Goal: Information Seeking & Learning: Learn about a topic

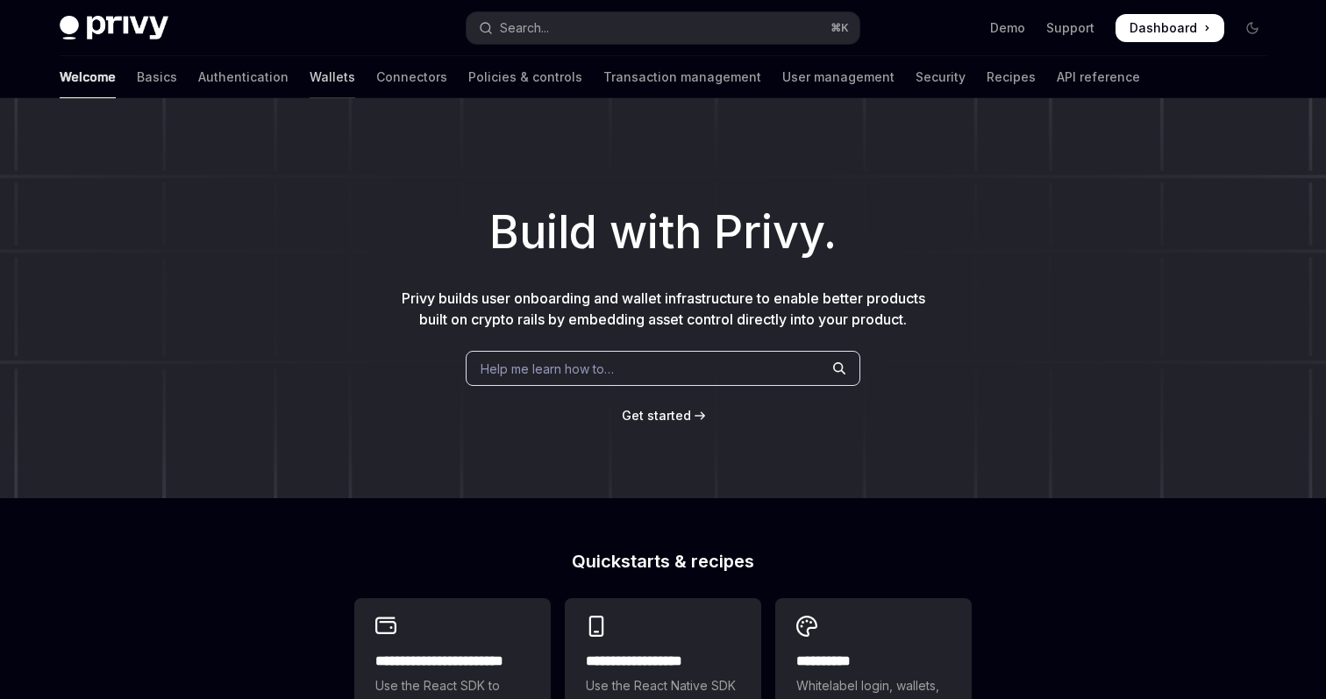
click at [310, 80] on link "Wallets" at bounding box center [333, 77] width 46 height 42
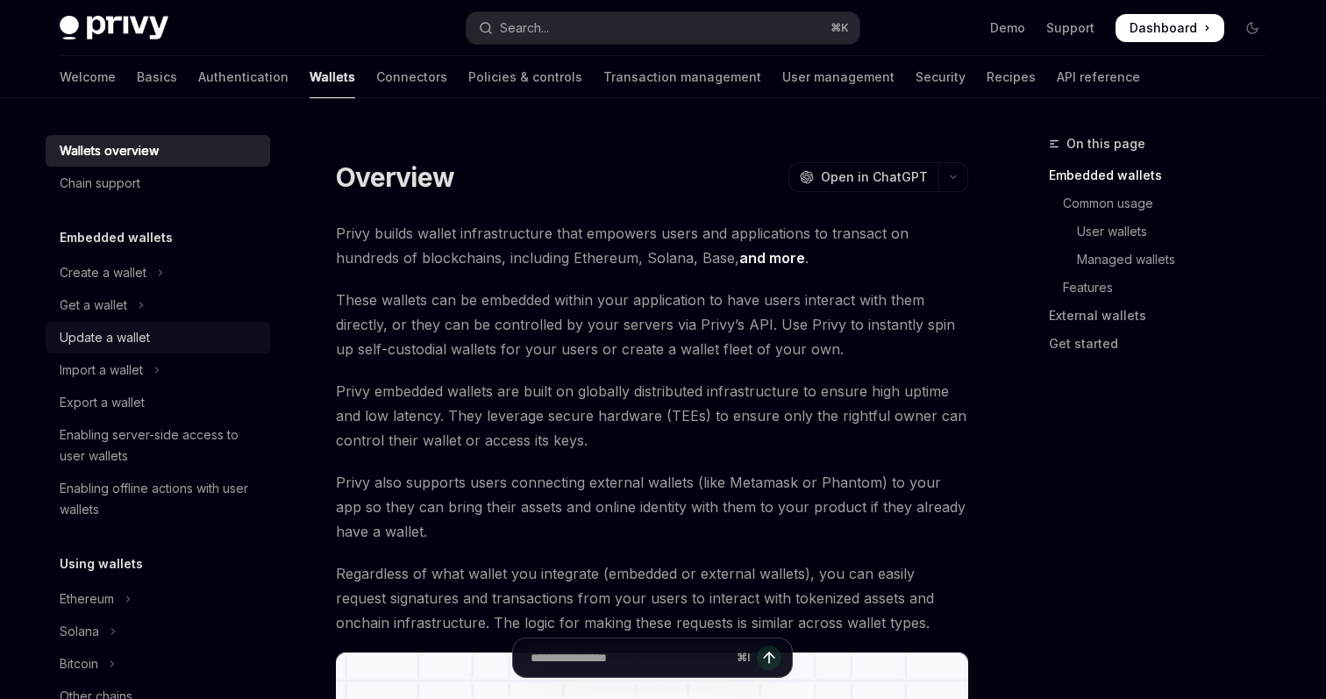
scroll to position [88, 0]
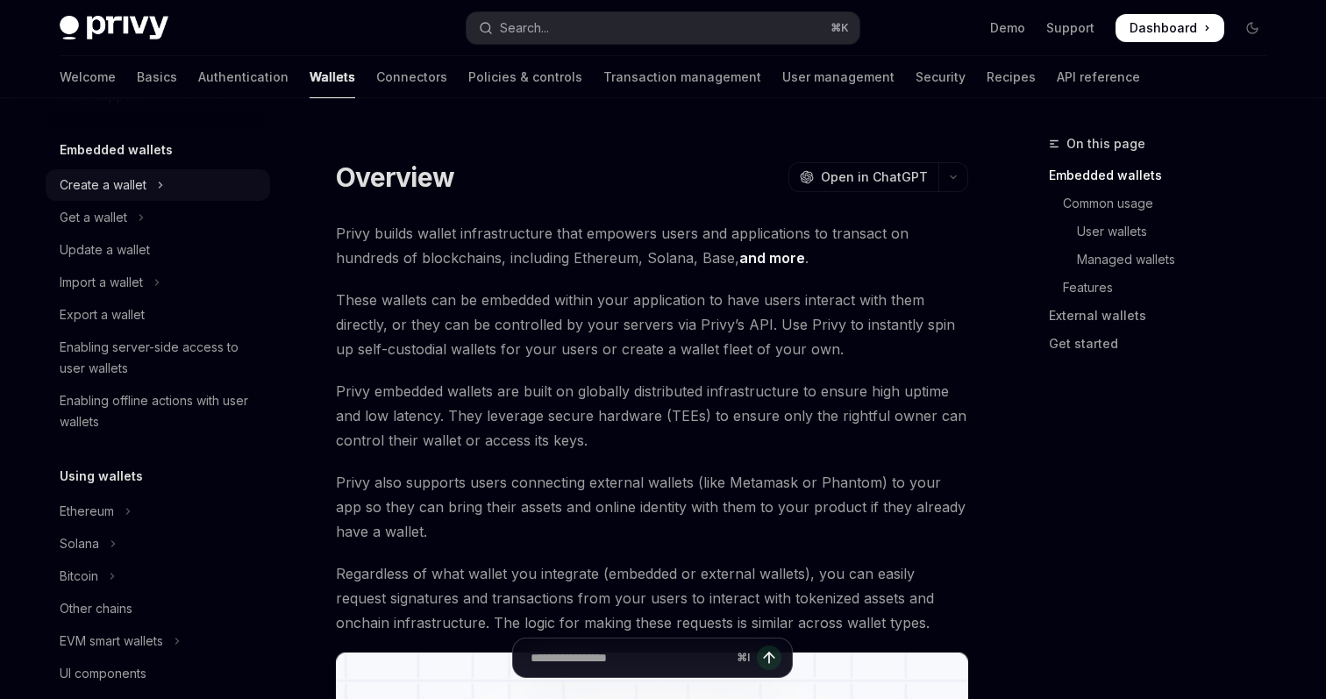
click at [95, 198] on button "Create a wallet" at bounding box center [158, 185] width 225 height 32
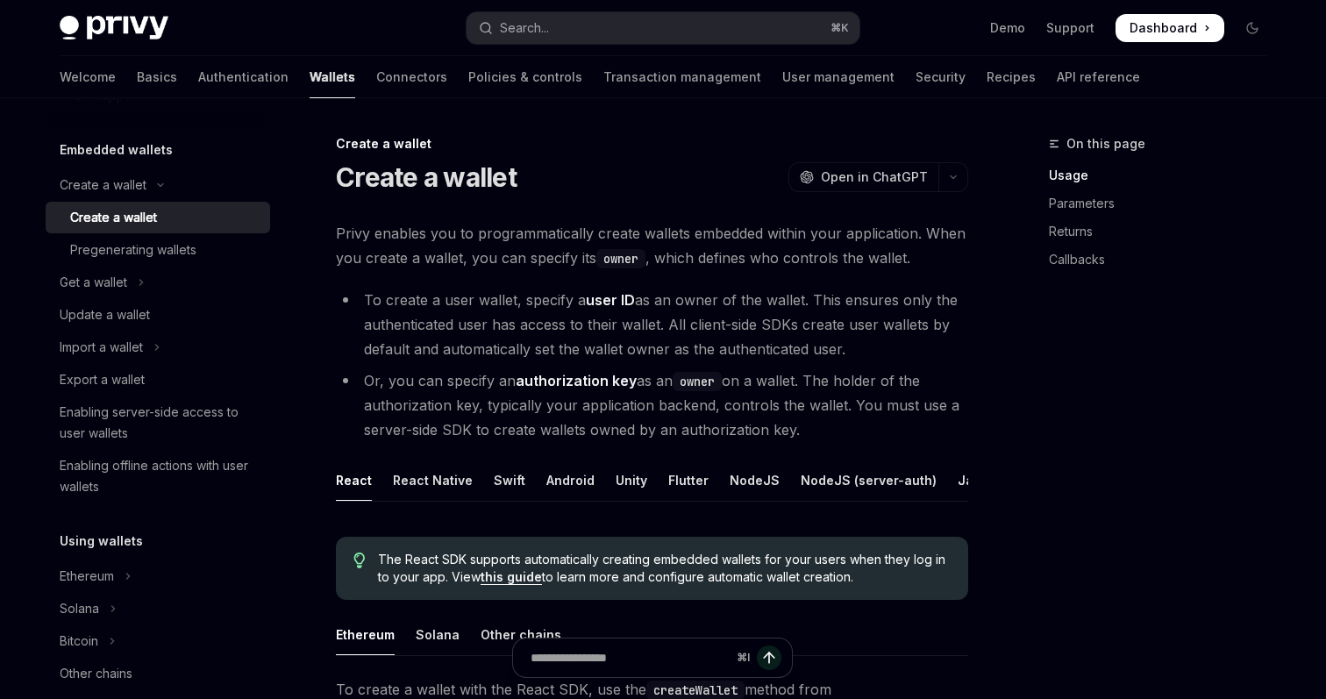
click at [626, 229] on span "Privy enables you to programmatically create wallets embedded within your appli…" at bounding box center [652, 245] width 632 height 49
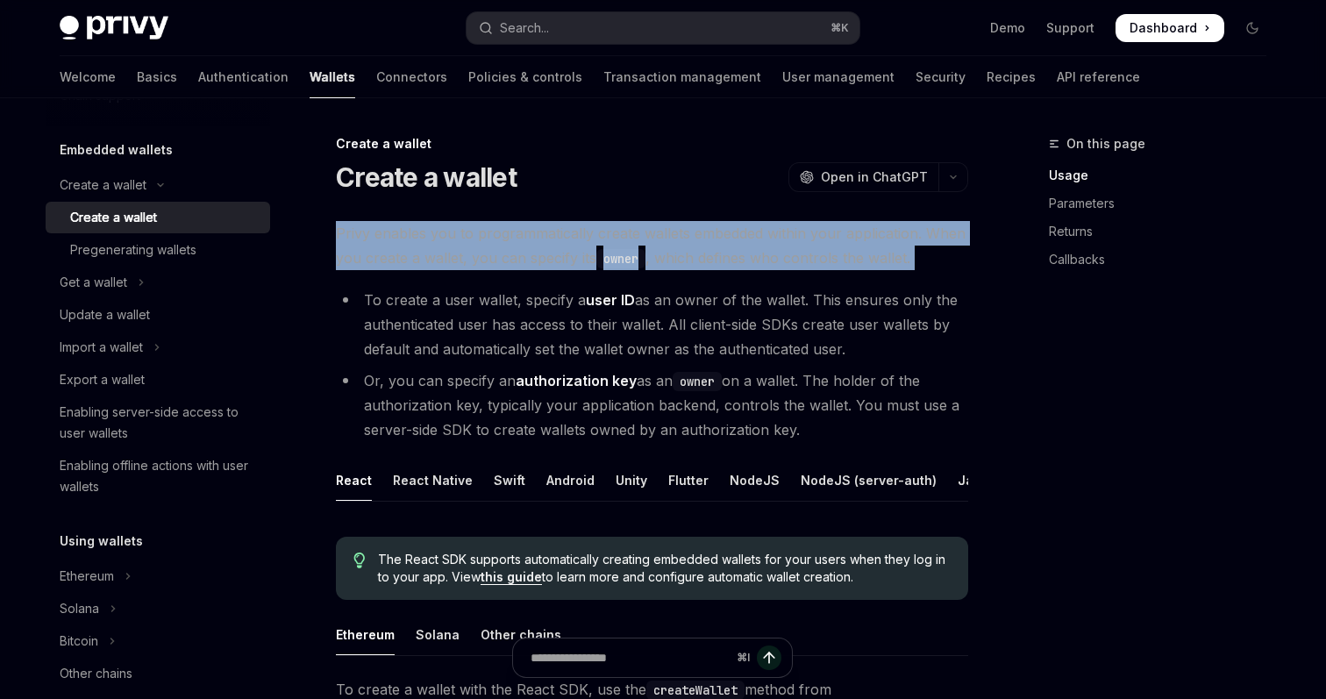
click at [626, 229] on span "Privy enables you to programmatically create wallets embedded within your appli…" at bounding box center [652, 245] width 632 height 49
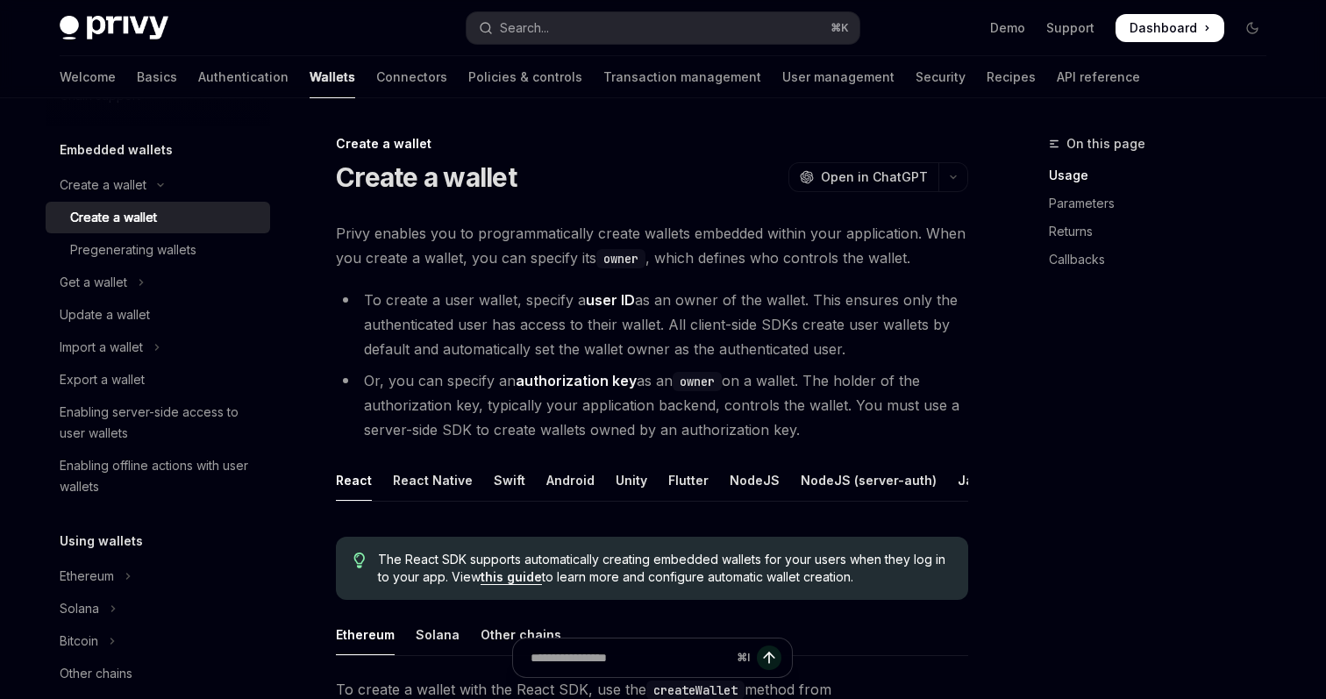
click at [607, 298] on strong "user ID" at bounding box center [610, 300] width 49 height 18
click at [616, 266] on code "owner" at bounding box center [620, 258] width 49 height 19
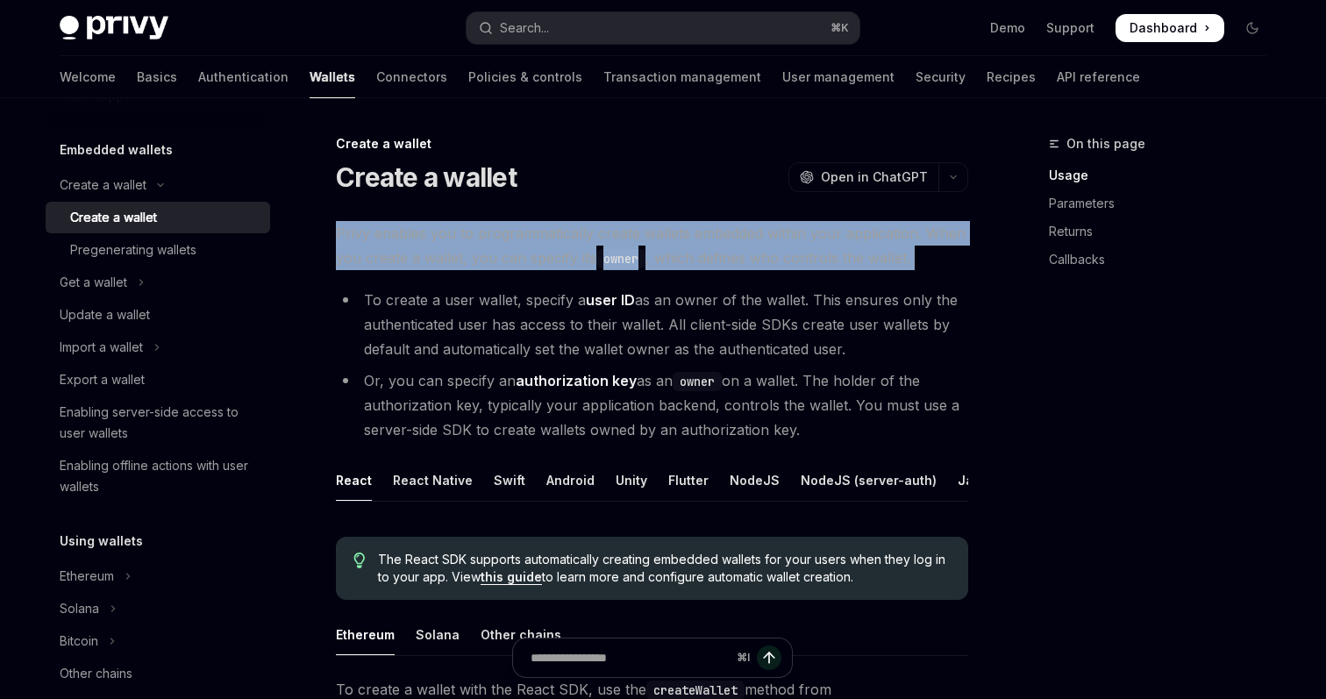
click at [616, 266] on code "owner" at bounding box center [620, 258] width 49 height 19
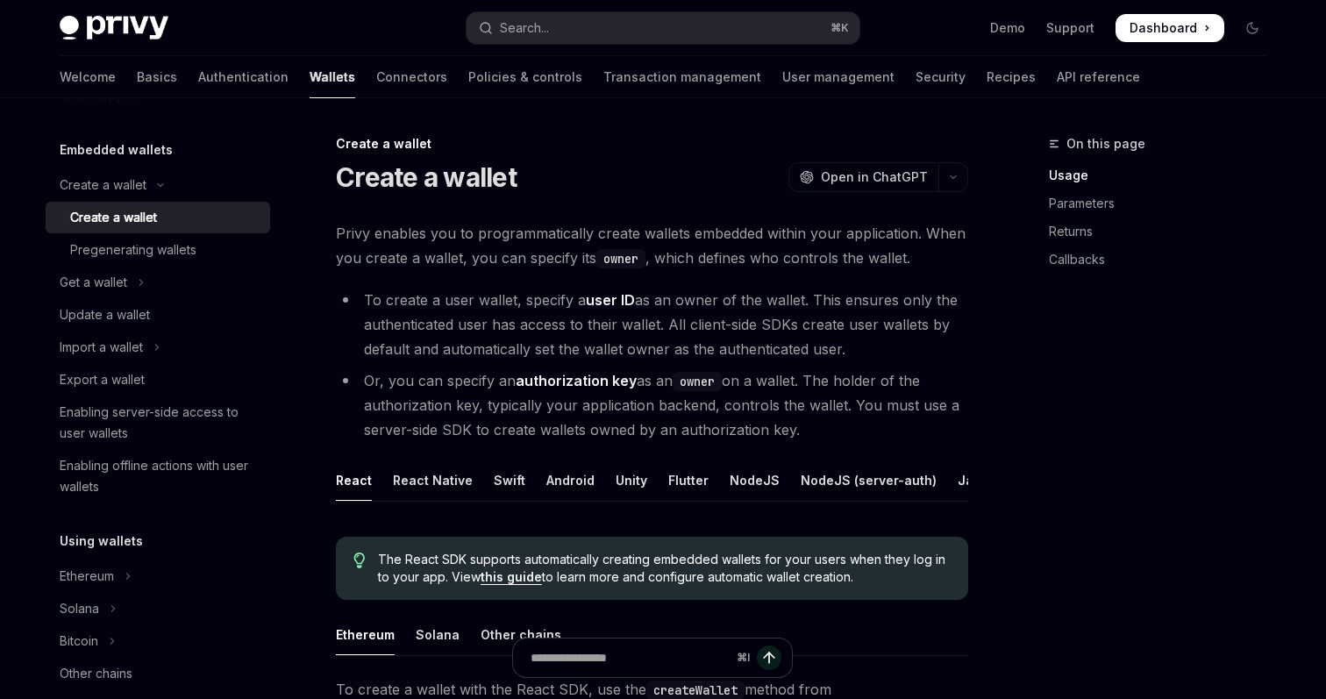
click at [621, 296] on strong "user ID" at bounding box center [610, 300] width 49 height 18
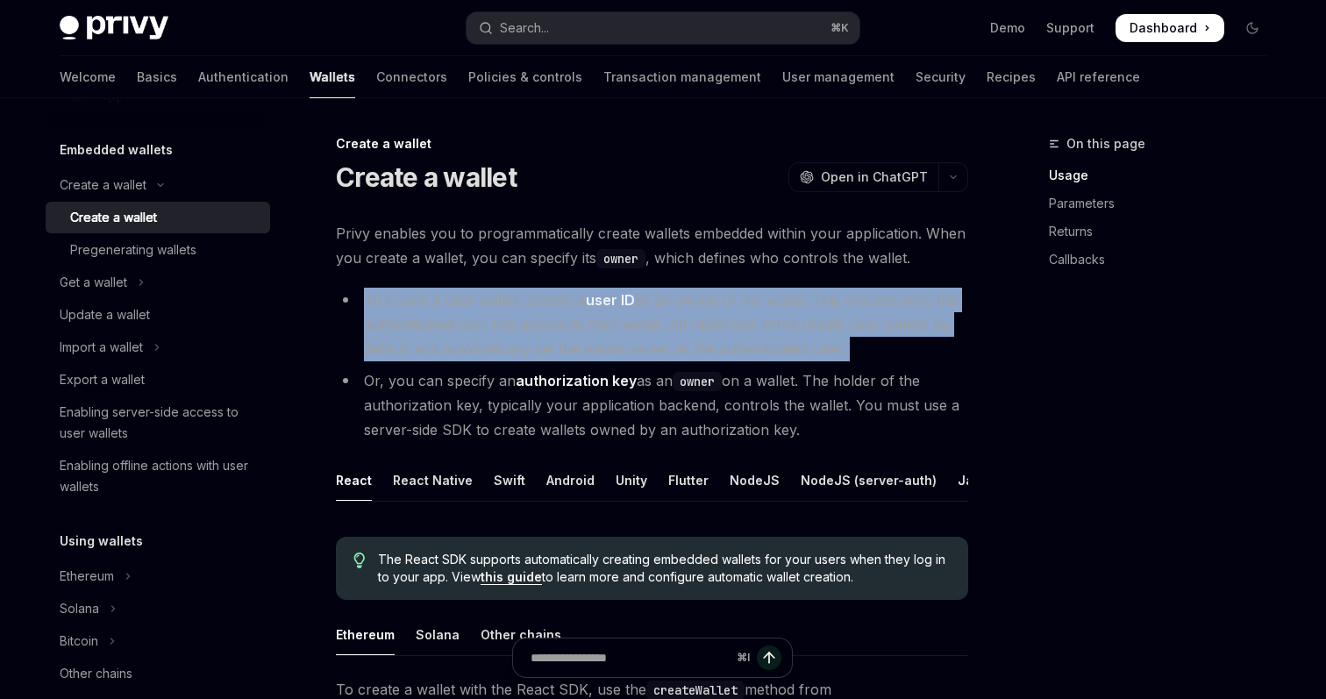
click at [621, 296] on strong "user ID" at bounding box center [610, 300] width 49 height 18
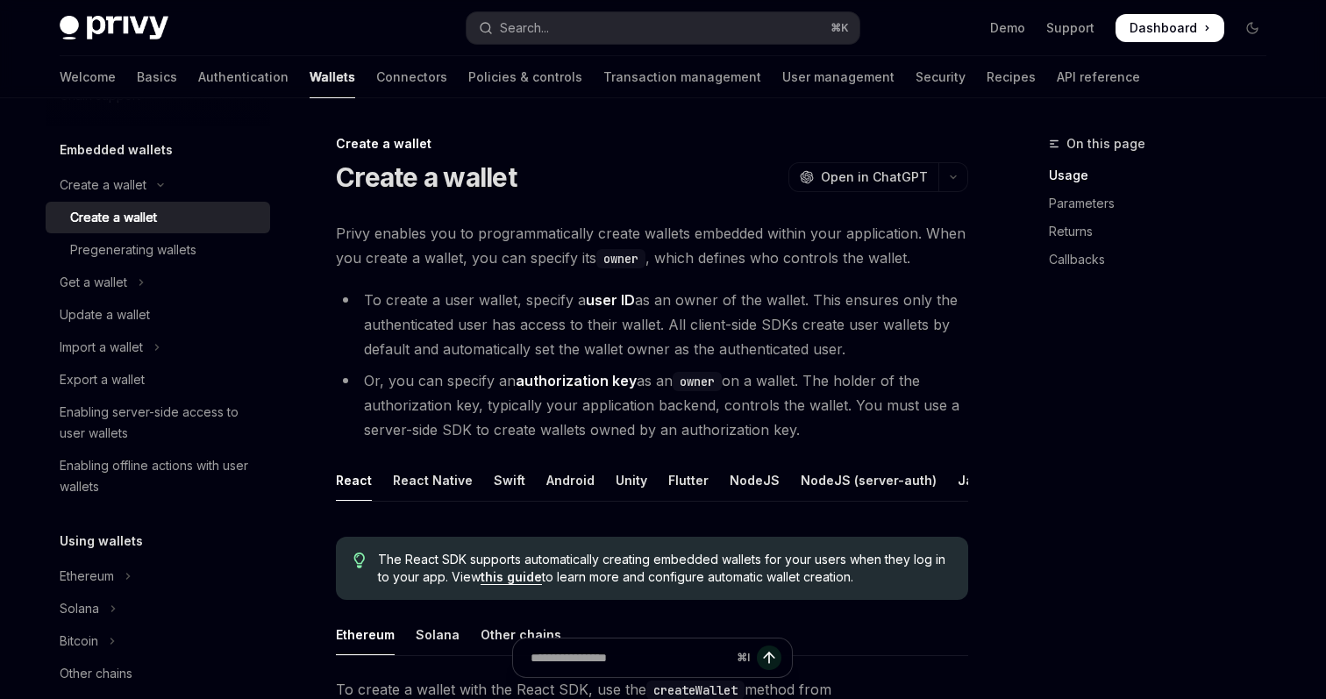
click at [613, 331] on li "To create a user wallet, specify a user ID as an owner of the wallet. This ensu…" at bounding box center [652, 325] width 632 height 74
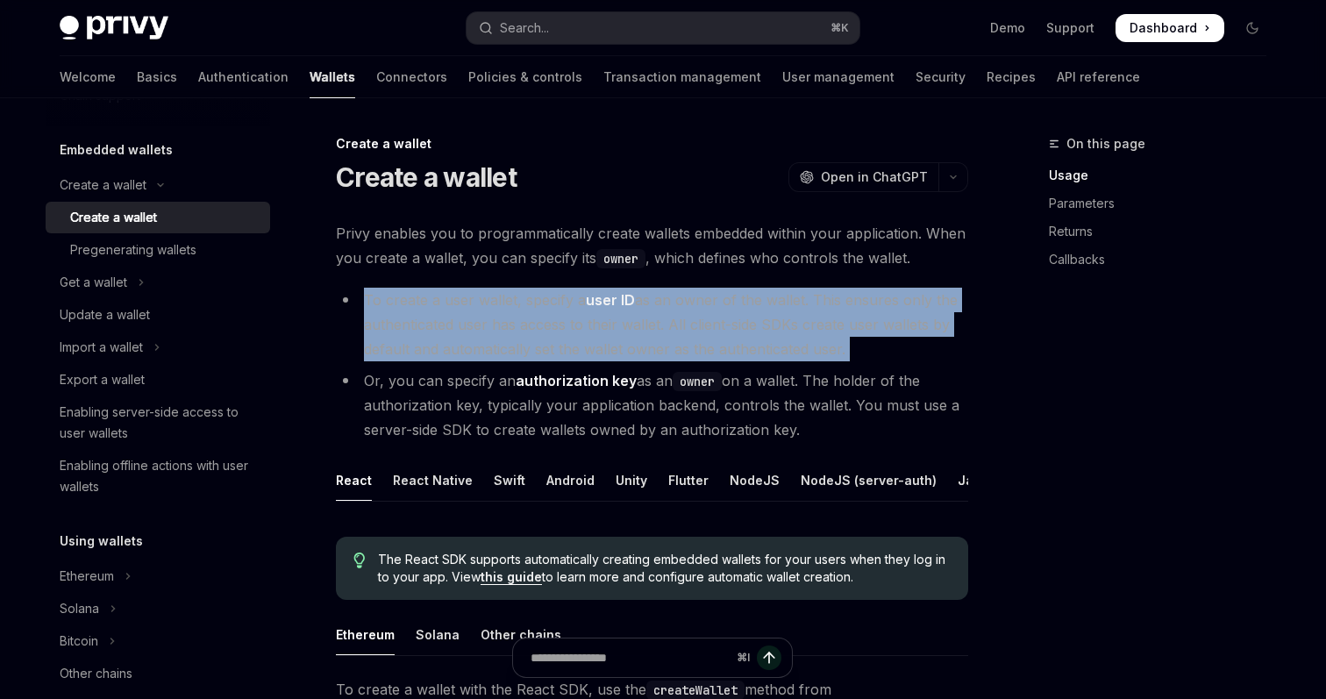
click at [613, 331] on li "To create a user wallet, specify a user ID as an owner of the wallet. This ensu…" at bounding box center [652, 325] width 632 height 74
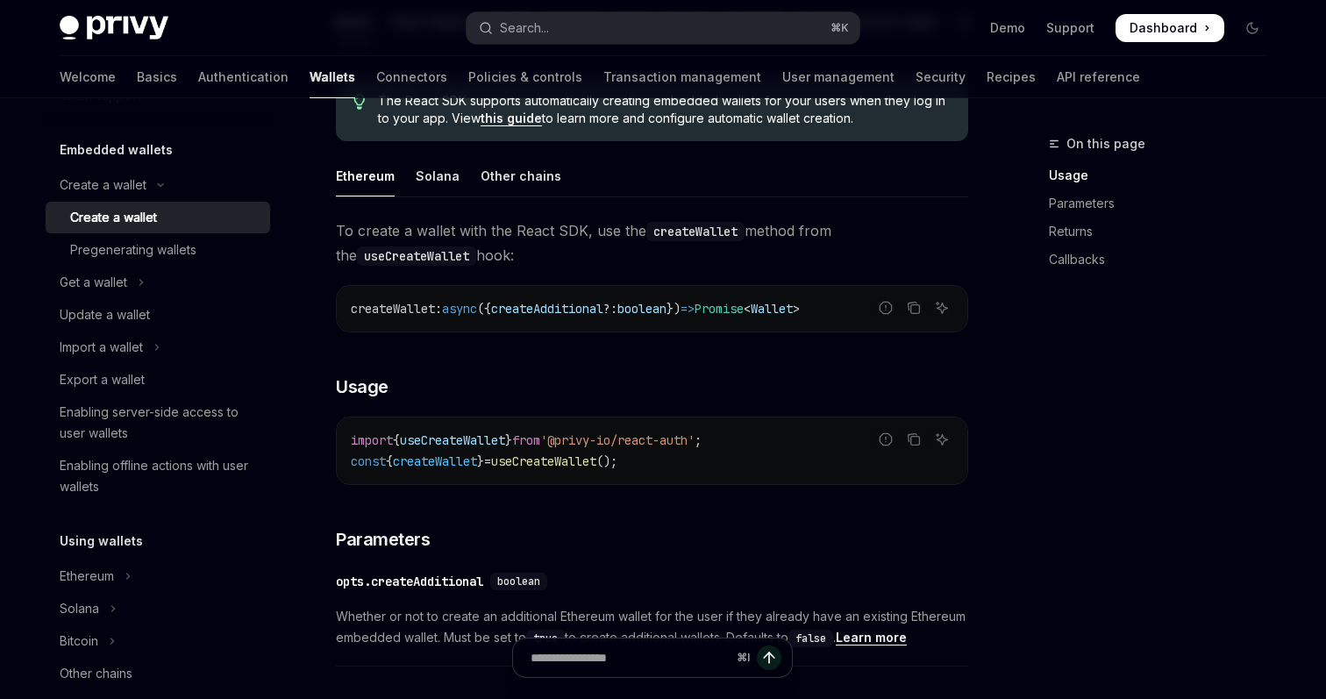
scroll to position [452, 0]
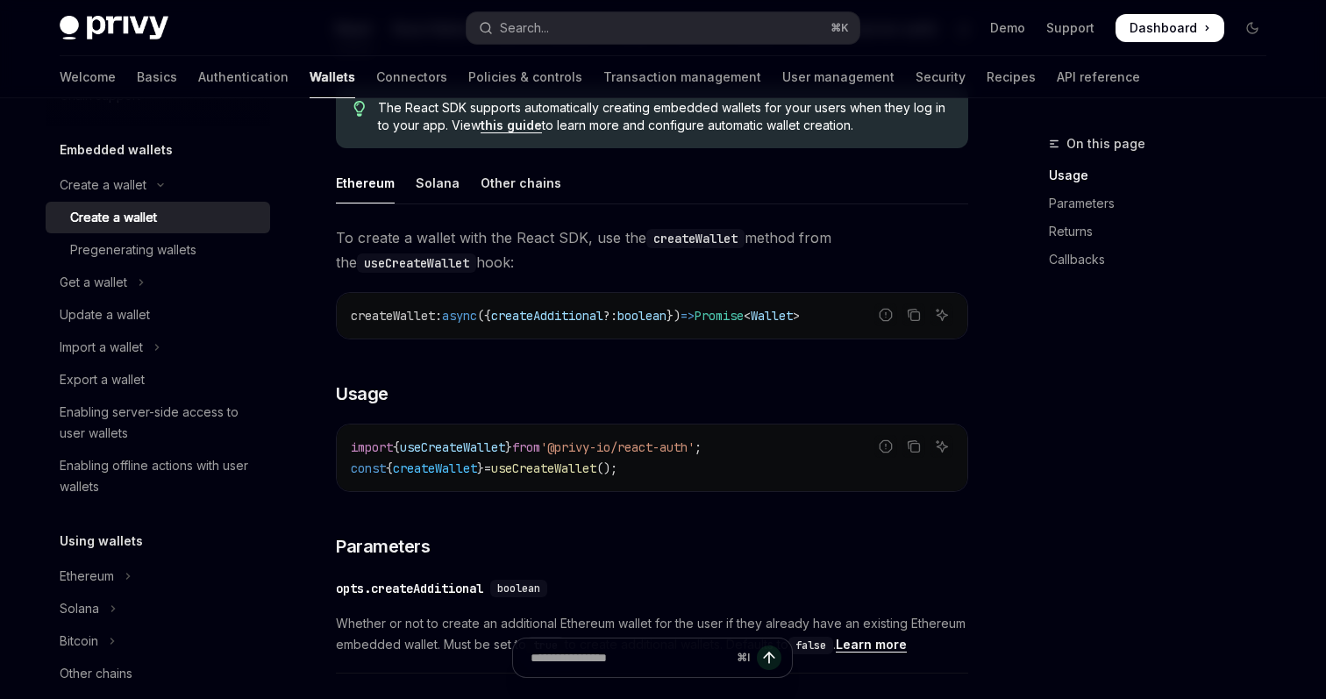
click at [658, 309] on span "boolean" at bounding box center [641, 316] width 49 height 16
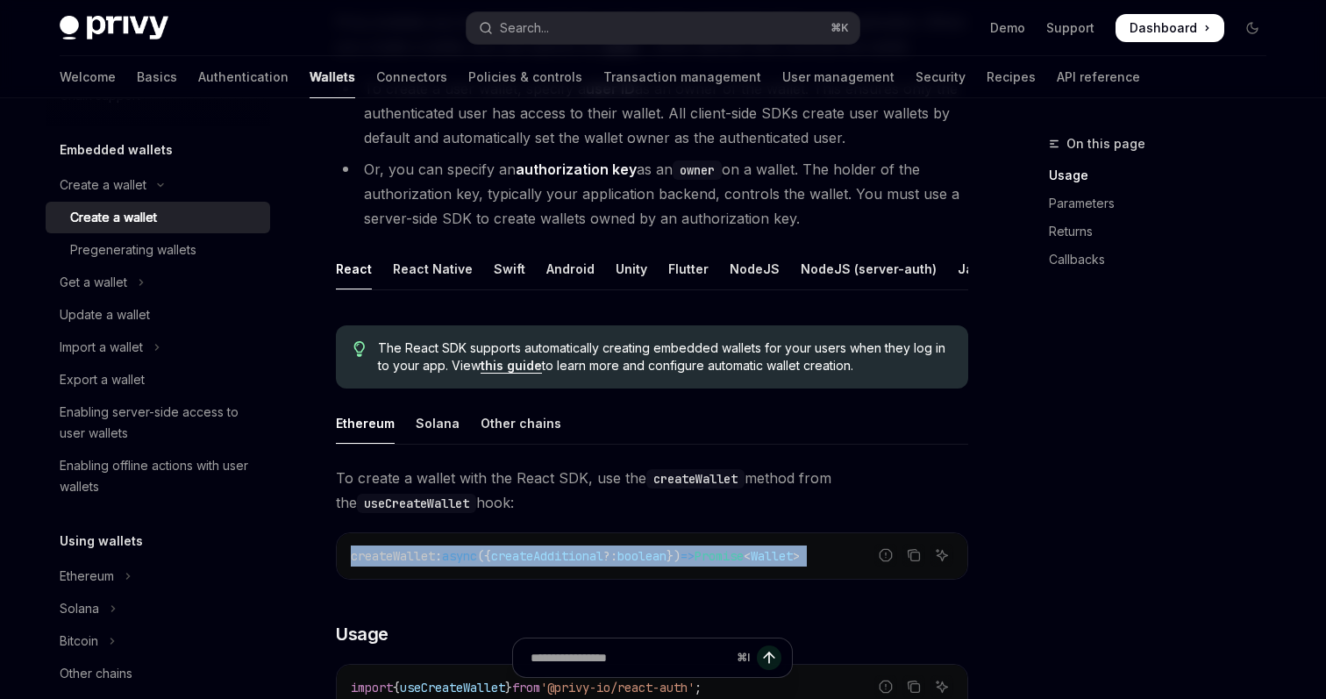
scroll to position [137, 0]
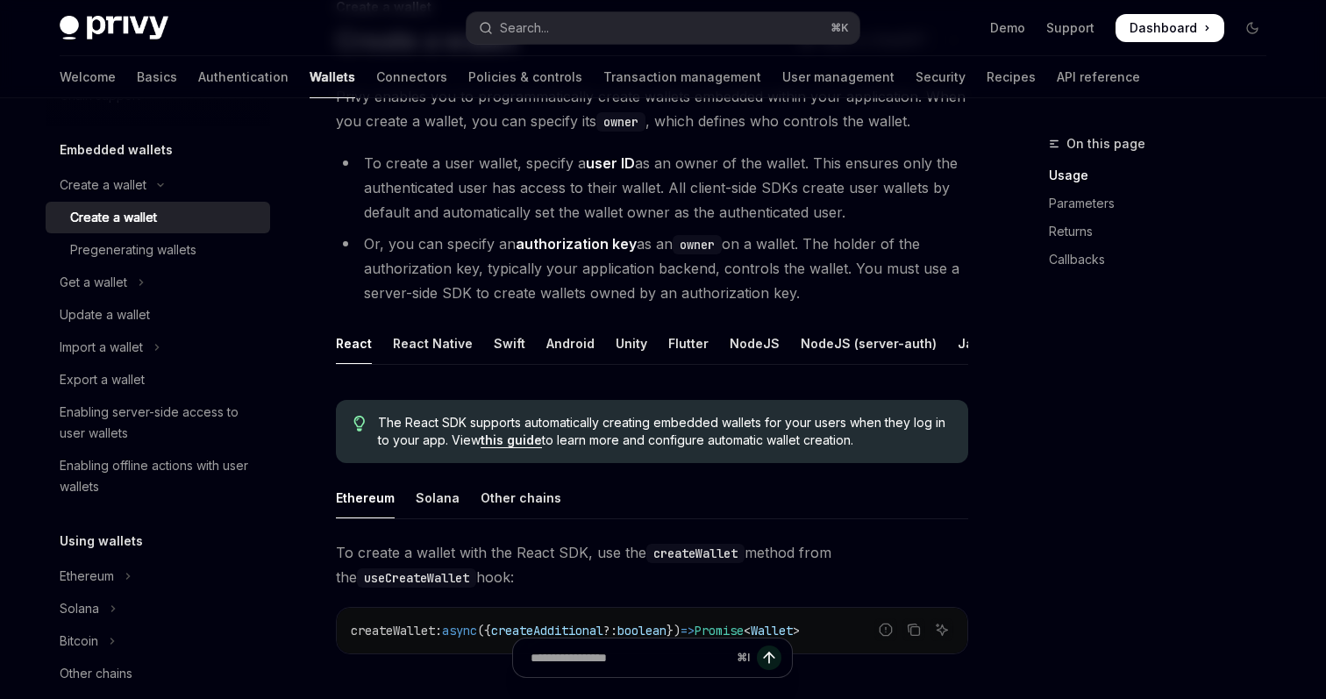
click at [587, 253] on li "Or, you can specify an authorization key as an owner on a wallet. The holder of…" at bounding box center [652, 269] width 632 height 74
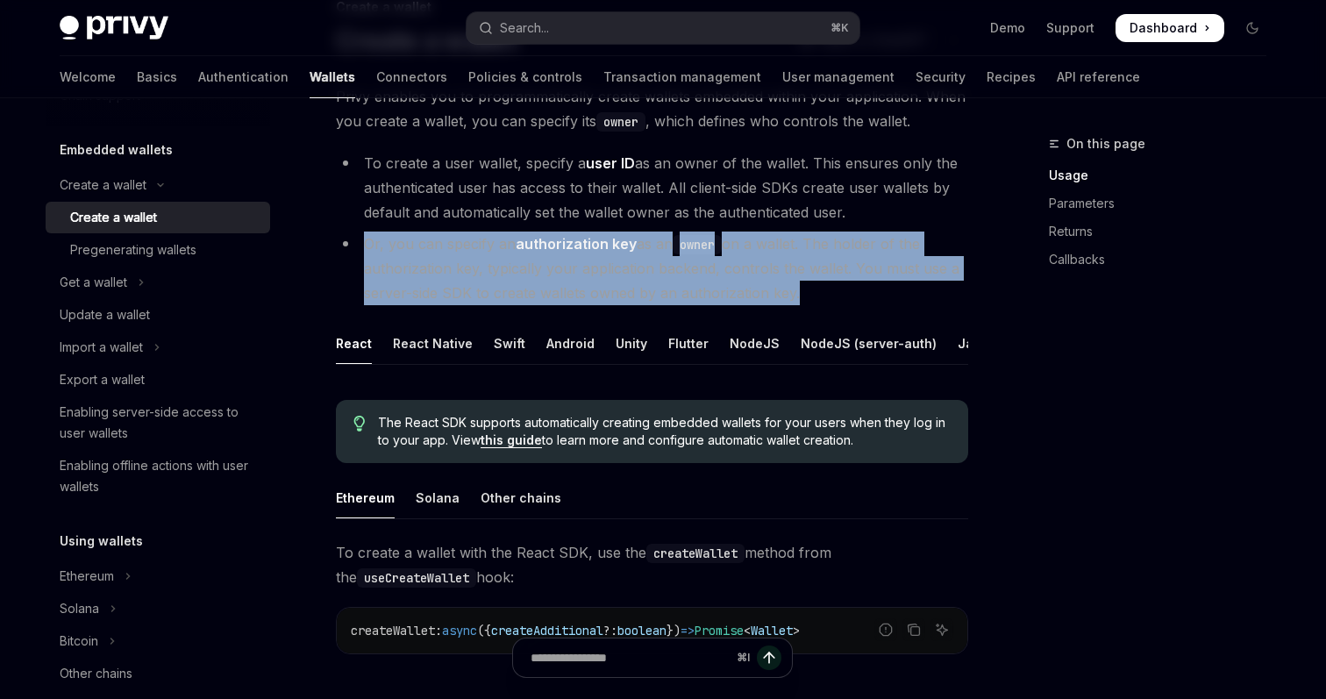
click at [587, 253] on li "Or, you can specify an authorization key as an owner on a wallet. The holder of…" at bounding box center [652, 269] width 632 height 74
click at [580, 278] on li "Or, you can specify an authorization key as an owner on a wallet. The holder of…" at bounding box center [652, 269] width 632 height 74
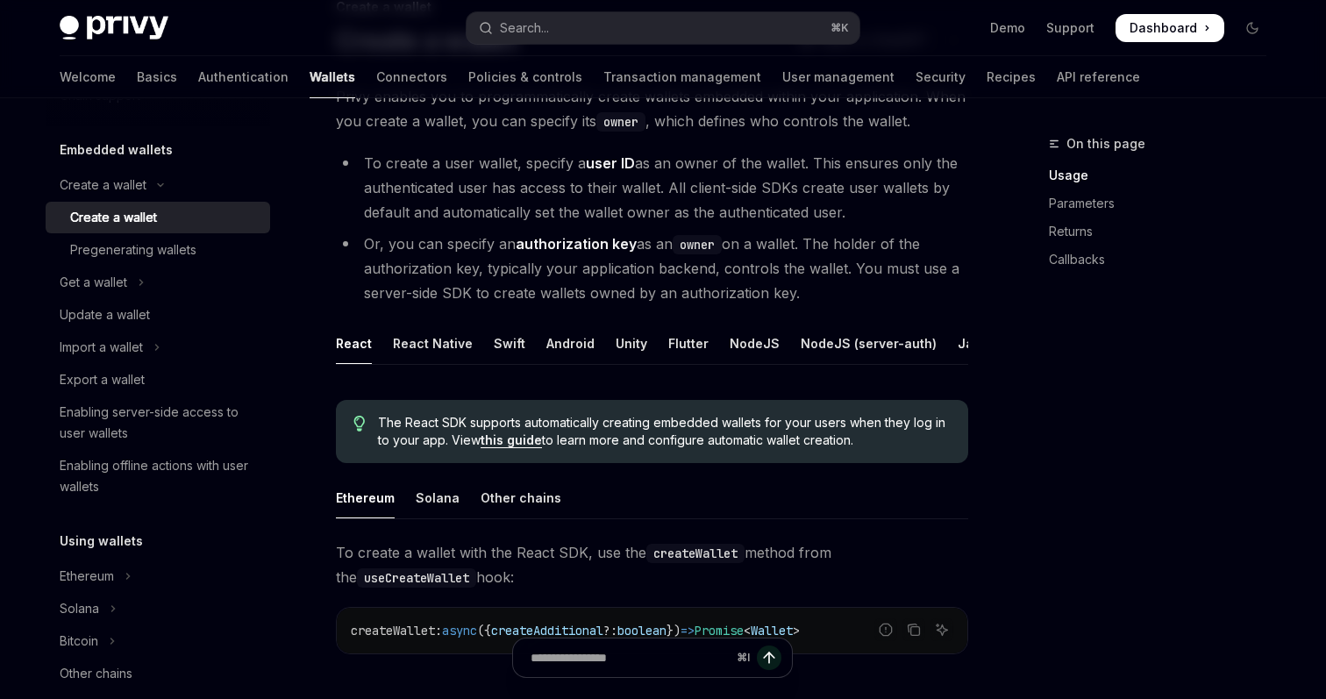
click at [580, 275] on li "Or, you can specify an authorization key as an owner on a wallet. The holder of…" at bounding box center [652, 269] width 632 height 74
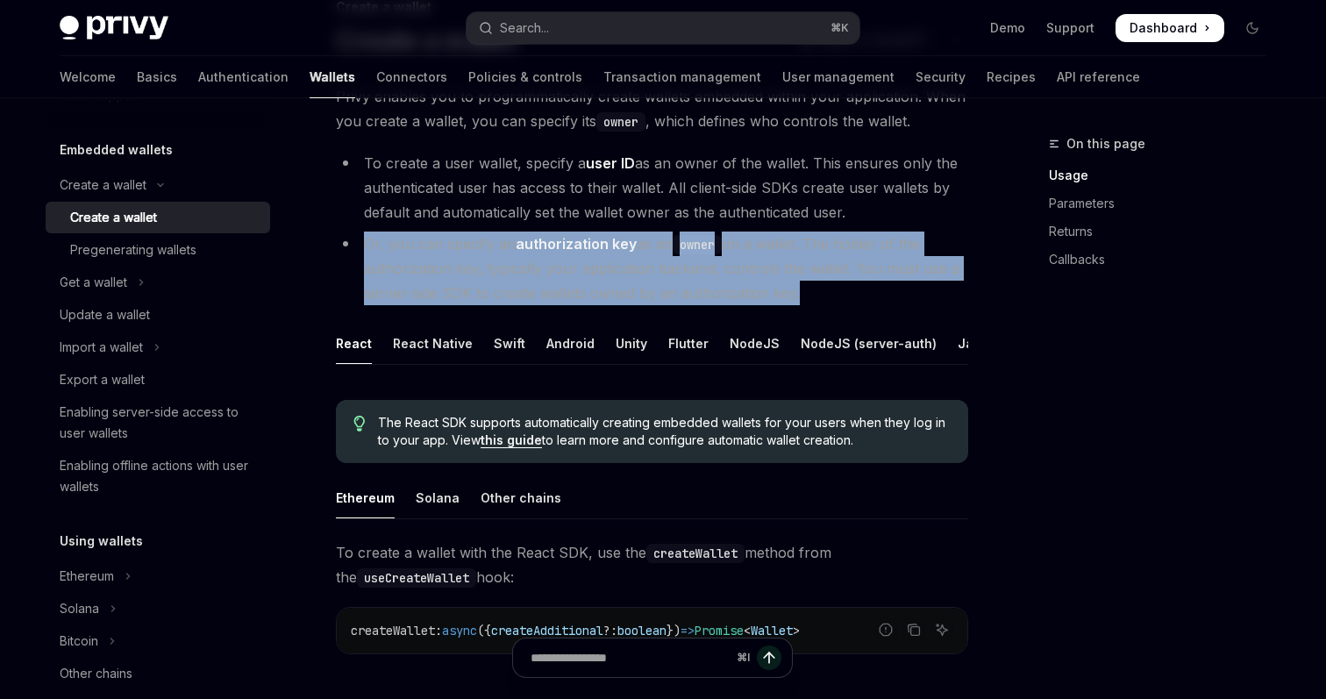
click at [580, 275] on li "Or, you can specify an authorization key as an owner on a wallet. The holder of…" at bounding box center [652, 269] width 632 height 74
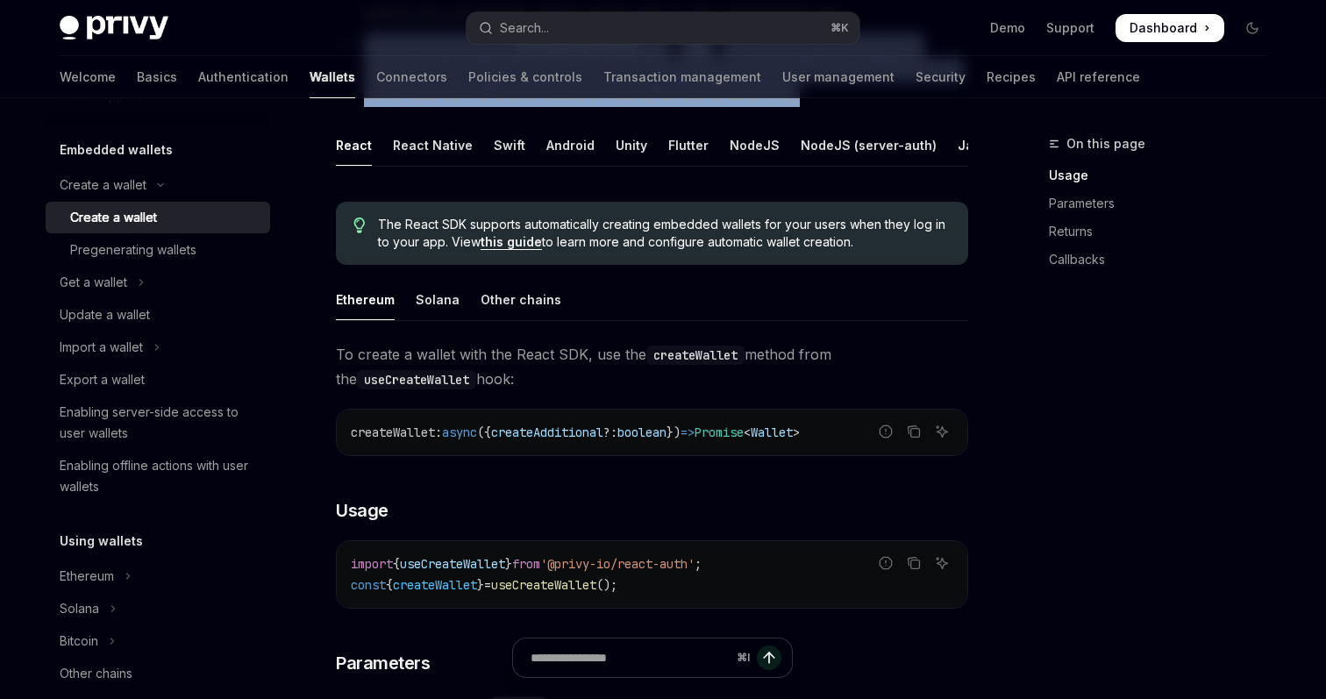
scroll to position [0, 0]
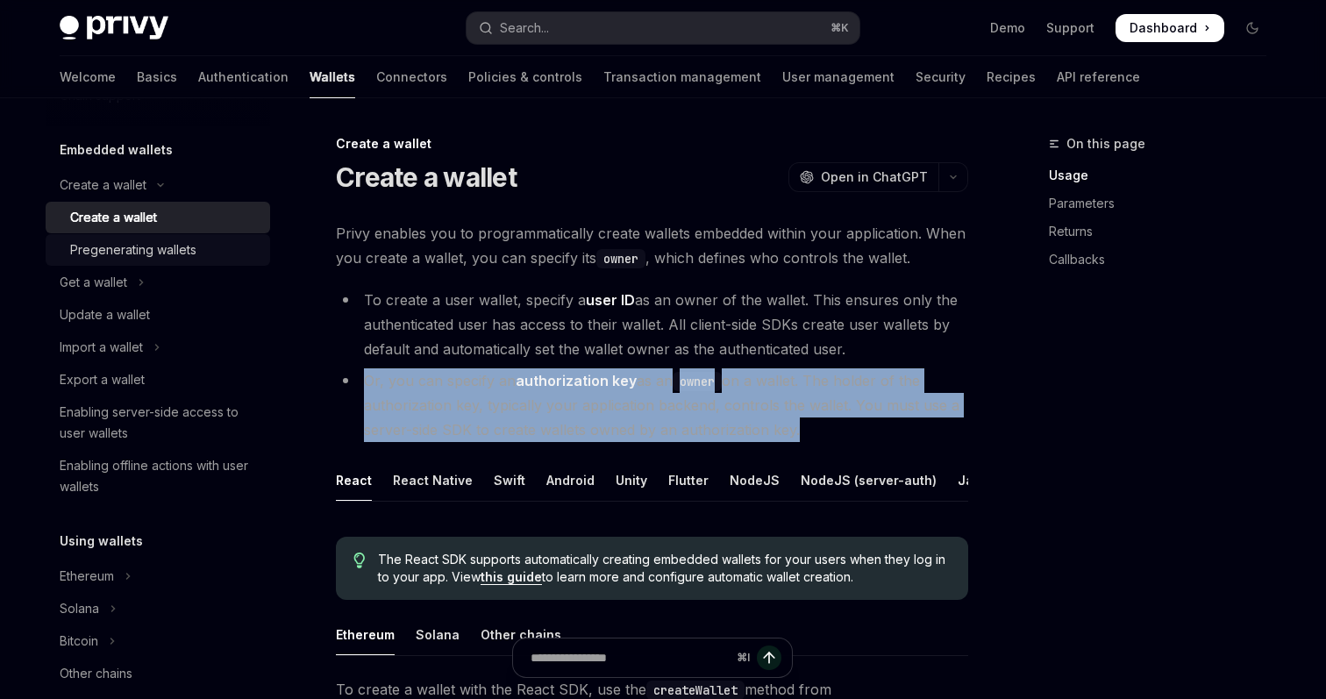
click at [146, 249] on div "Pregenerating wallets" at bounding box center [133, 249] width 126 height 21
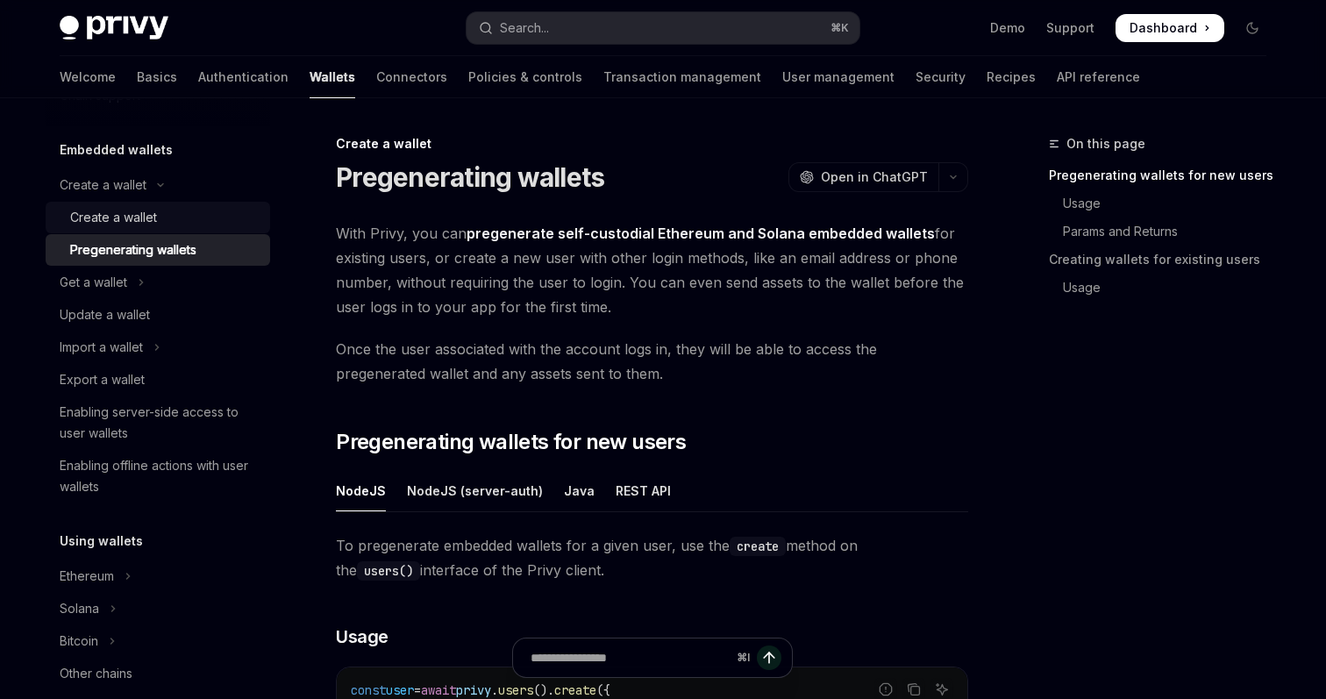
click at [106, 213] on div "Create a wallet" at bounding box center [113, 217] width 87 height 21
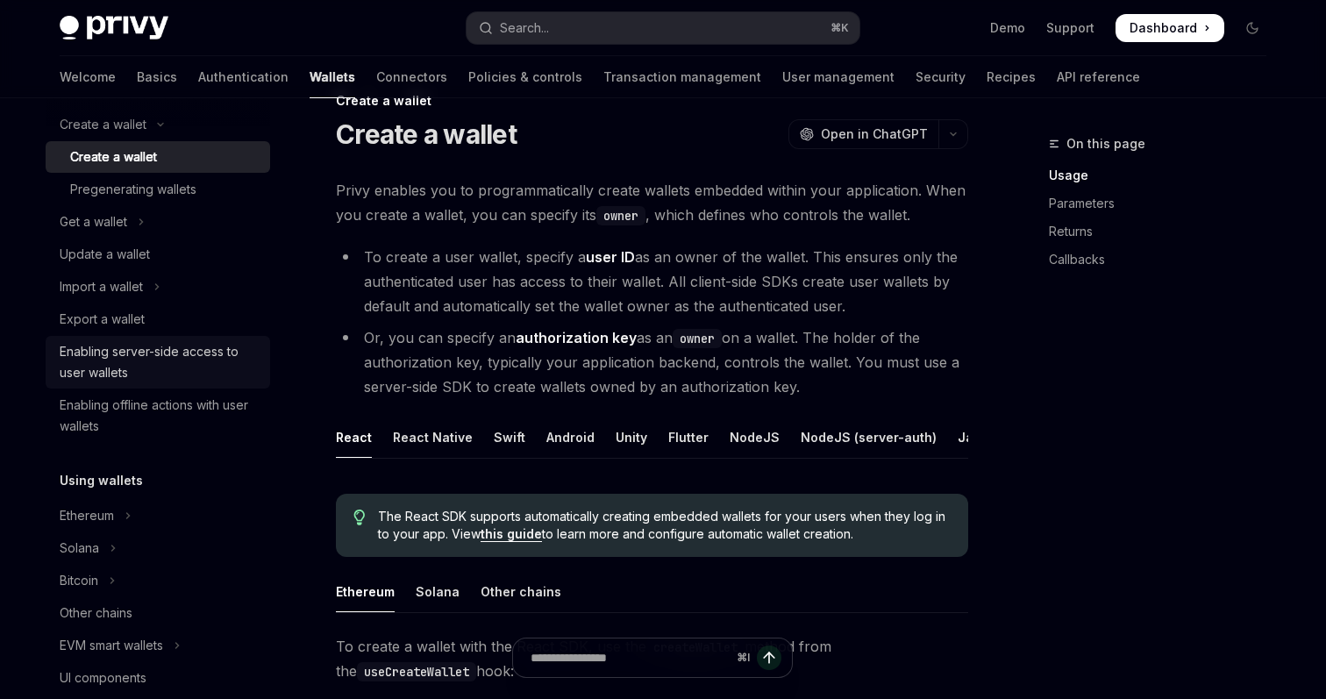
scroll to position [134, 0]
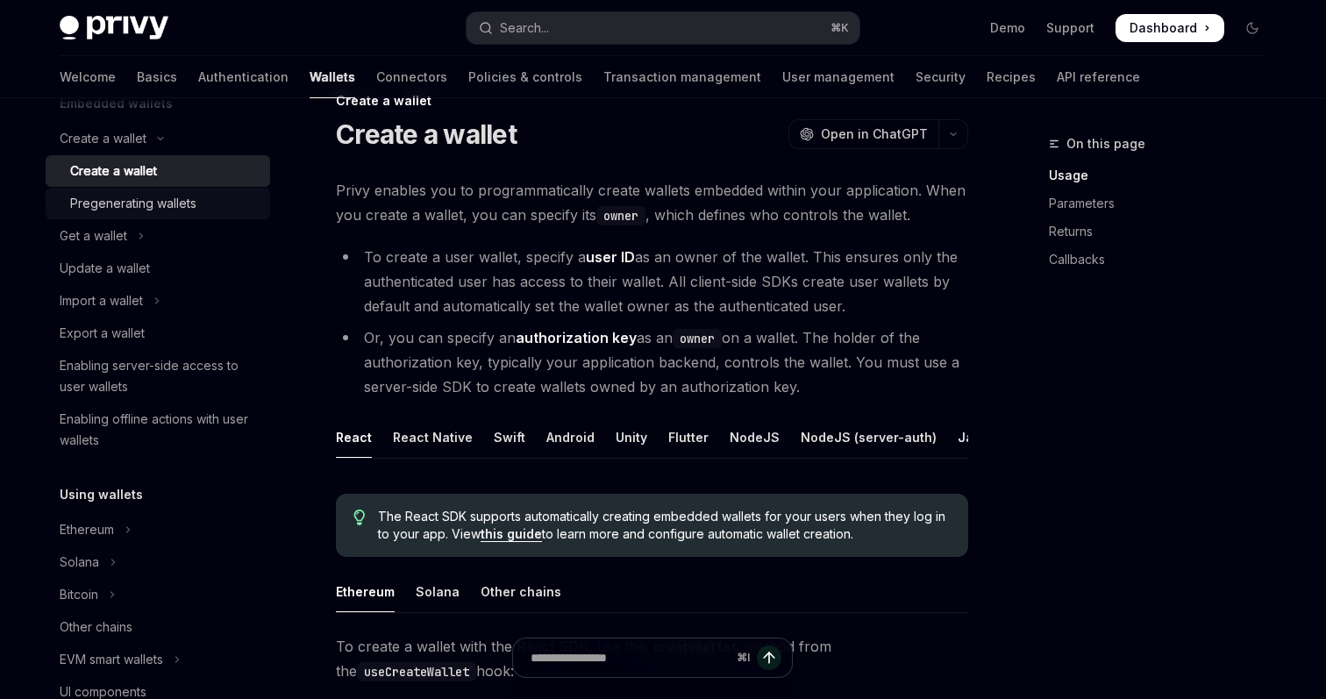
click at [111, 207] on div "Pregenerating wallets" at bounding box center [133, 203] width 126 height 21
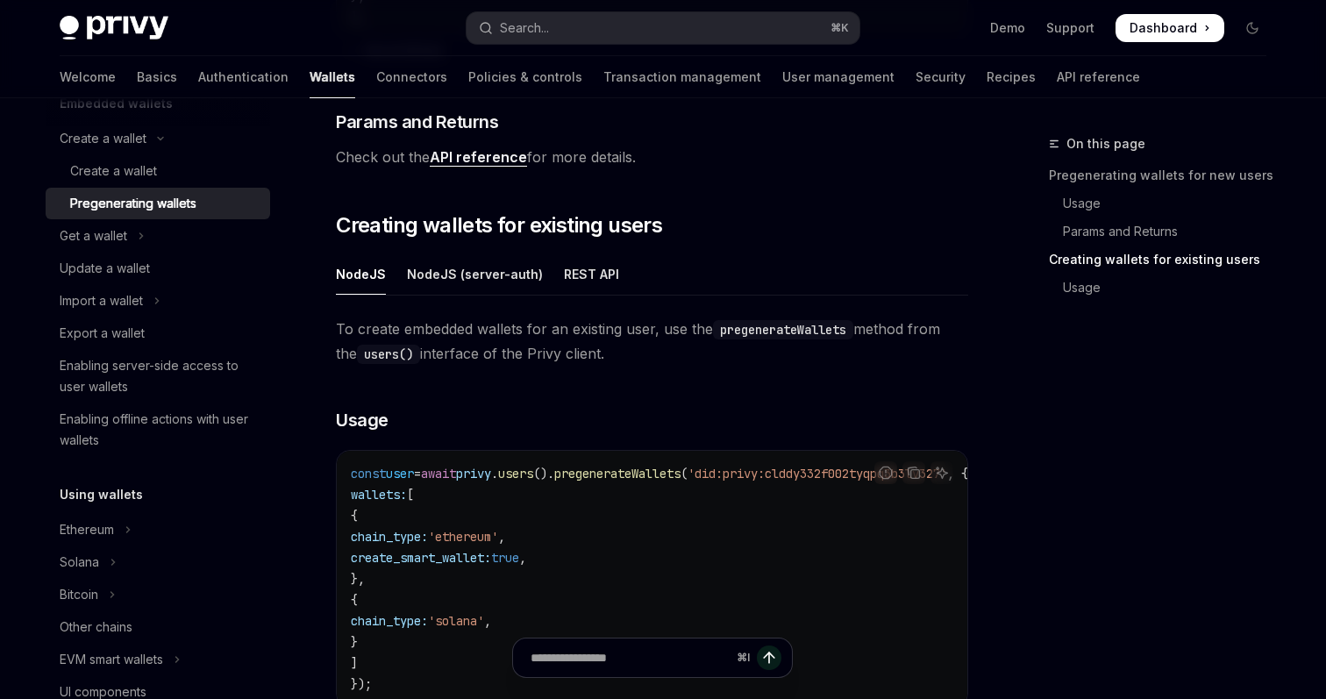
scroll to position [785, 0]
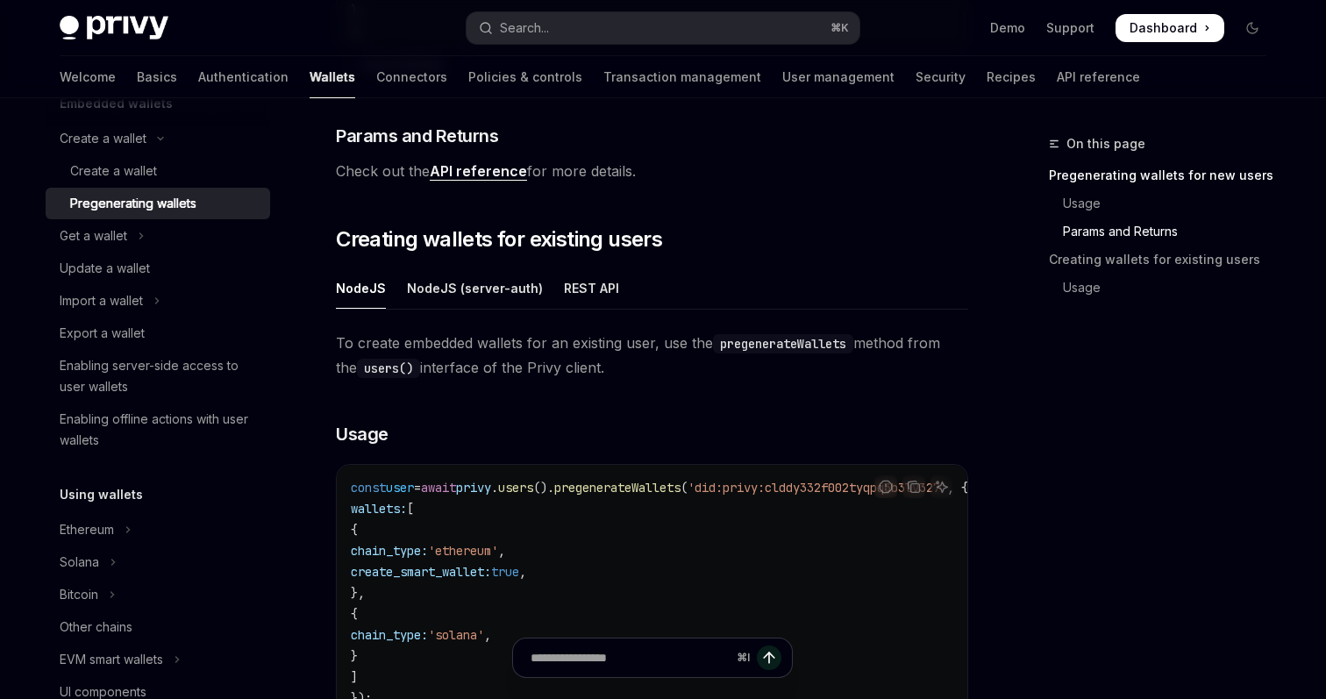
click at [452, 339] on span "To create embedded wallets for an existing user, use the pregenerateWallets met…" at bounding box center [652, 355] width 632 height 49
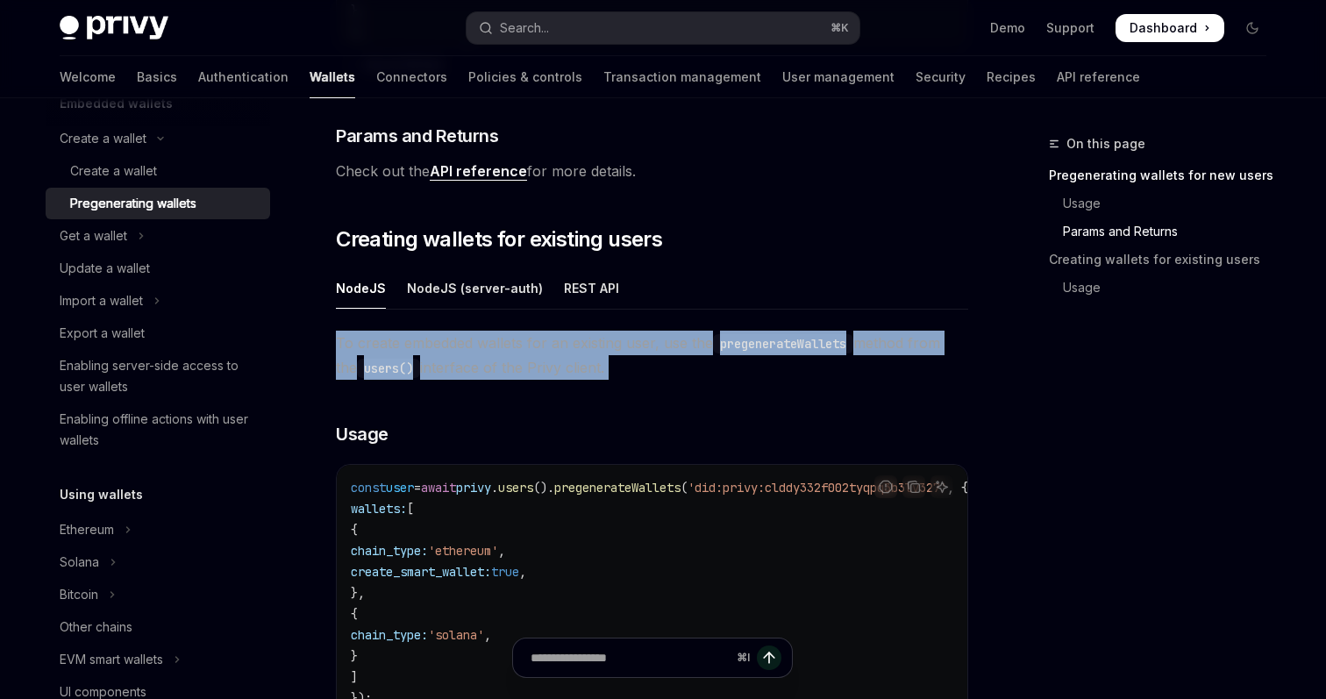
click at [452, 339] on span "To create embedded wallets for an existing user, use the pregenerateWallets met…" at bounding box center [652, 355] width 632 height 49
click at [515, 352] on span "To create embedded wallets for an existing user, use the pregenerateWallets met…" at bounding box center [652, 355] width 632 height 49
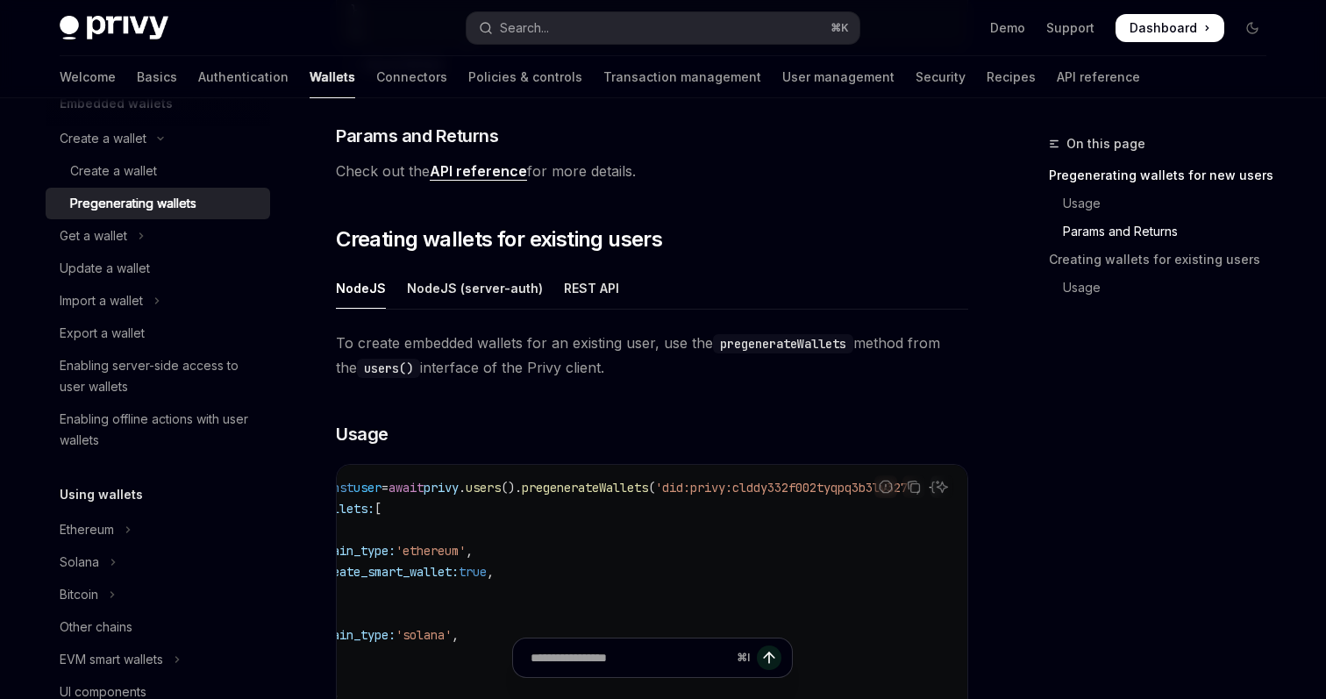
scroll to position [0, 0]
click at [517, 293] on div "NodeJS (server-auth)" at bounding box center [475, 288] width 136 height 41
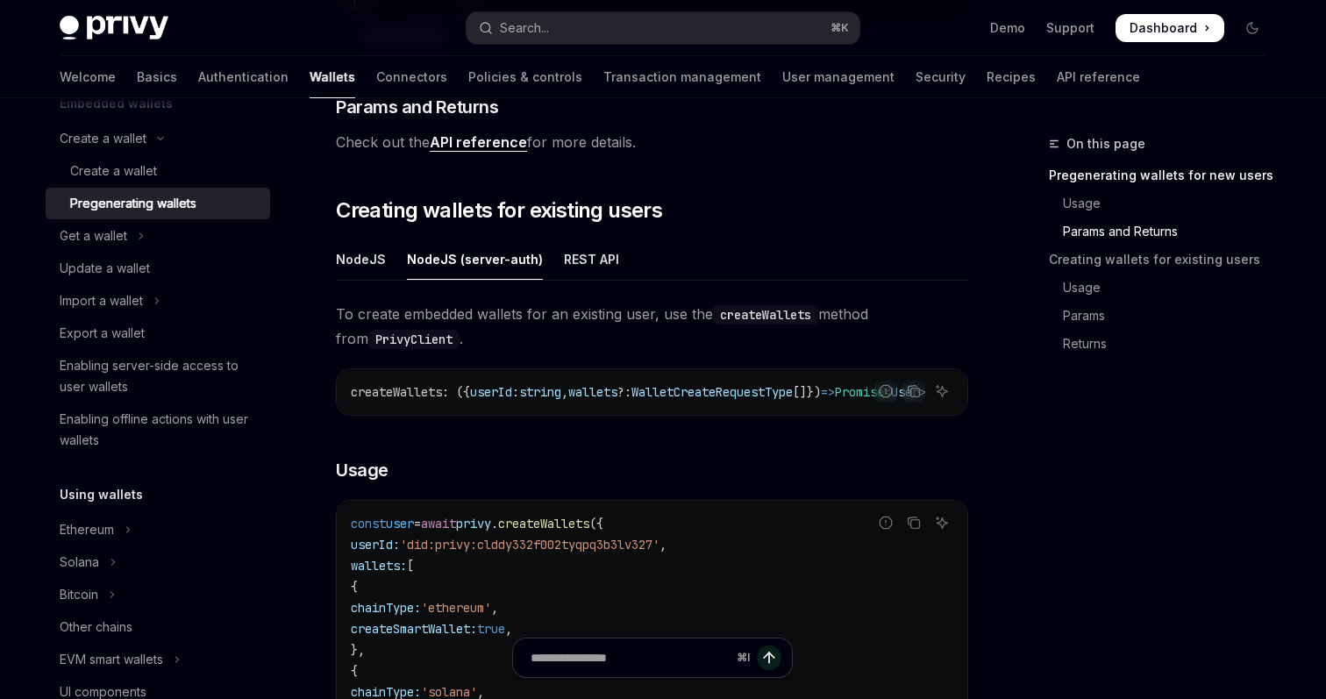
scroll to position [812, 0]
click at [578, 265] on div "REST API" at bounding box center [591, 260] width 55 height 41
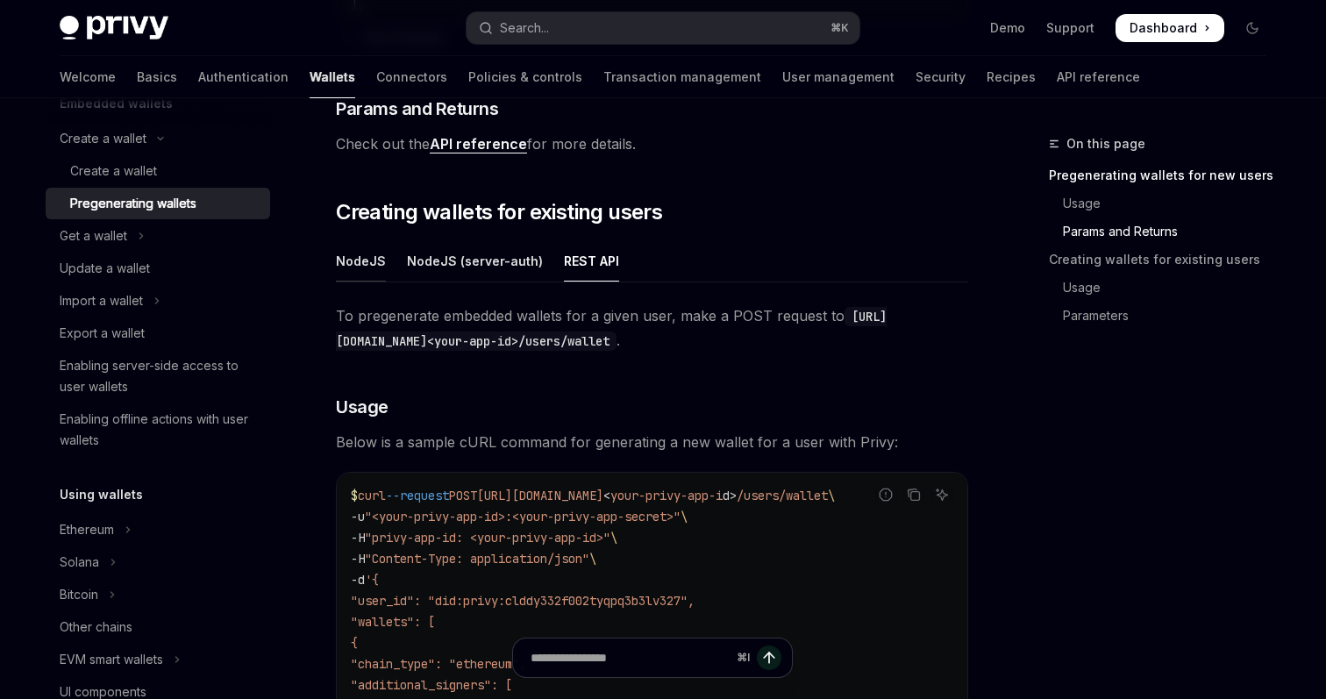
click at [352, 260] on div "NodeJS" at bounding box center [361, 260] width 50 height 41
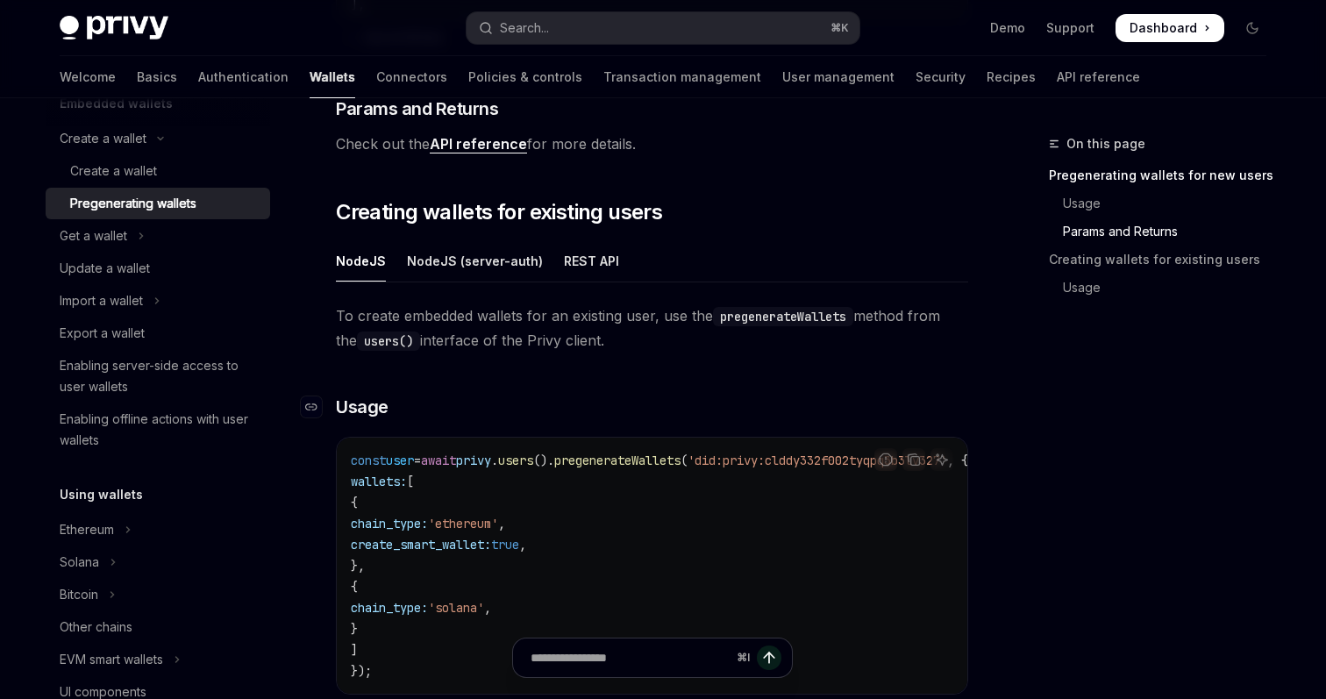
scroll to position [831, 0]
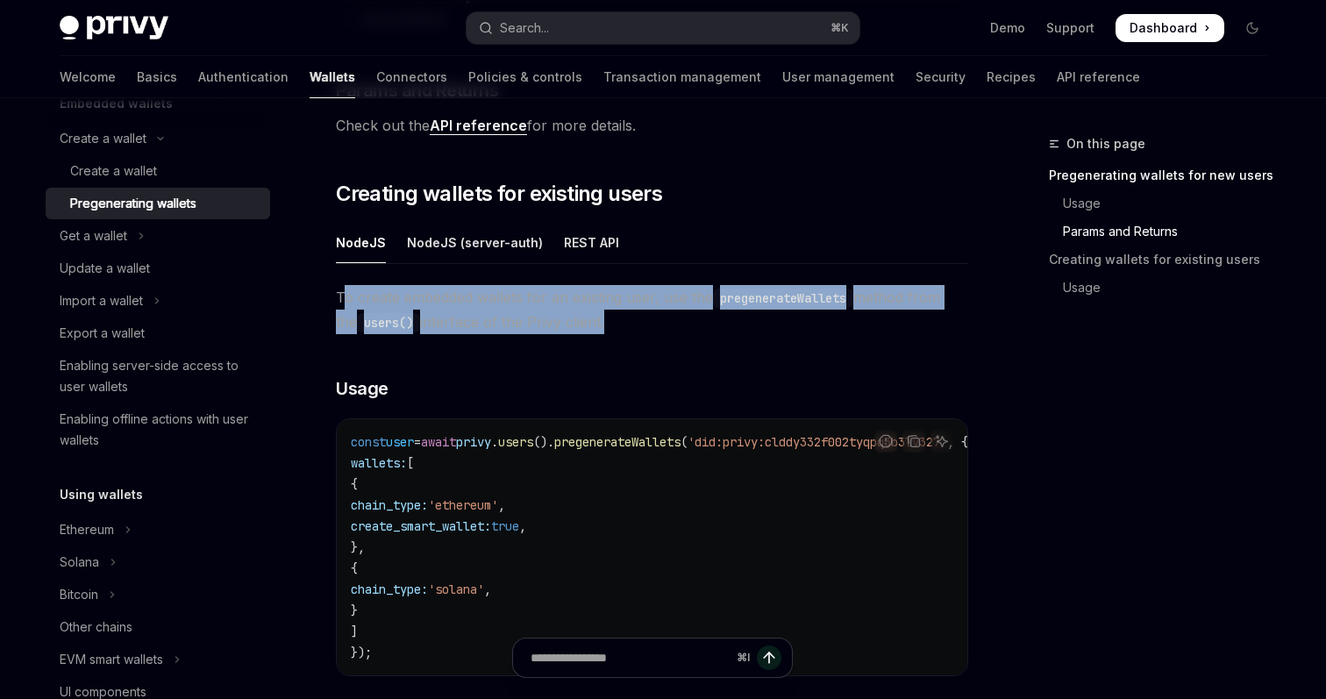
drag, startPoint x: 610, startPoint y: 325, endPoint x: 341, endPoint y: 292, distance: 270.5
click at [341, 292] on span "To create embedded wallets for an existing user, use the pregenerateWallets met…" at bounding box center [652, 309] width 632 height 49
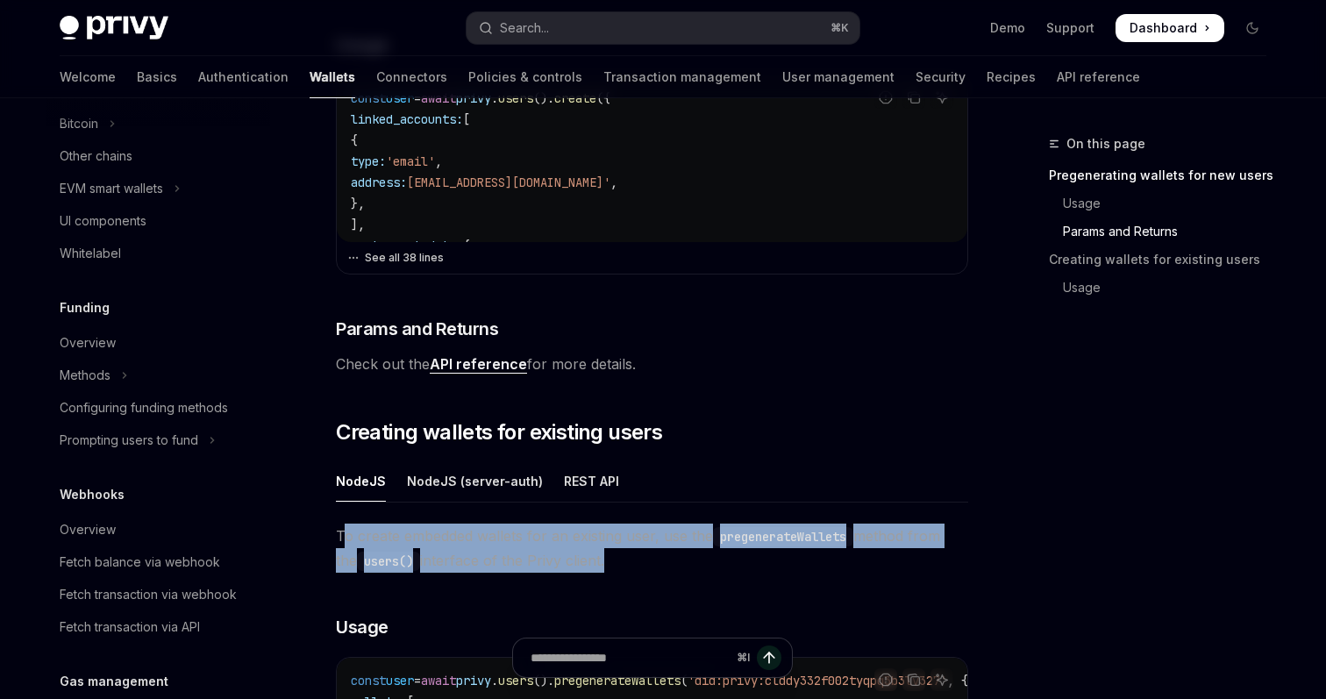
scroll to position [976, 0]
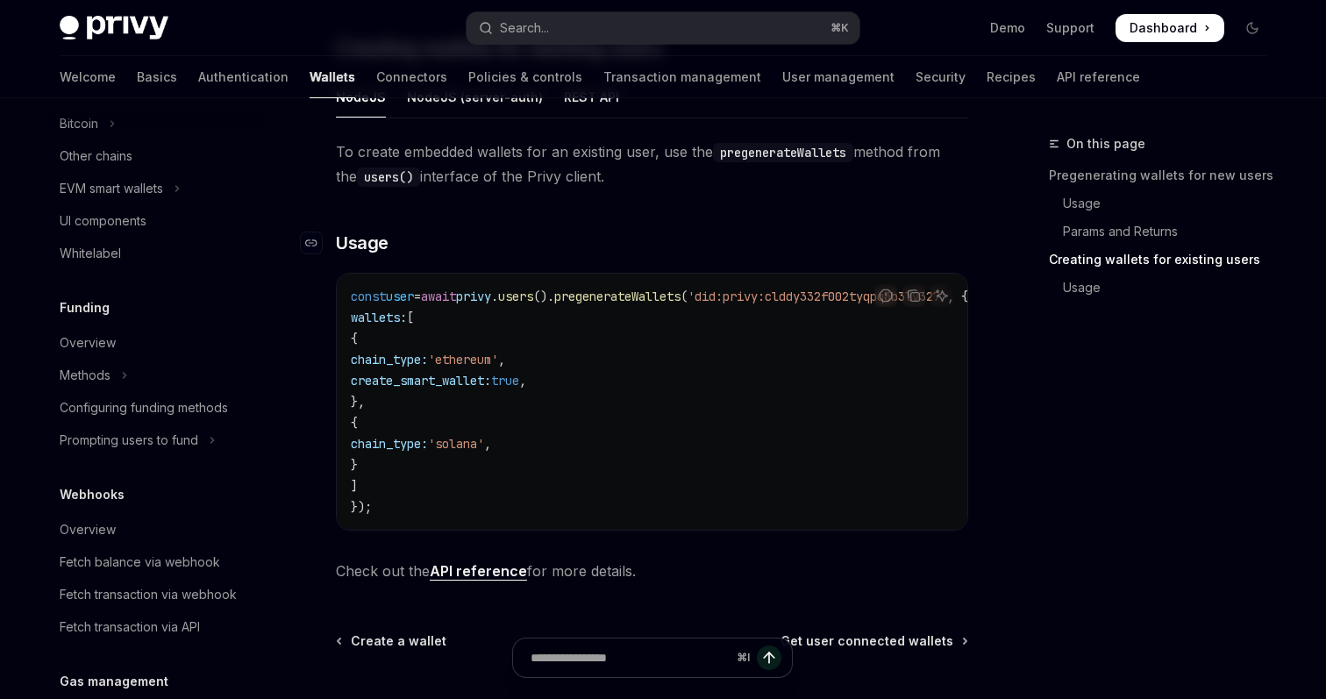
click at [504, 251] on h3 "​ Usage" at bounding box center [652, 243] width 632 height 25
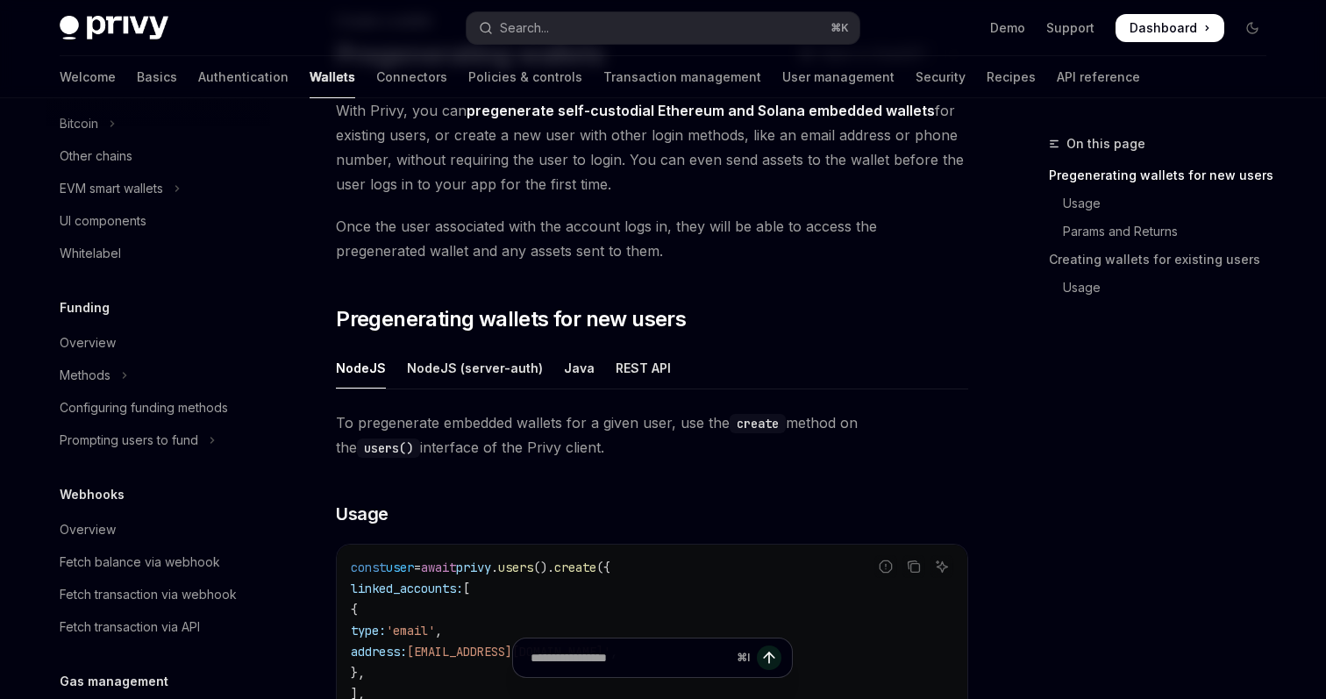
scroll to position [111, 0]
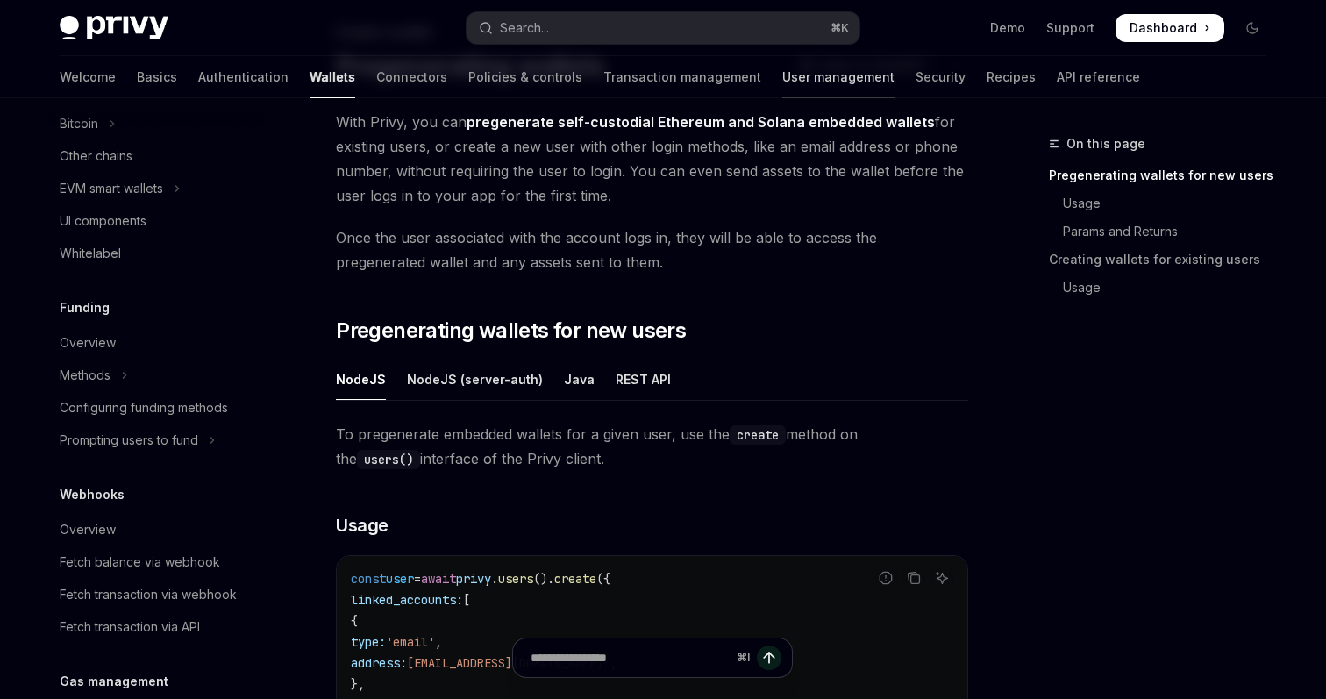
click at [782, 81] on link "User management" at bounding box center [838, 77] width 112 height 42
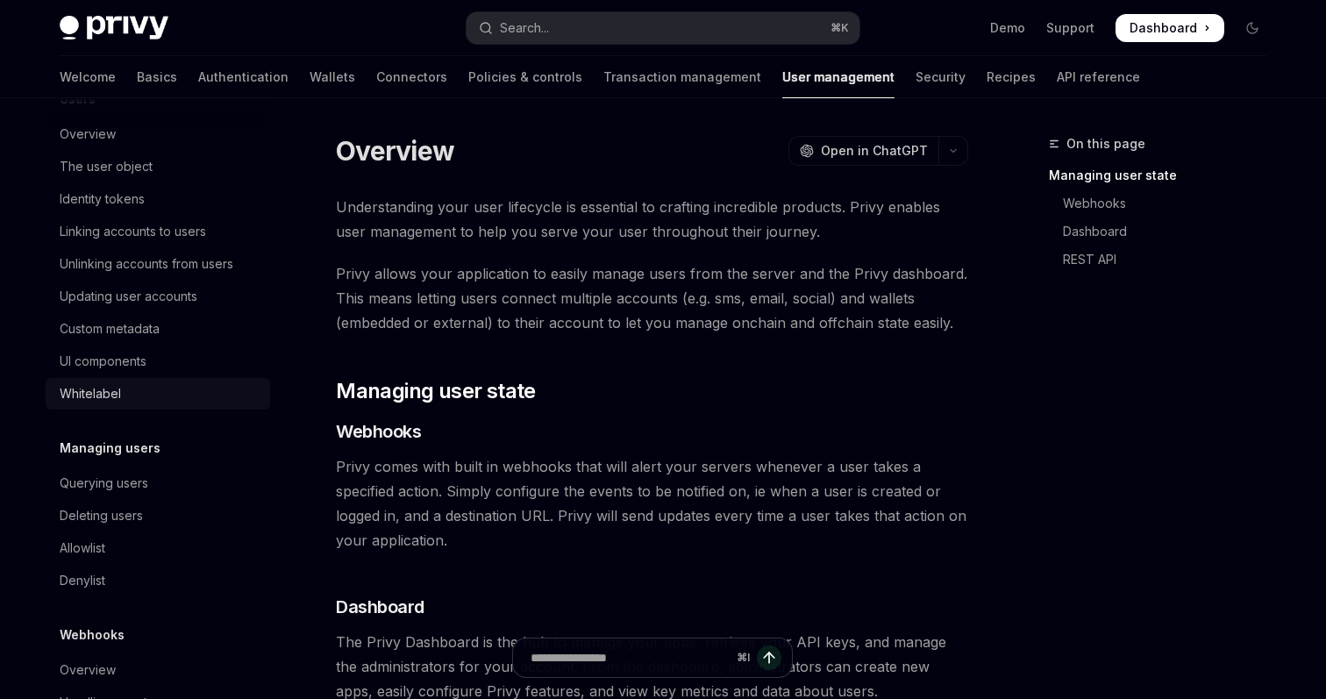
scroll to position [306, 0]
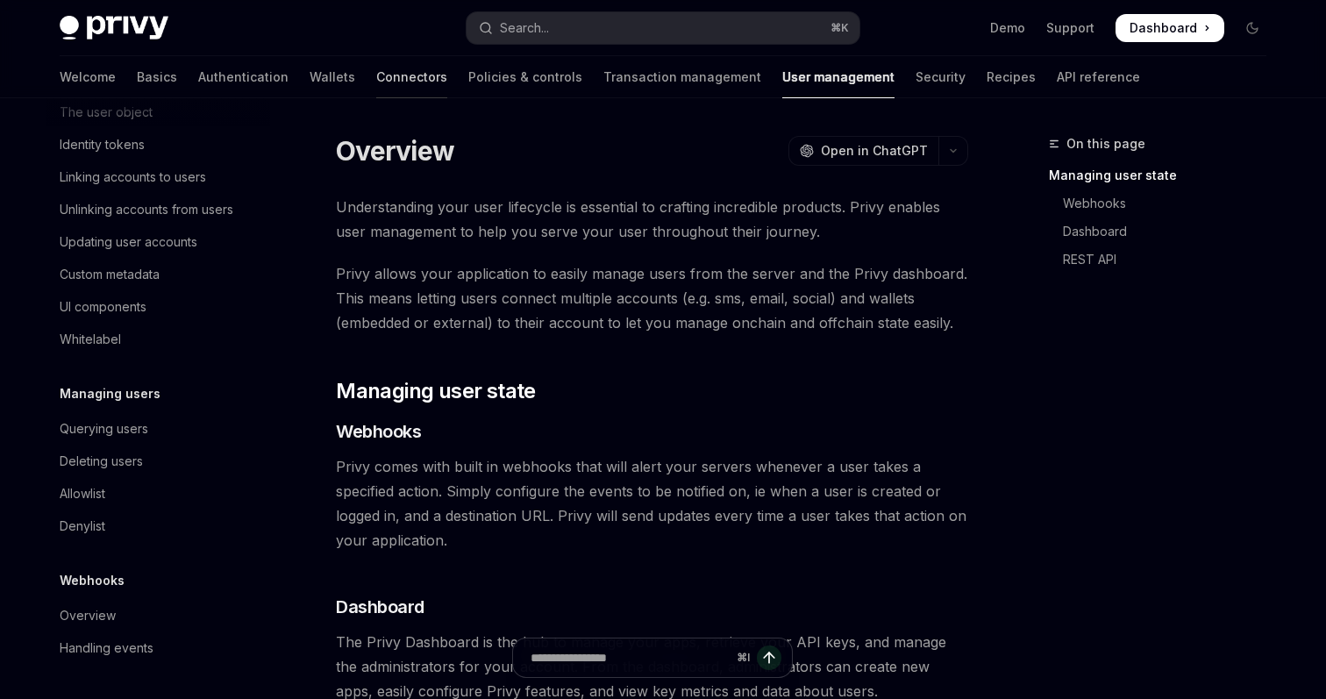
click at [376, 70] on link "Connectors" at bounding box center [411, 77] width 71 height 42
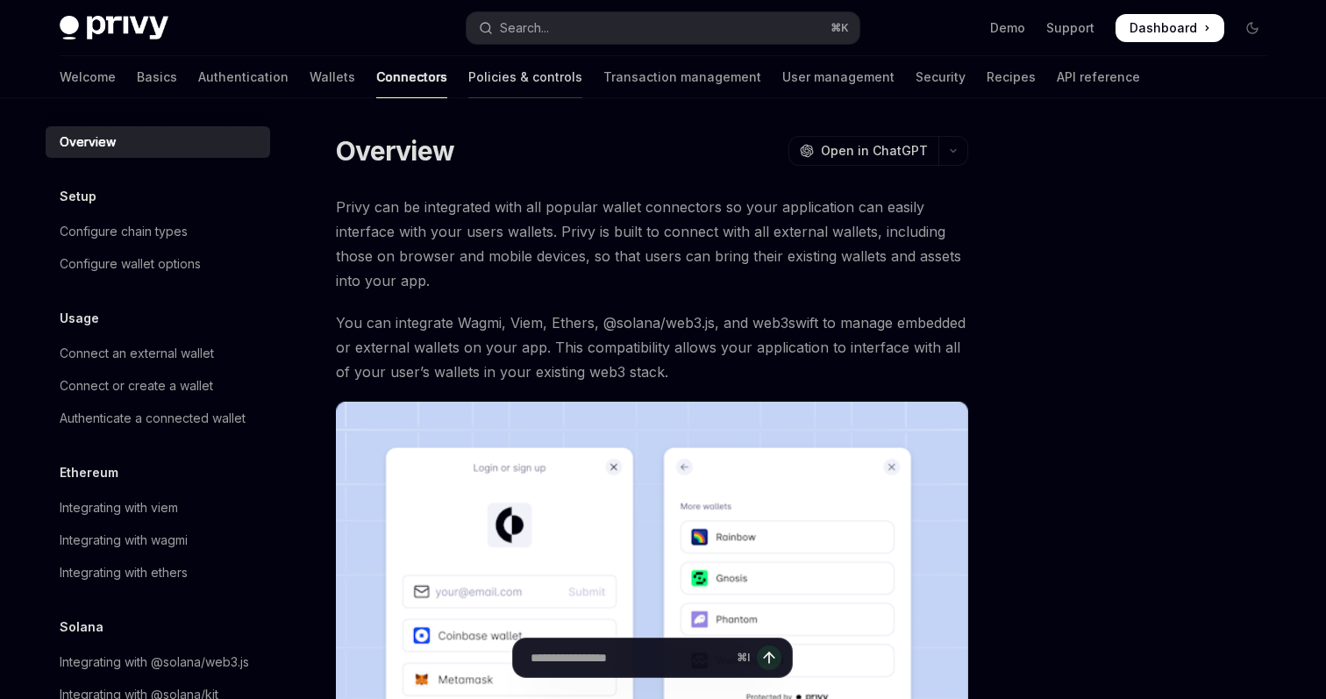
click at [468, 66] on link "Policies & controls" at bounding box center [525, 77] width 114 height 42
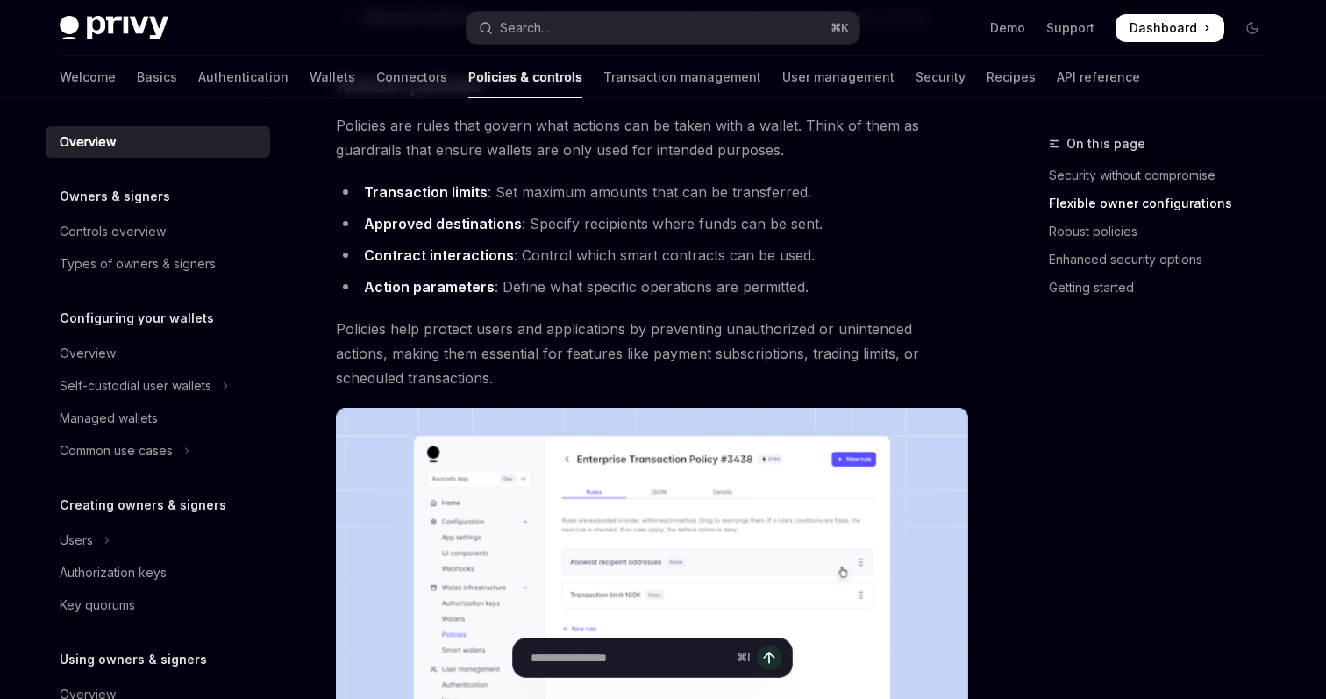
scroll to position [839, 0]
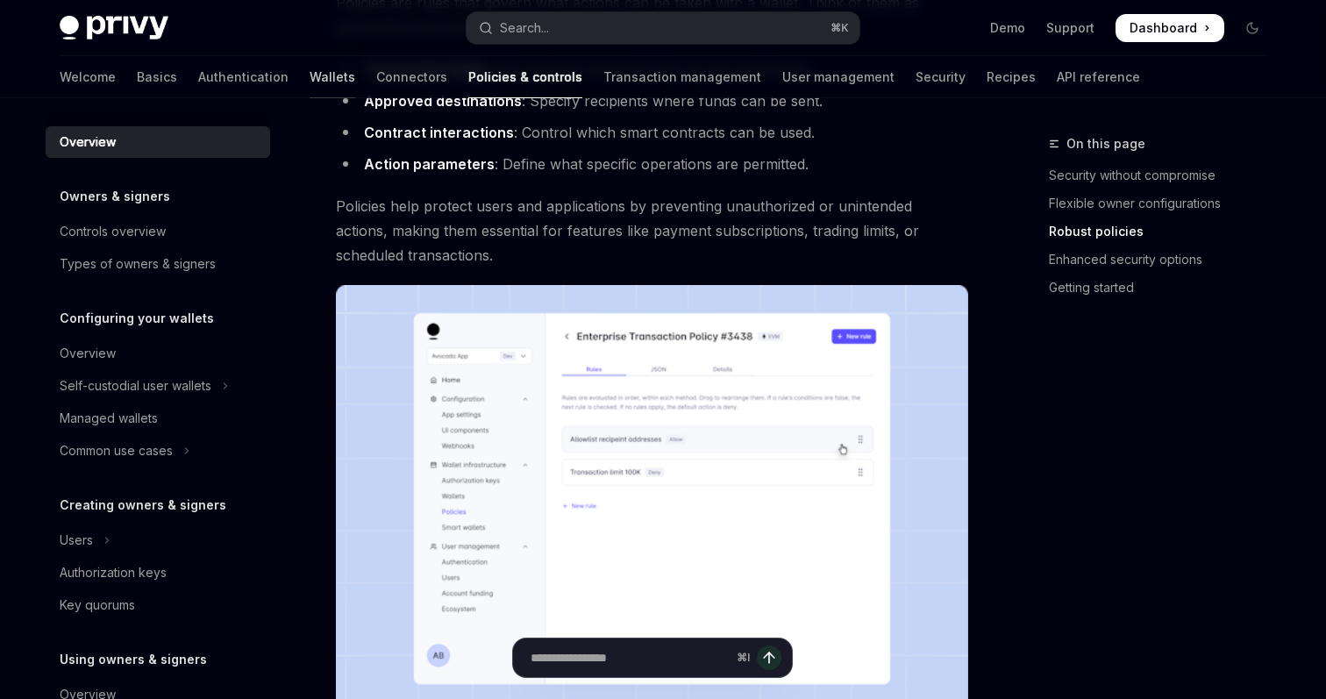
click at [310, 65] on link "Wallets" at bounding box center [333, 77] width 46 height 42
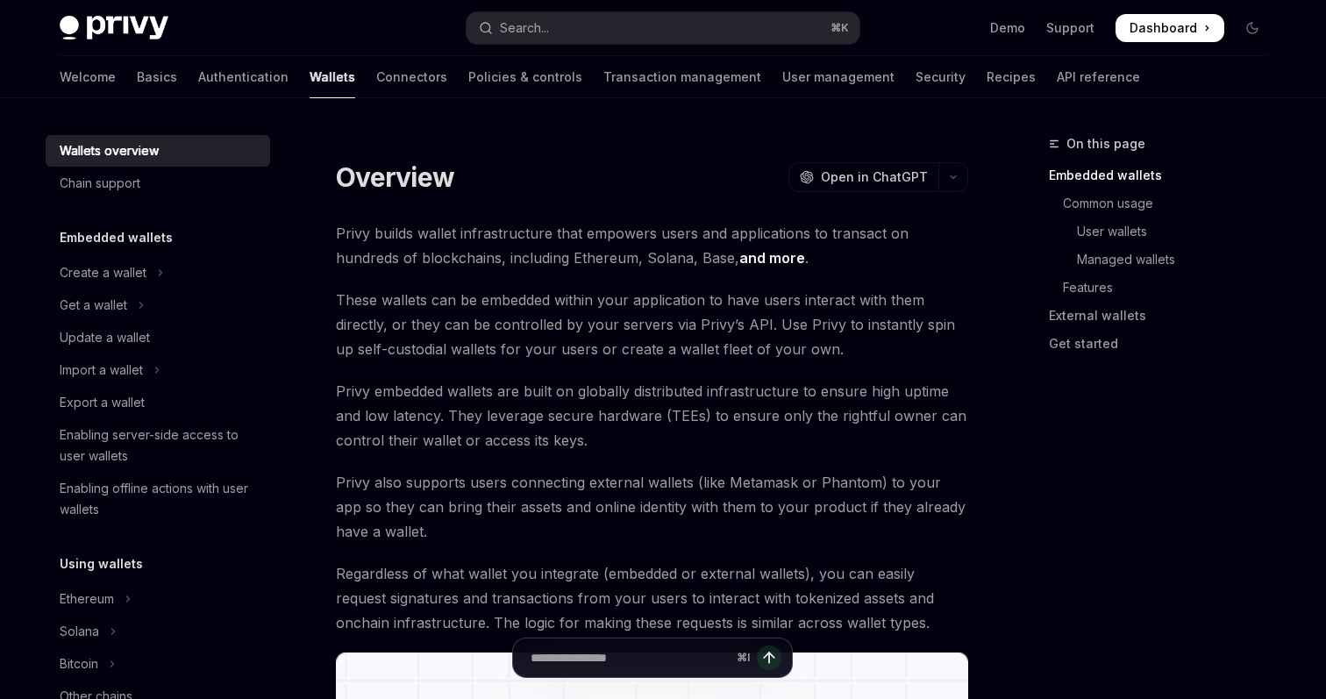
click at [506, 357] on span "These wallets can be embedded within your application to have users interact wi…" at bounding box center [652, 325] width 632 height 74
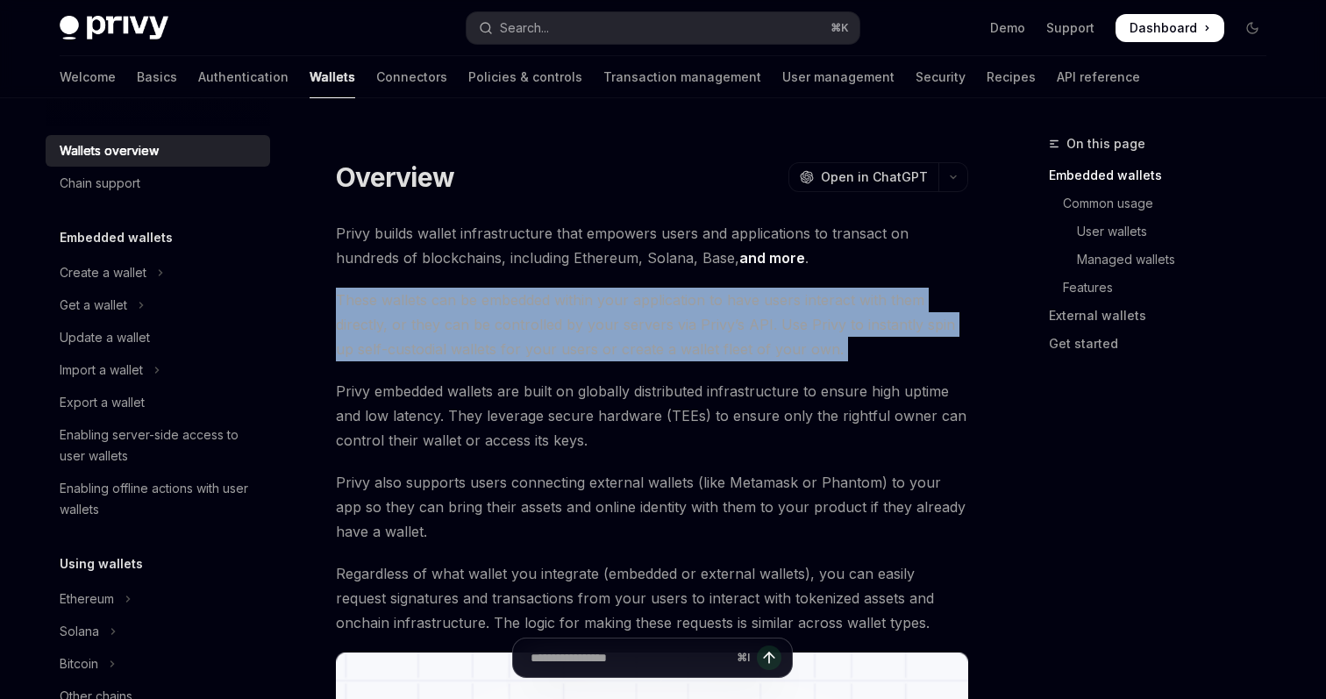
click at [506, 357] on span "These wallets can be embedded within your application to have users interact wi…" at bounding box center [652, 325] width 632 height 74
click at [87, 339] on div "Update a wallet" at bounding box center [105, 337] width 90 height 21
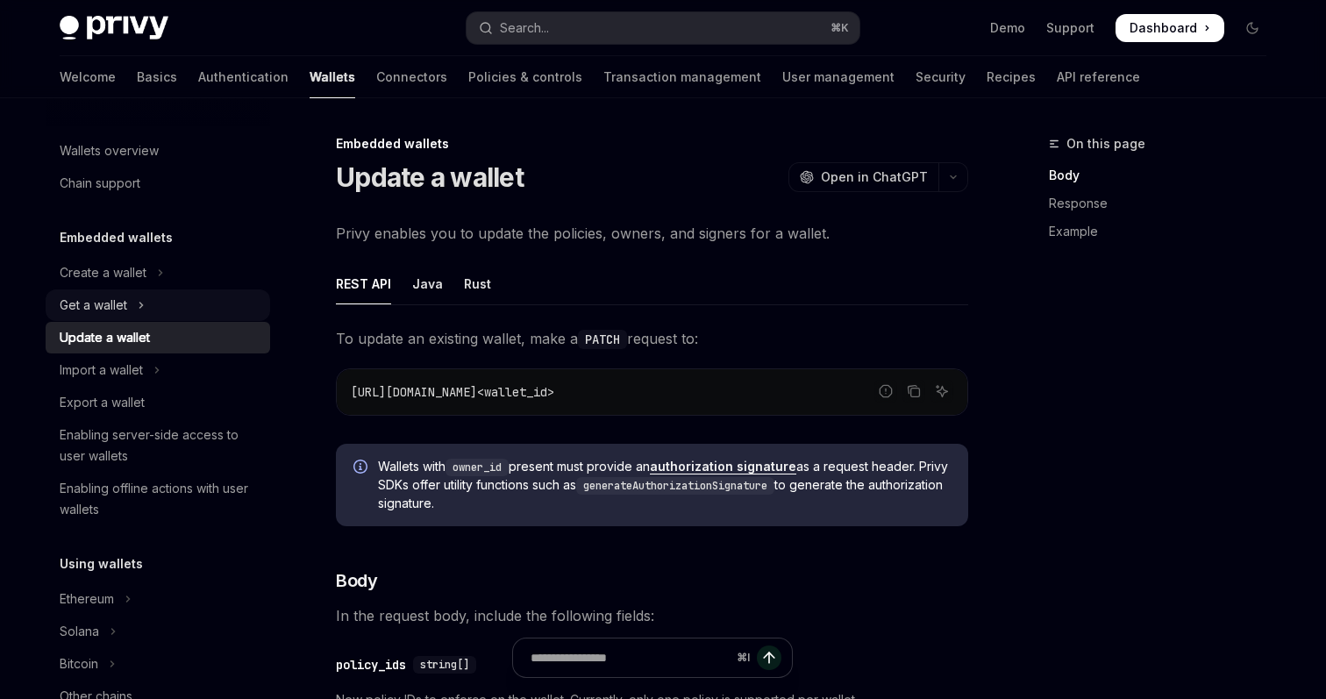
click at [82, 311] on div "Get a wallet" at bounding box center [94, 305] width 68 height 21
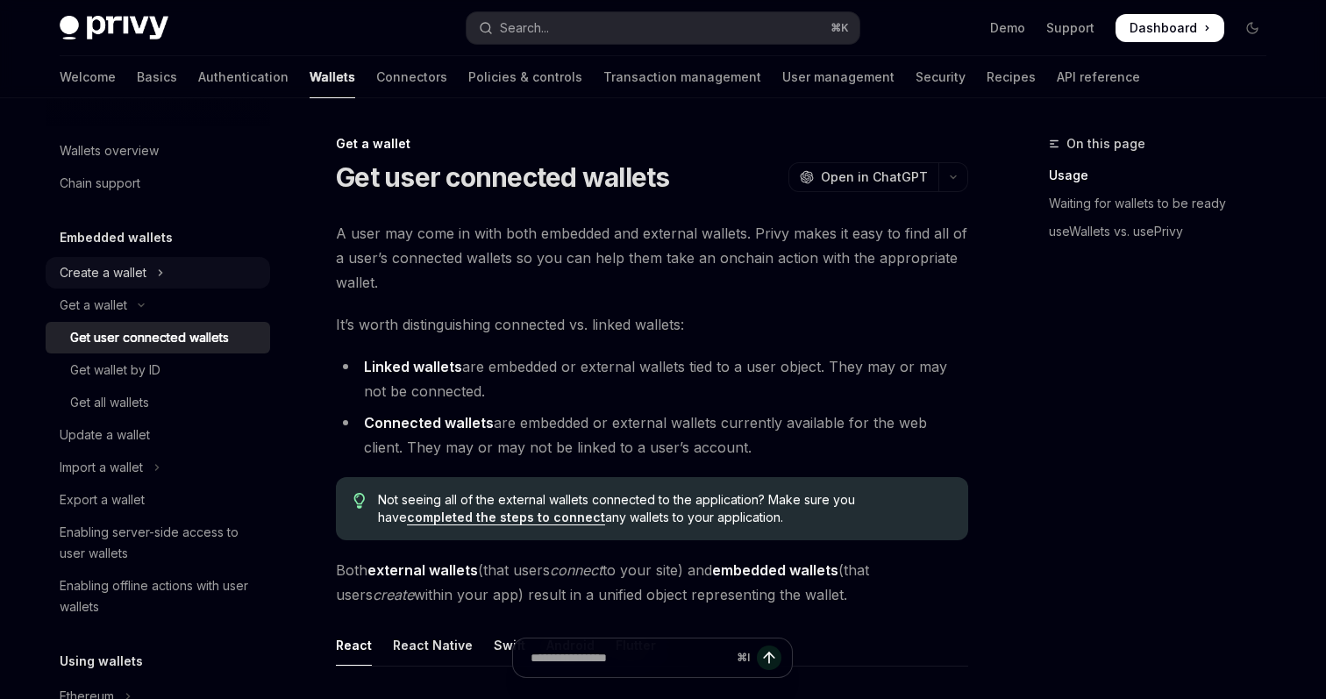
click at [84, 264] on div "Create a wallet" at bounding box center [103, 272] width 87 height 21
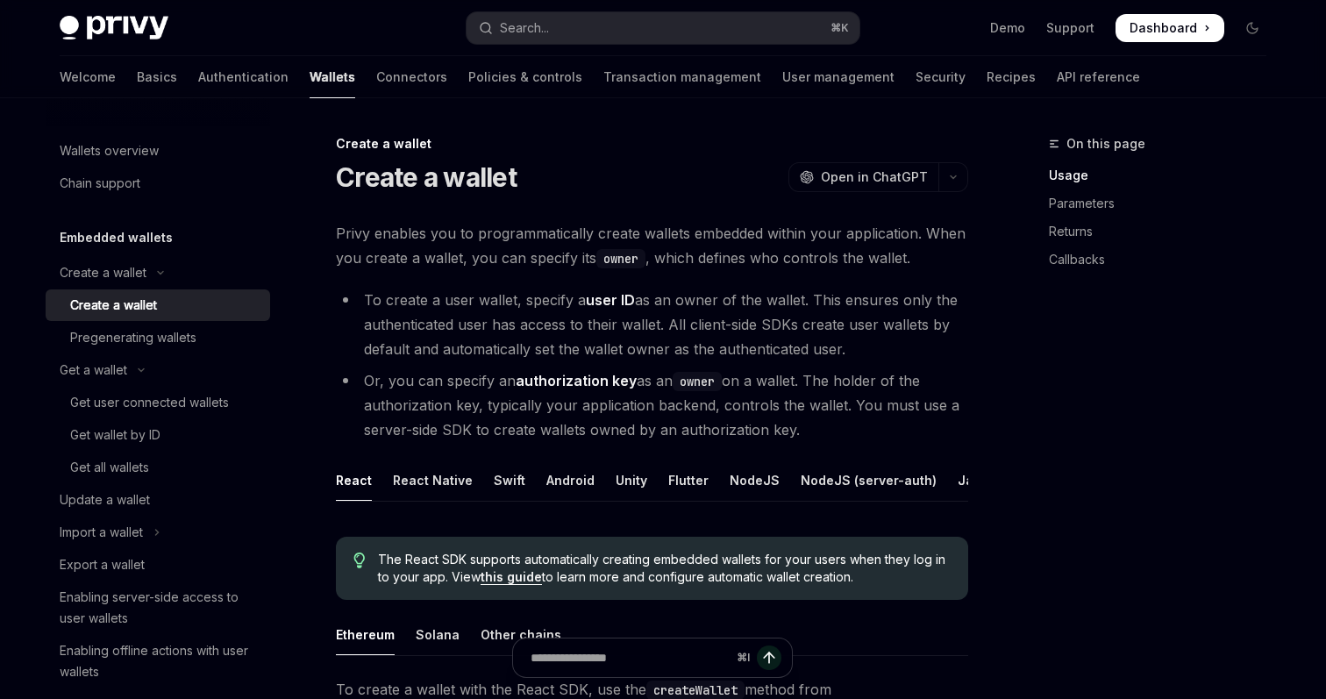
click at [113, 315] on div "Create a wallet" at bounding box center [113, 305] width 87 height 21
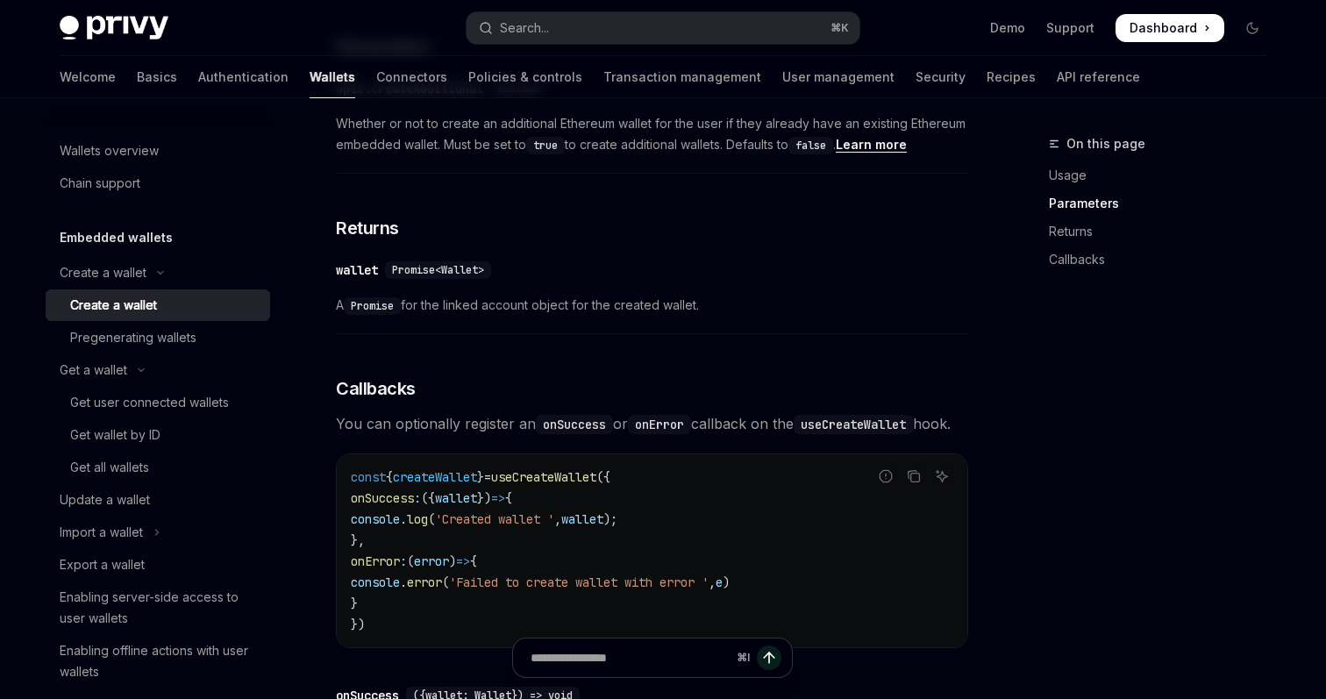
scroll to position [951, 0]
drag, startPoint x: 705, startPoint y: 314, endPoint x: 377, endPoint y: 223, distance: 340.5
click at [377, 224] on div "To create a wallet with the React SDK, use the createWallet method from the use…" at bounding box center [652, 293] width 632 height 1135
click at [403, 218] on h3 "​ Returns" at bounding box center [652, 229] width 632 height 25
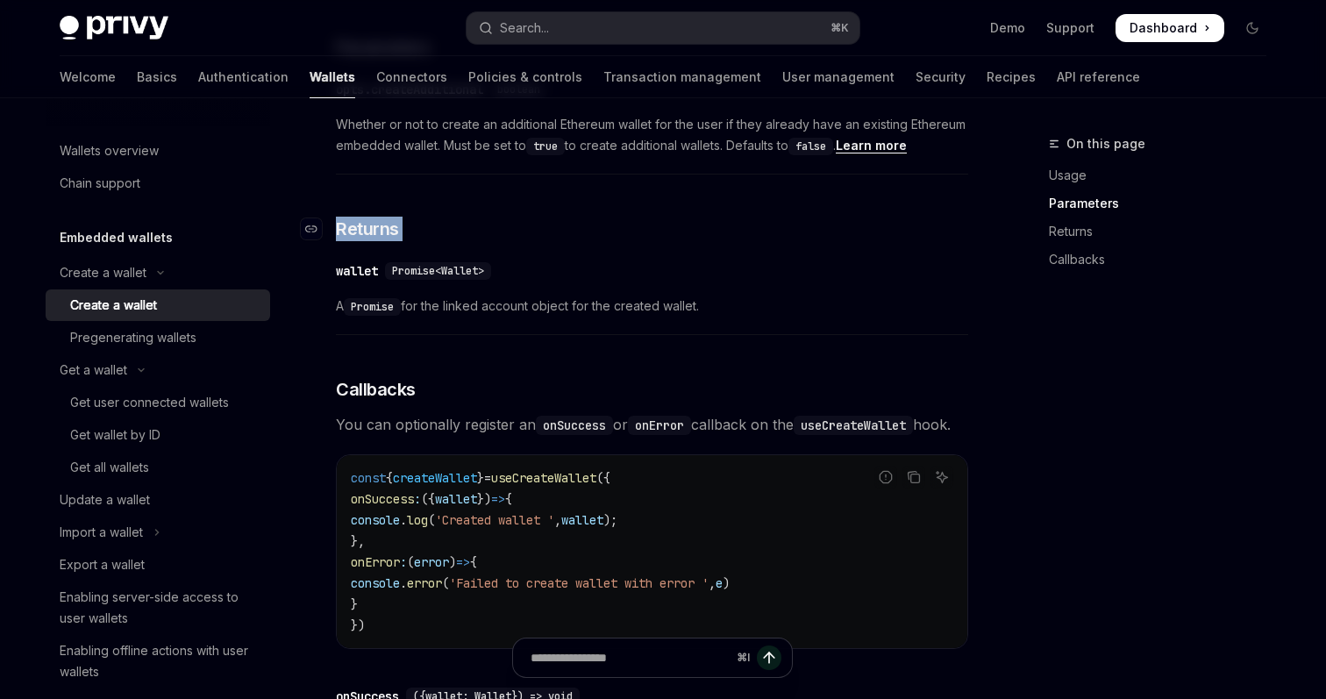
click at [403, 218] on h3 "​ Returns" at bounding box center [652, 229] width 632 height 25
click at [452, 226] on h3 "​ Returns" at bounding box center [652, 229] width 632 height 25
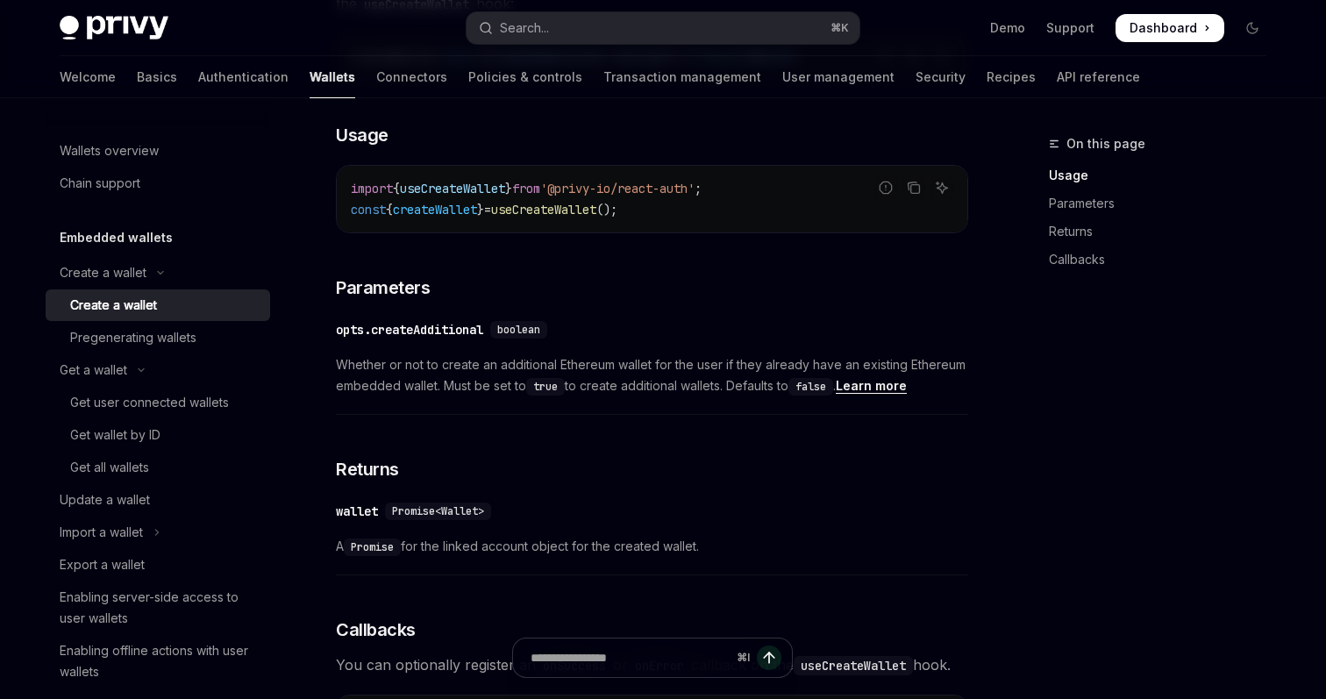
scroll to position [708, 0]
click at [596, 209] on span "useCreateWallet" at bounding box center [543, 212] width 105 height 16
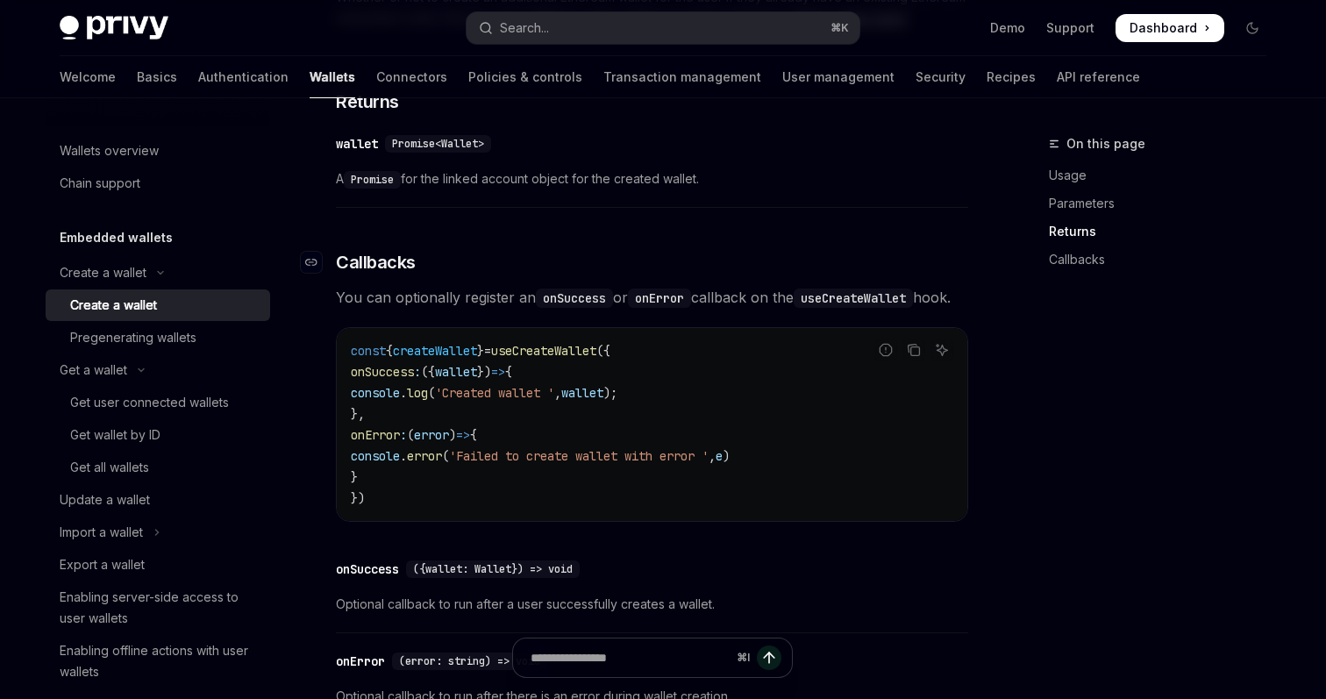
scroll to position [1081, 0]
click at [570, 461] on span "'Failed to create wallet with error '" at bounding box center [579, 454] width 260 height 16
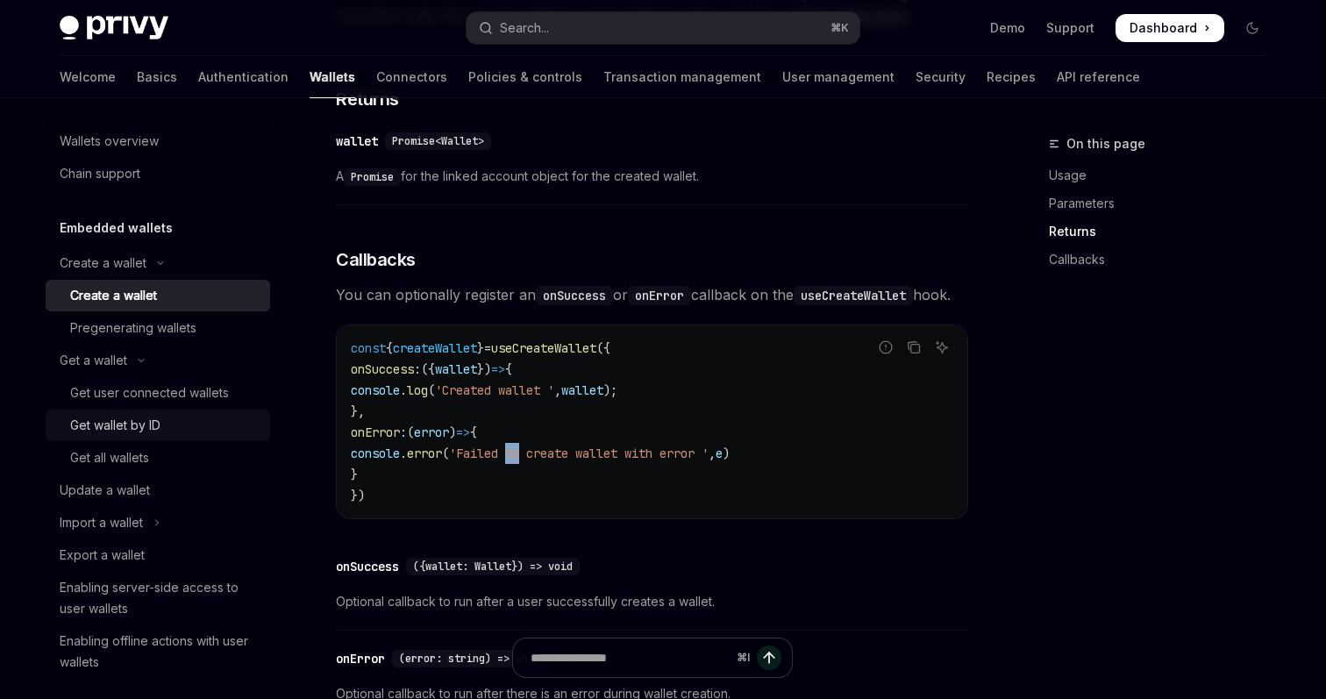
scroll to position [12, 0]
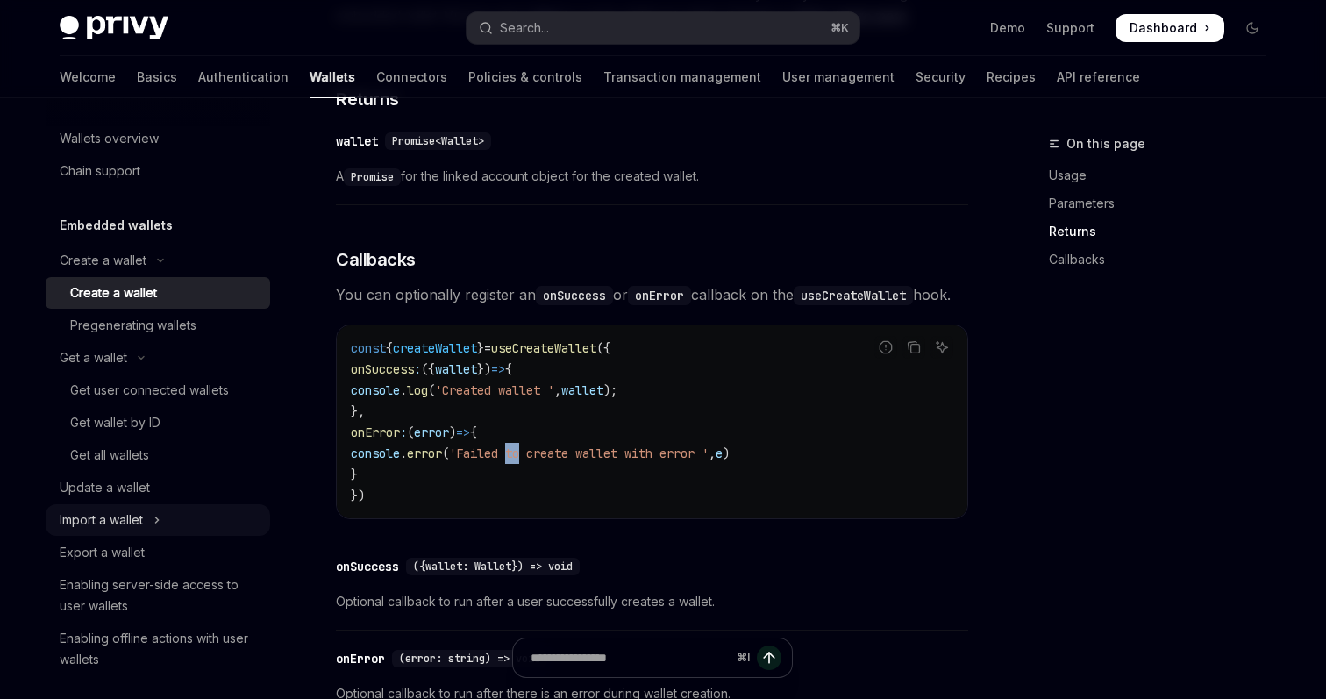
click at [101, 512] on div "Import a wallet" at bounding box center [101, 520] width 83 height 21
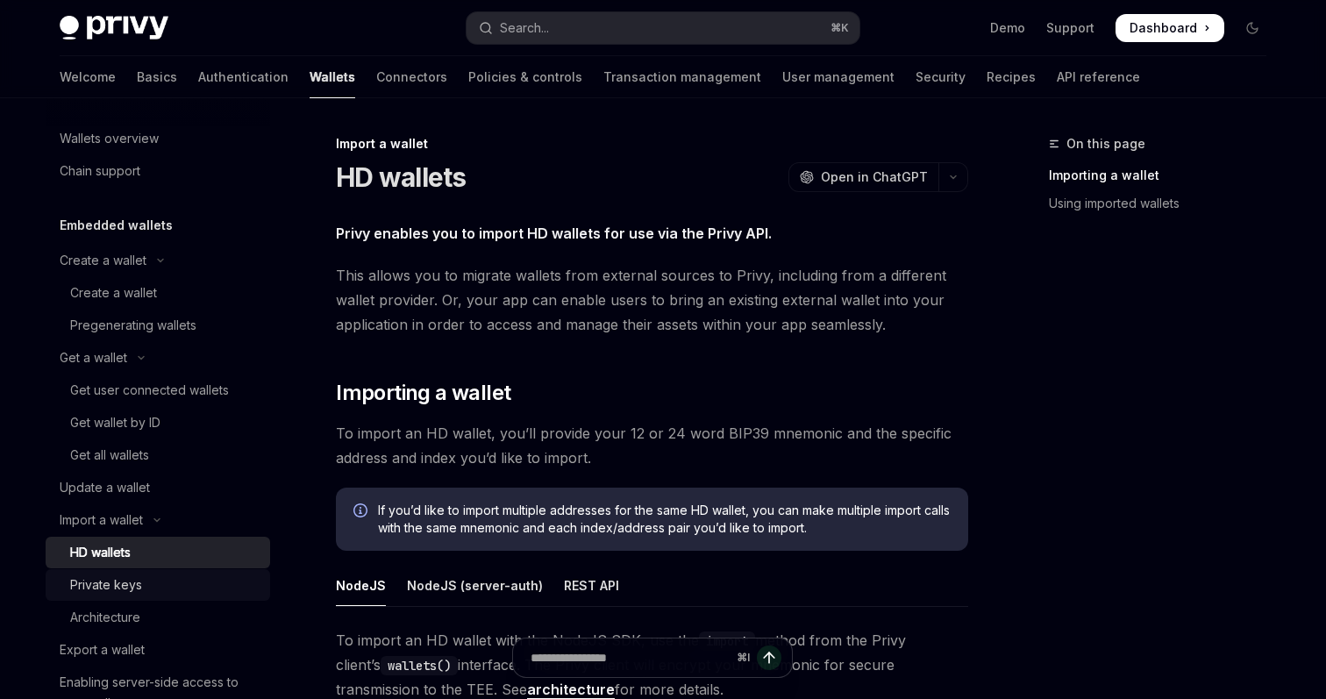
click at [134, 586] on div "Private keys" at bounding box center [106, 585] width 72 height 21
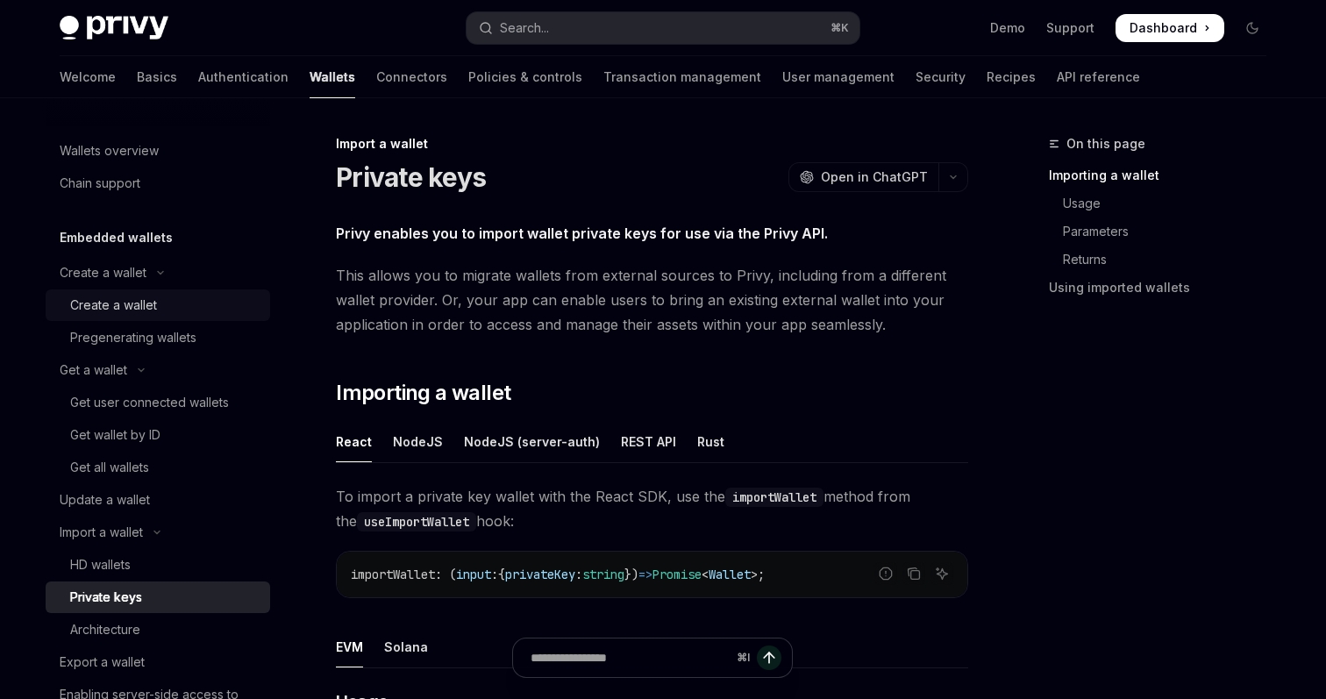
click at [131, 311] on div "Create a wallet" at bounding box center [113, 305] width 87 height 21
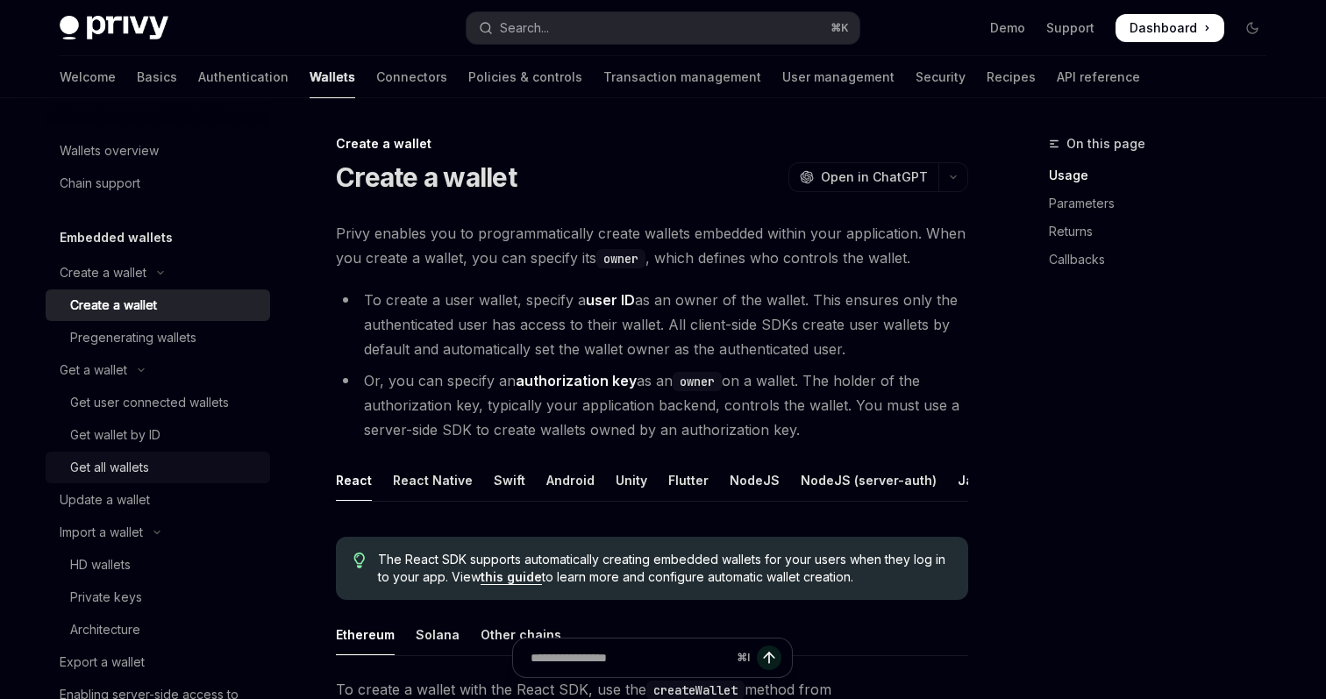
scroll to position [6, 0]
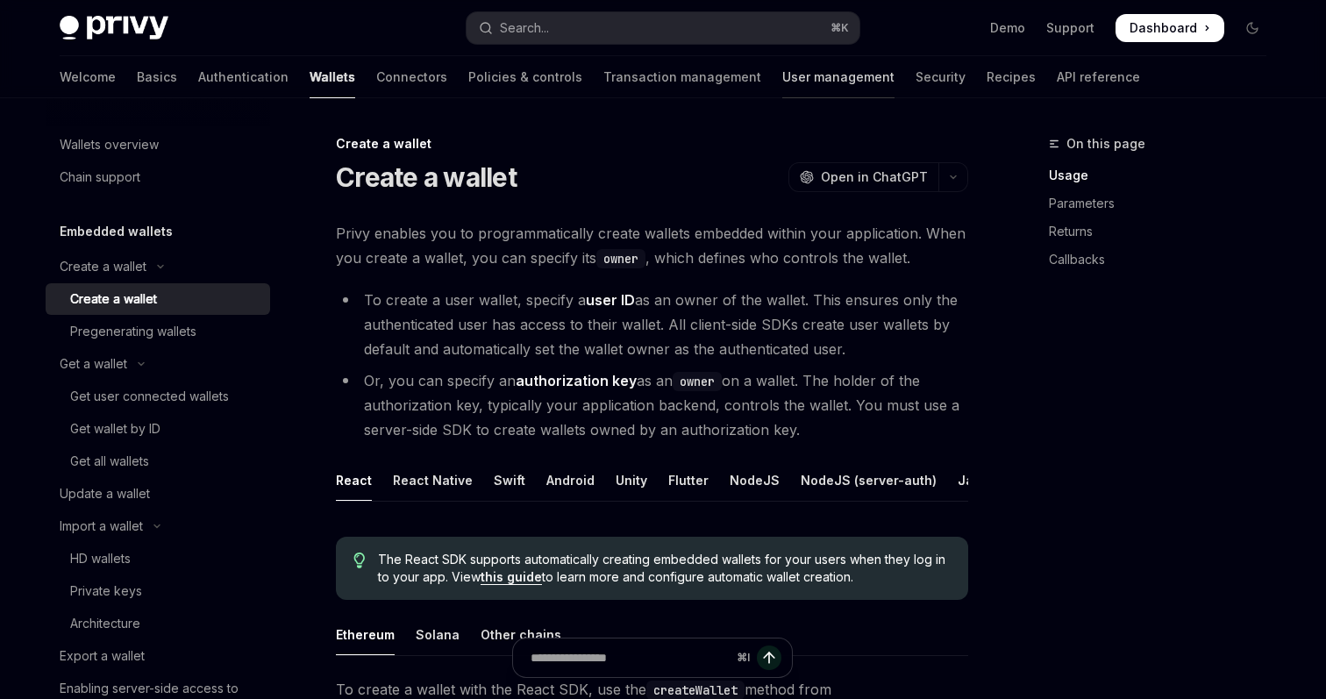
click at [782, 84] on link "User management" at bounding box center [838, 77] width 112 height 42
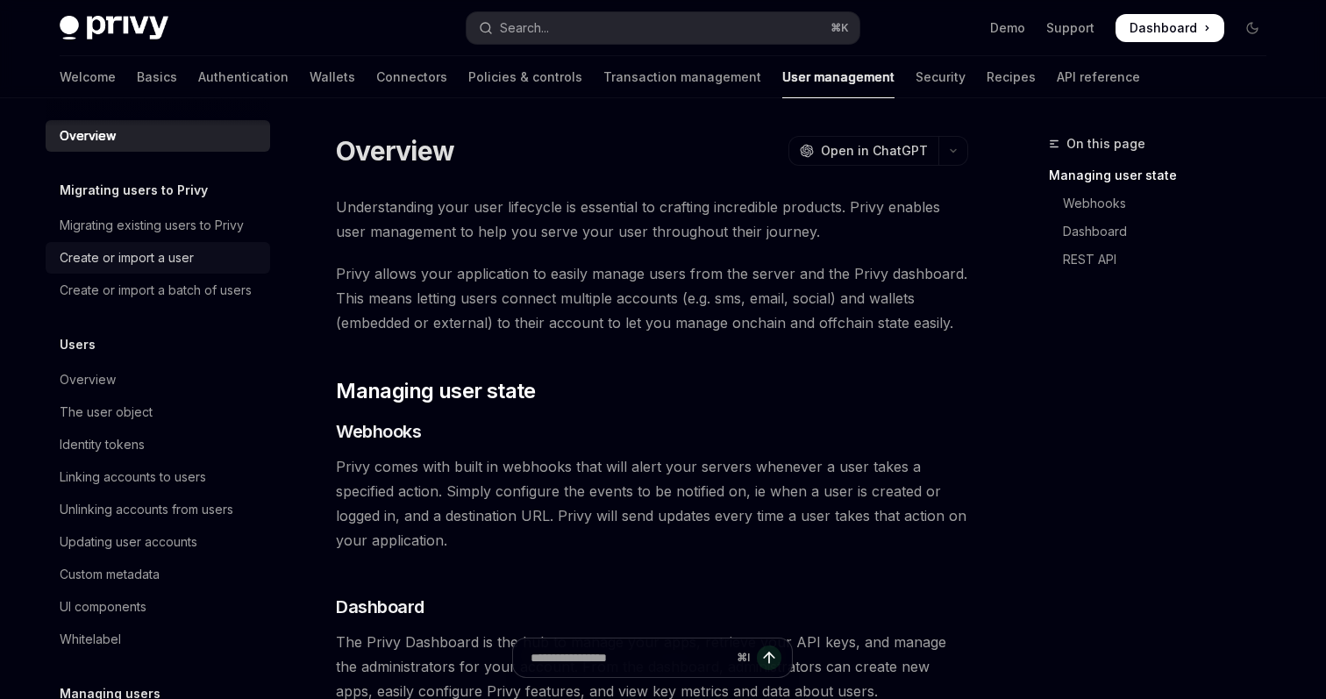
click at [128, 267] on div "Create or import a user" at bounding box center [127, 257] width 134 height 21
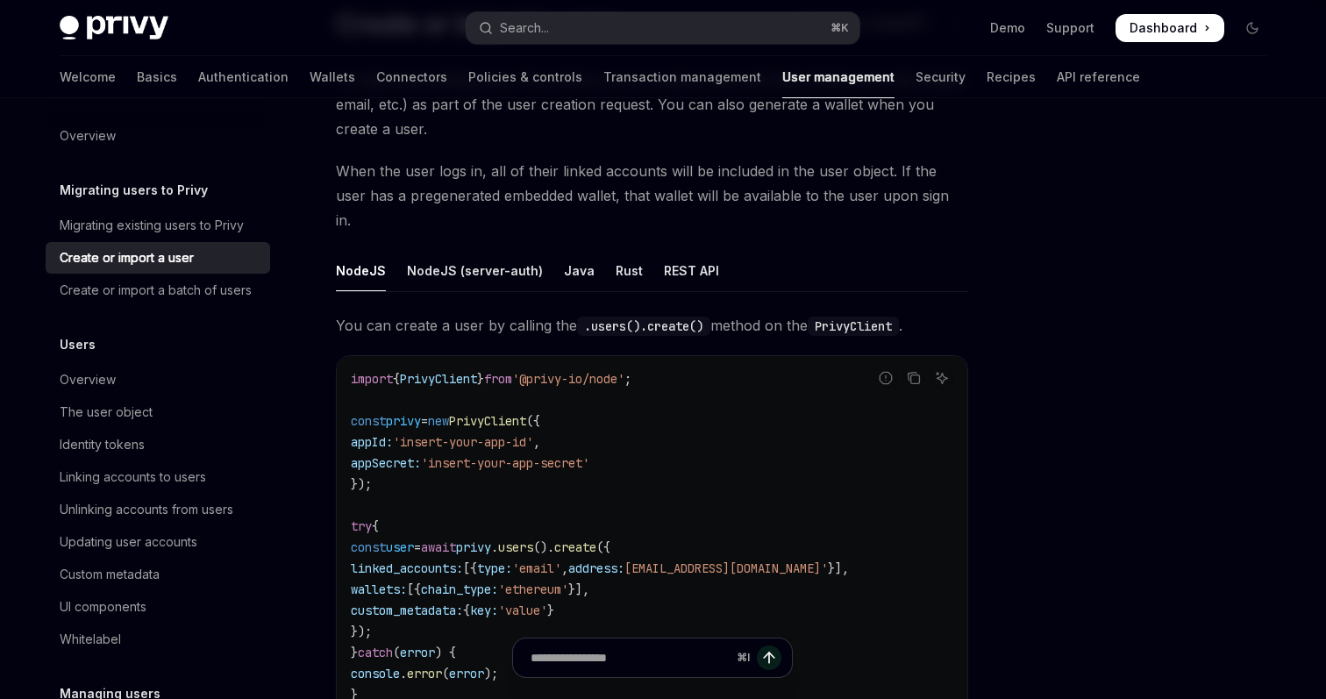
scroll to position [155, 0]
click at [533, 538] on span "users" at bounding box center [515, 546] width 35 height 16
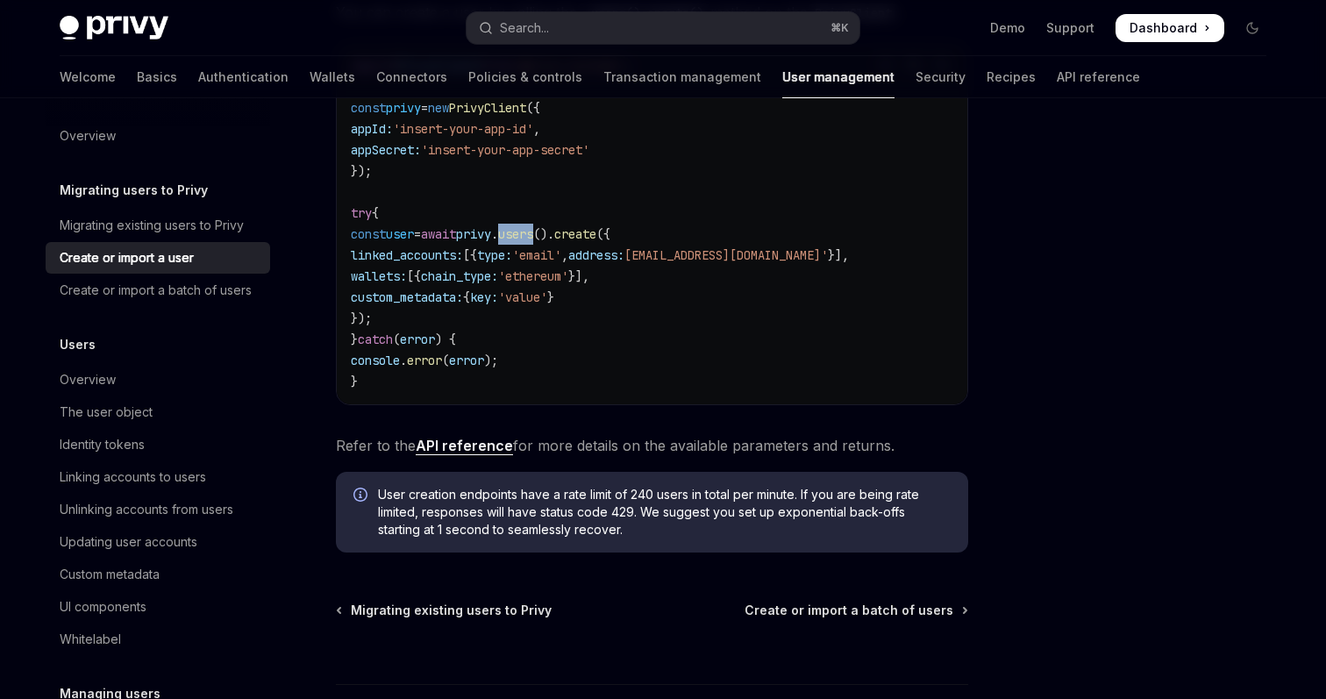
scroll to position [455, 0]
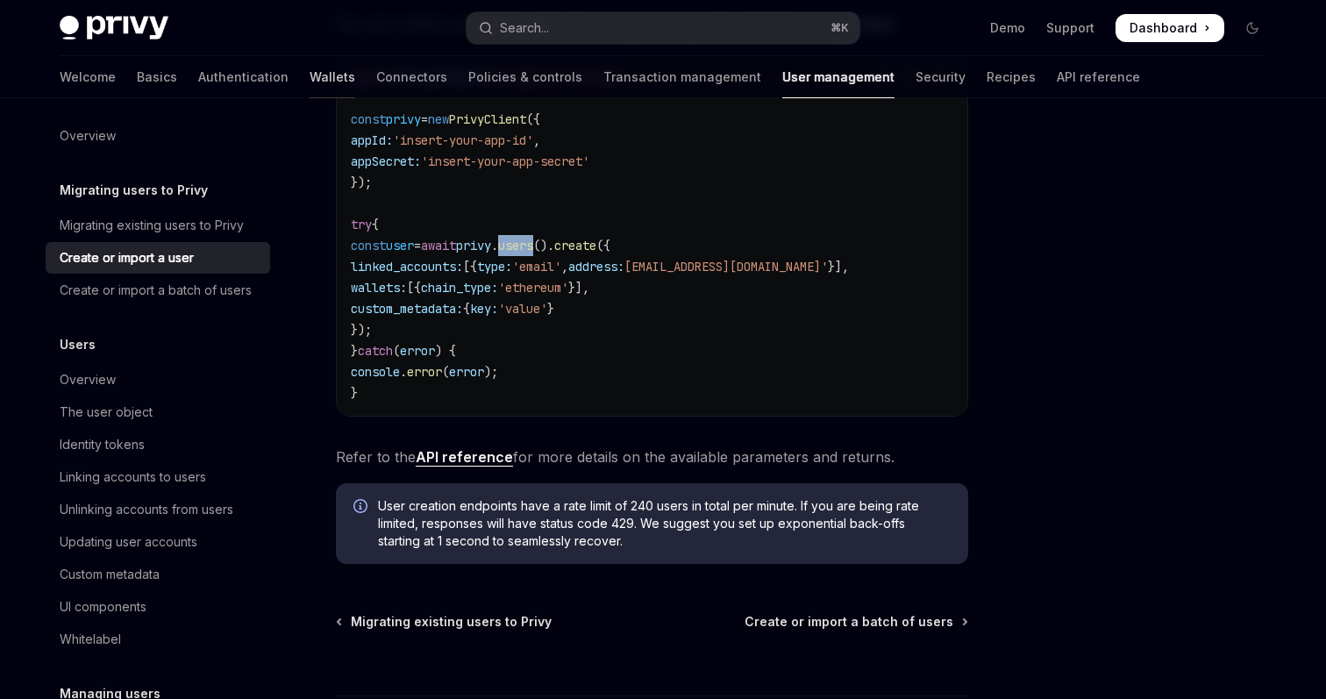
click at [310, 82] on link "Wallets" at bounding box center [333, 77] width 46 height 42
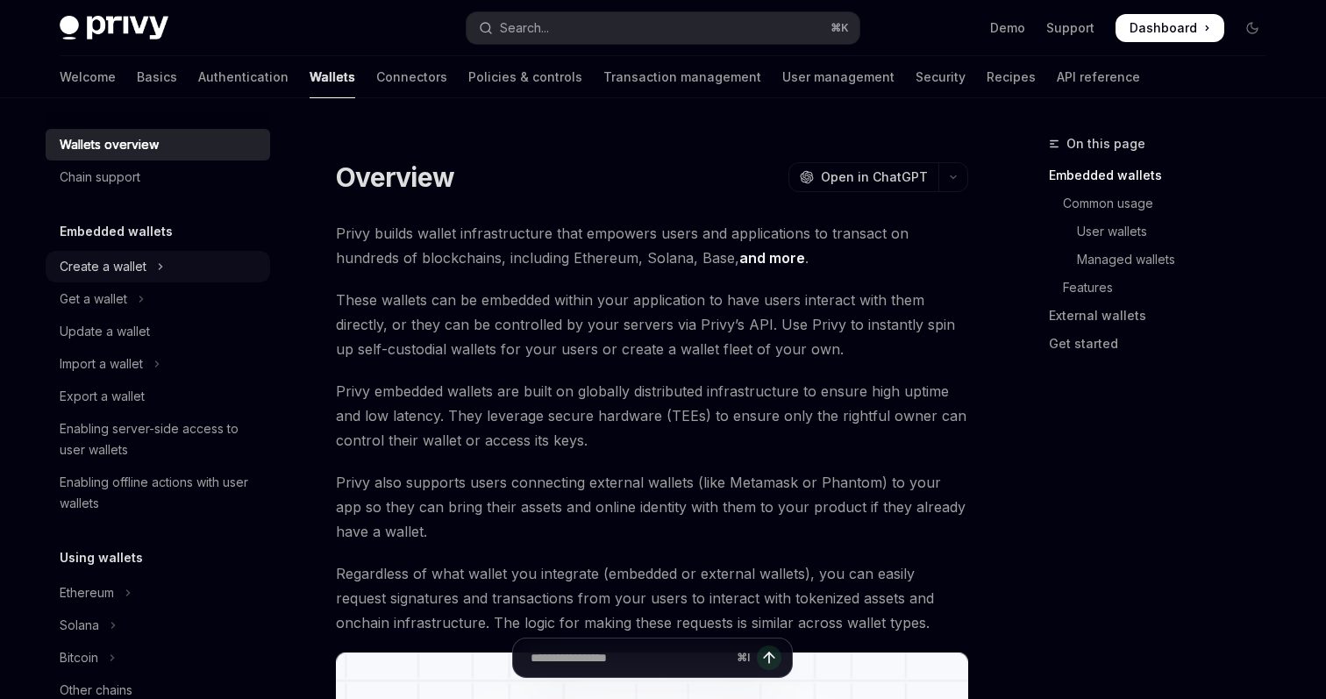
click at [113, 271] on div "Create a wallet" at bounding box center [103, 266] width 87 height 21
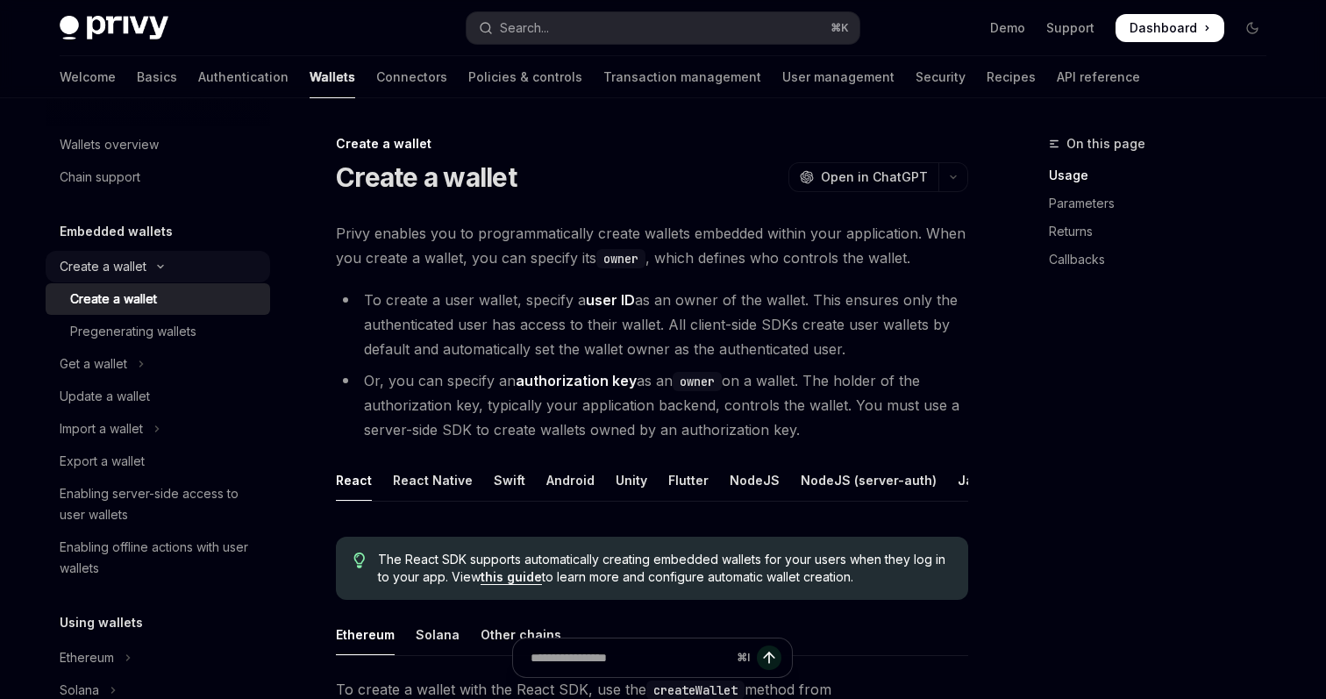
click at [75, 274] on div "Create a wallet" at bounding box center [103, 266] width 87 height 21
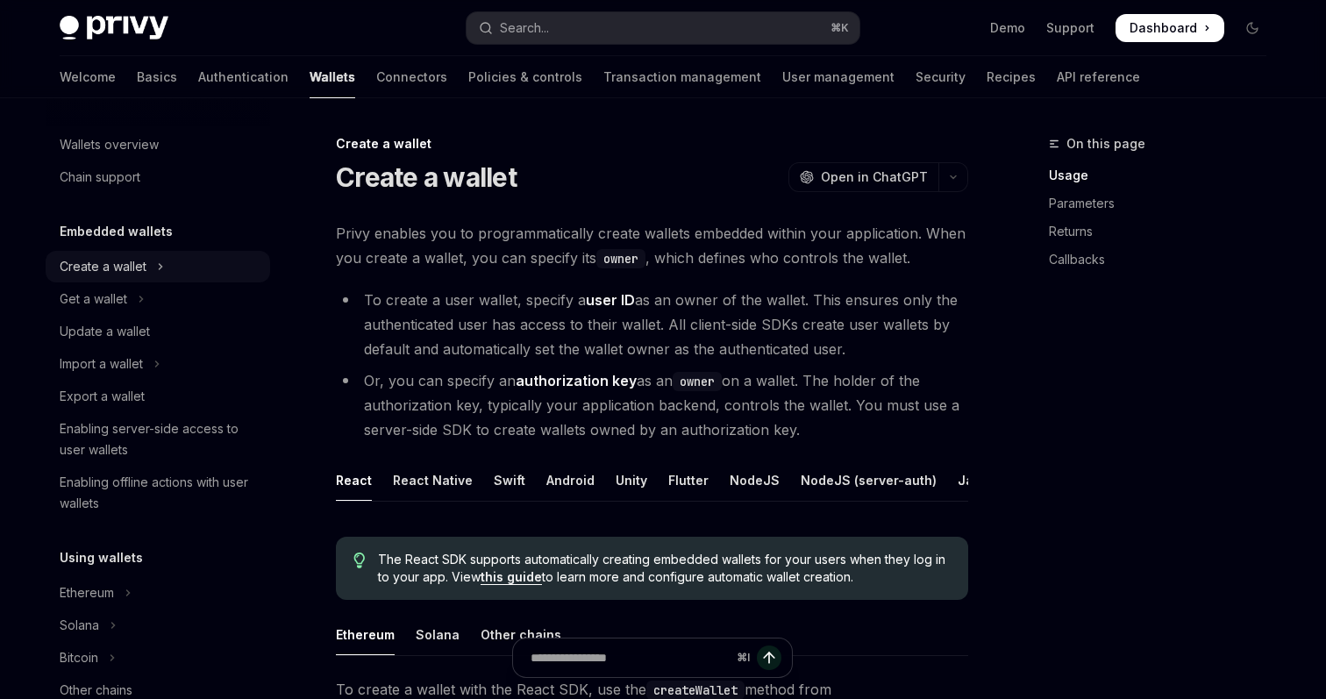
click at [75, 274] on div "Create a wallet" at bounding box center [103, 266] width 87 height 21
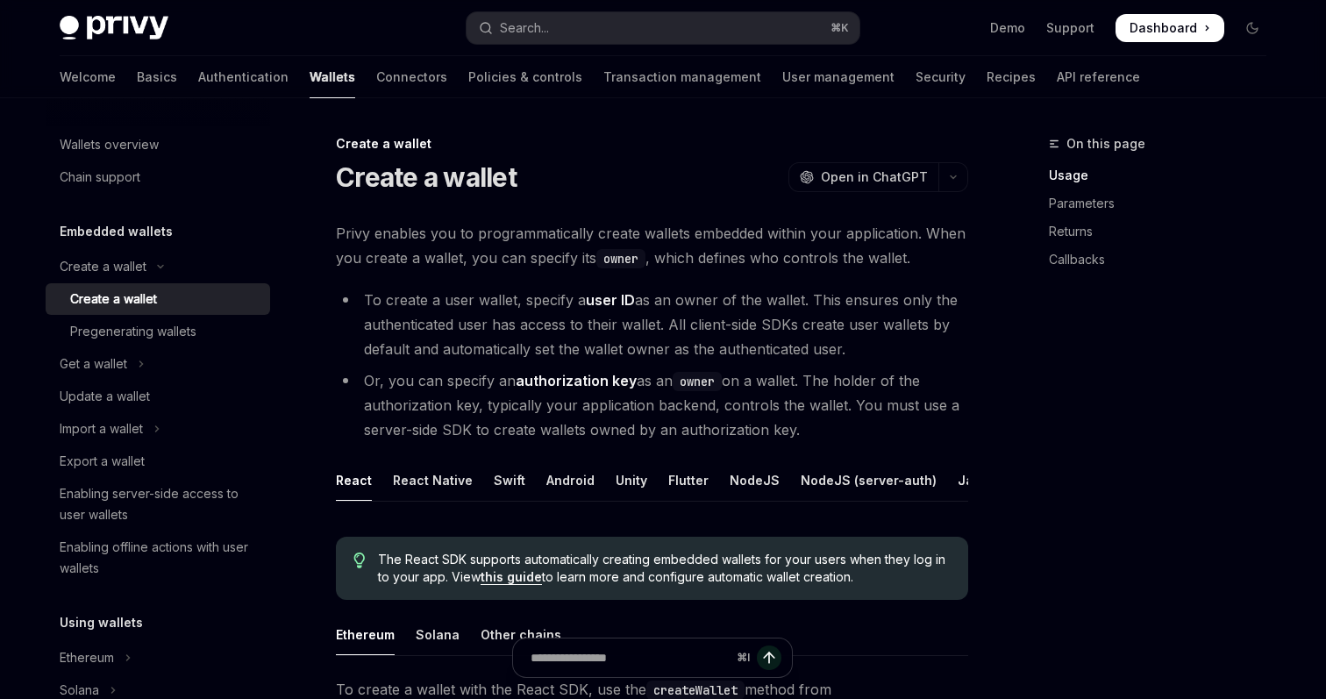
click at [89, 304] on div "Create a wallet" at bounding box center [113, 299] width 87 height 21
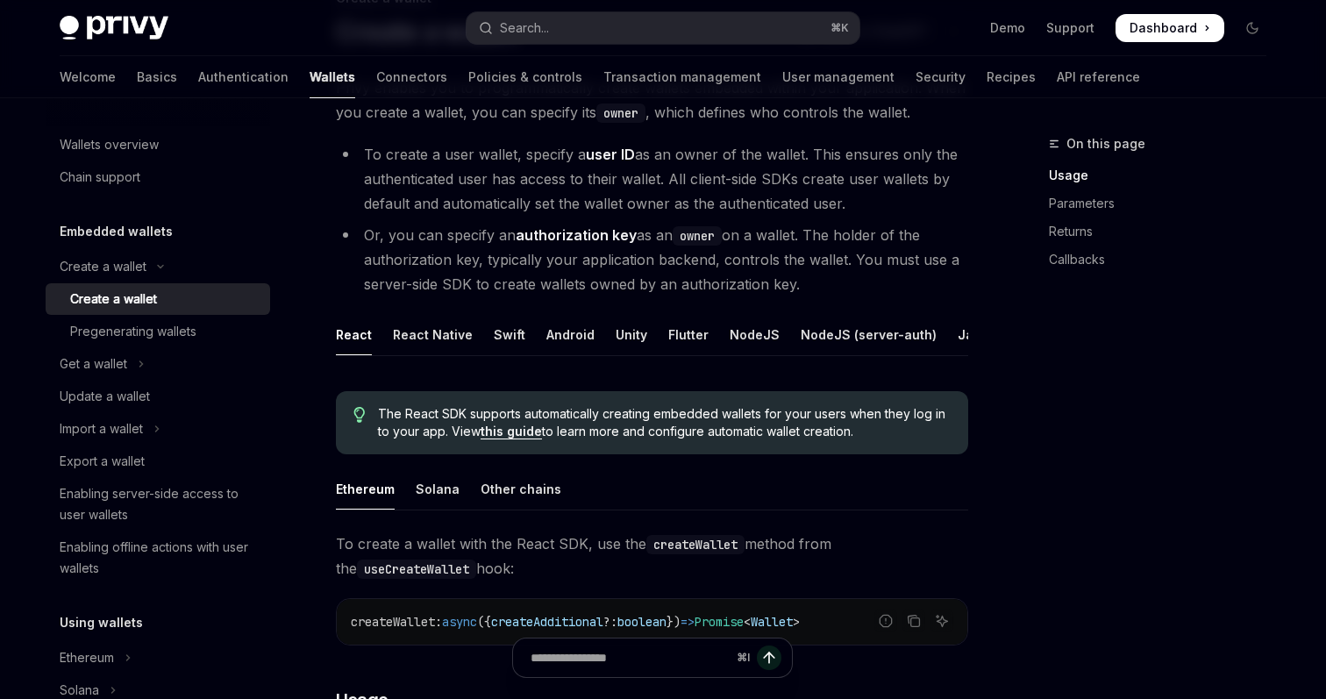
scroll to position [147, 0]
click at [736, 327] on div "NodeJS" at bounding box center [755, 332] width 50 height 41
type textarea "*"
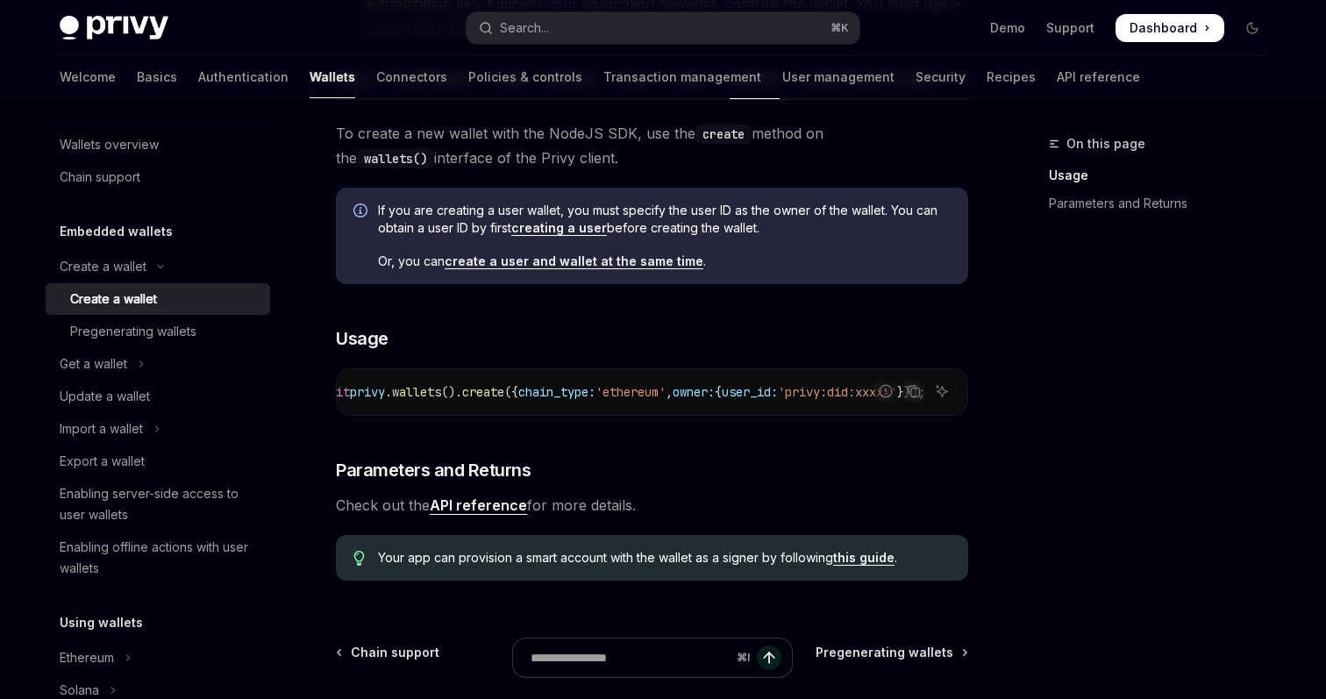
scroll to position [0, 293]
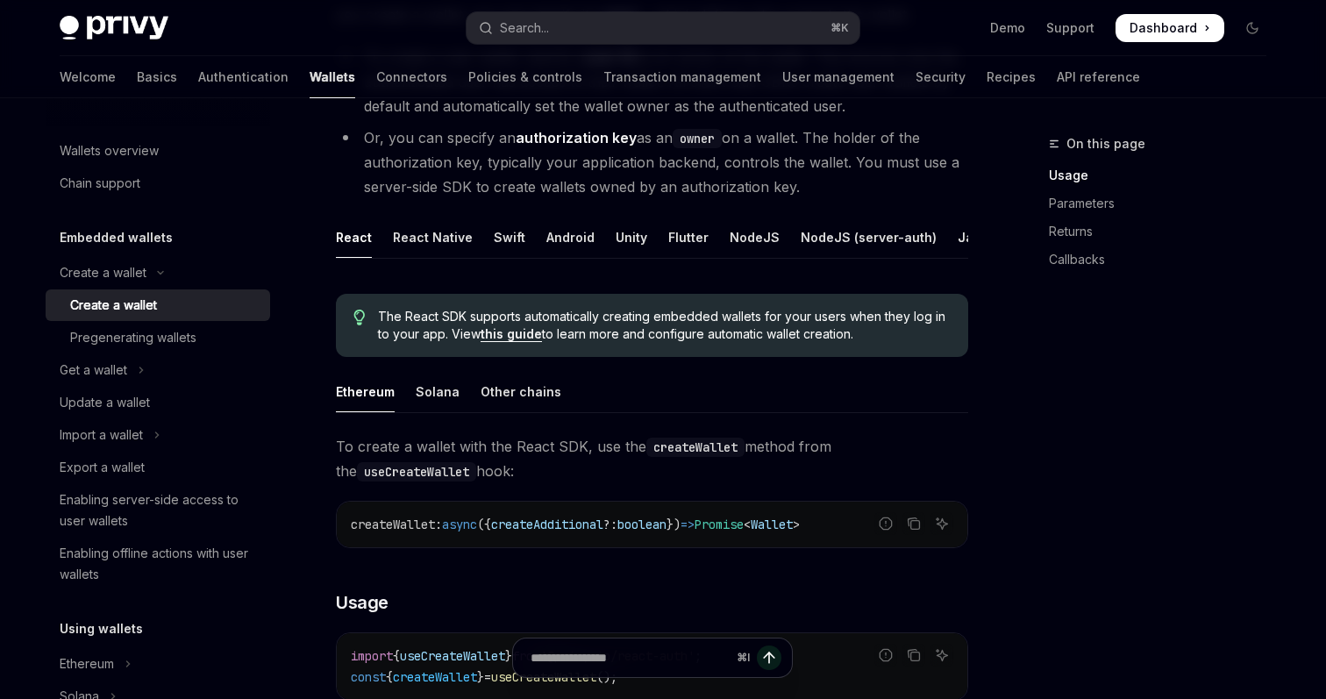
scroll to position [239, 0]
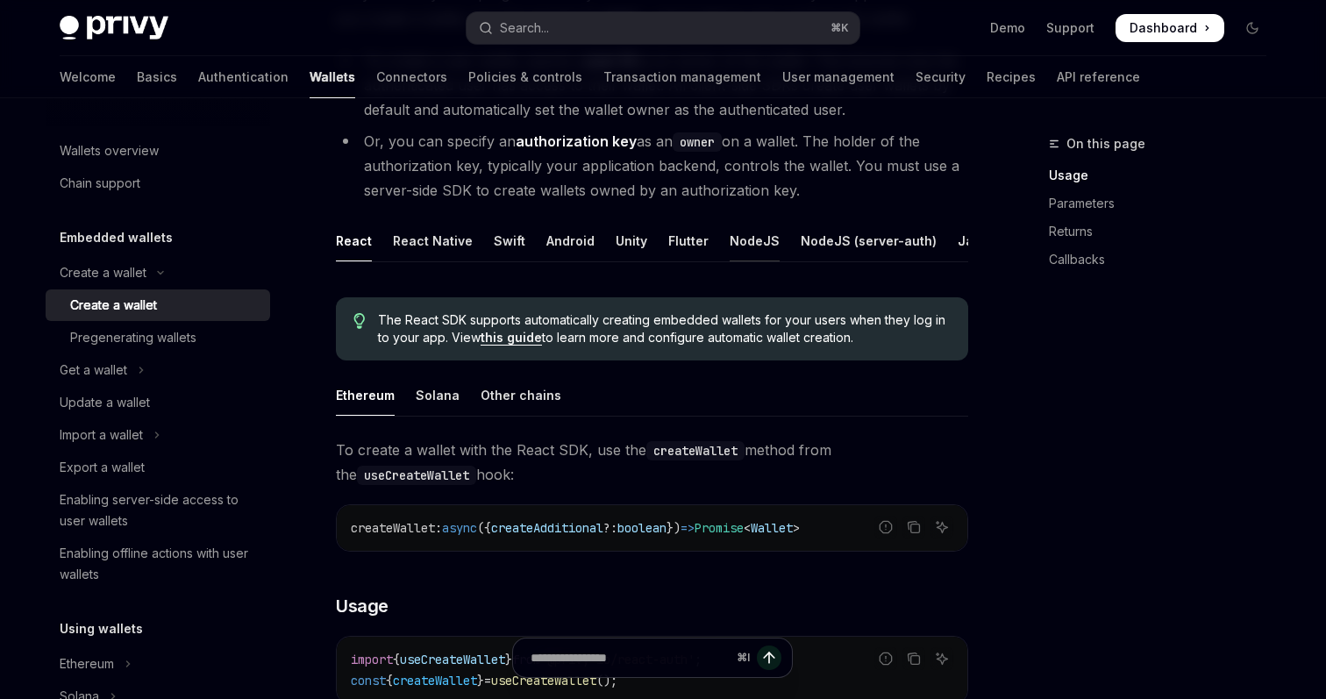
click at [751, 237] on div "NodeJS" at bounding box center [755, 240] width 50 height 41
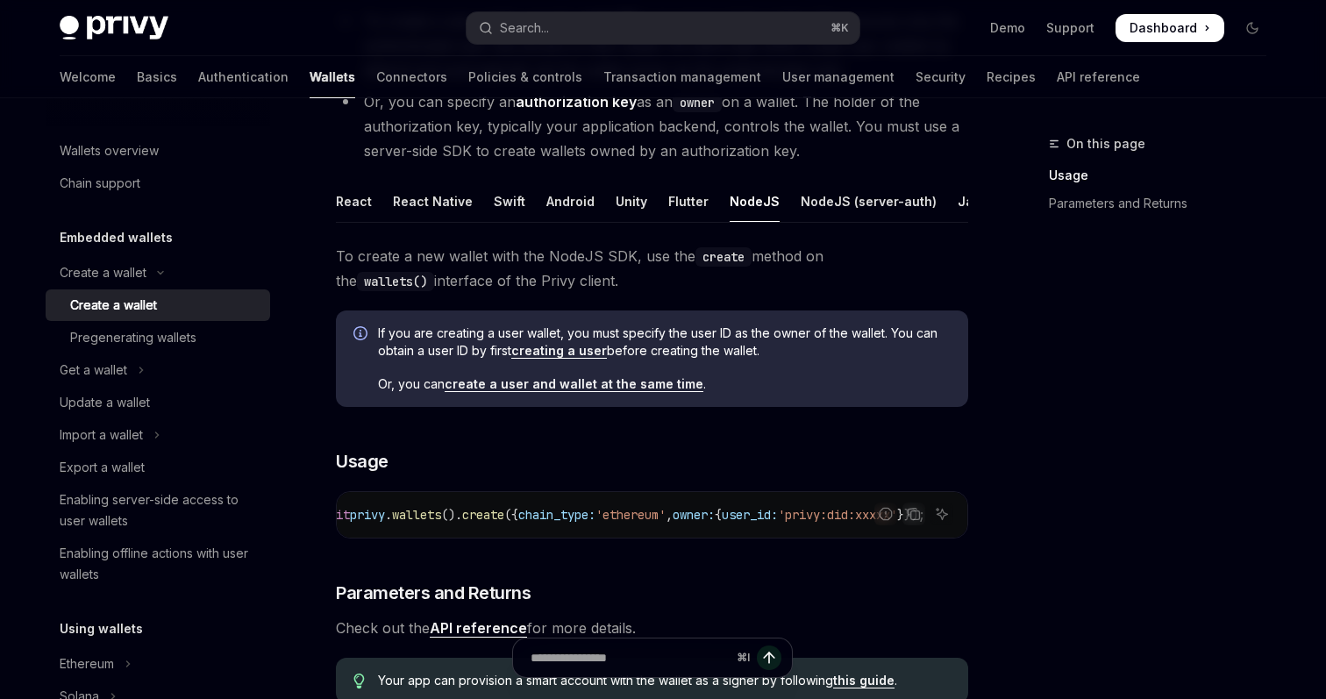
scroll to position [0, 353]
click at [739, 511] on span "user_id:" at bounding box center [750, 515] width 56 height 16
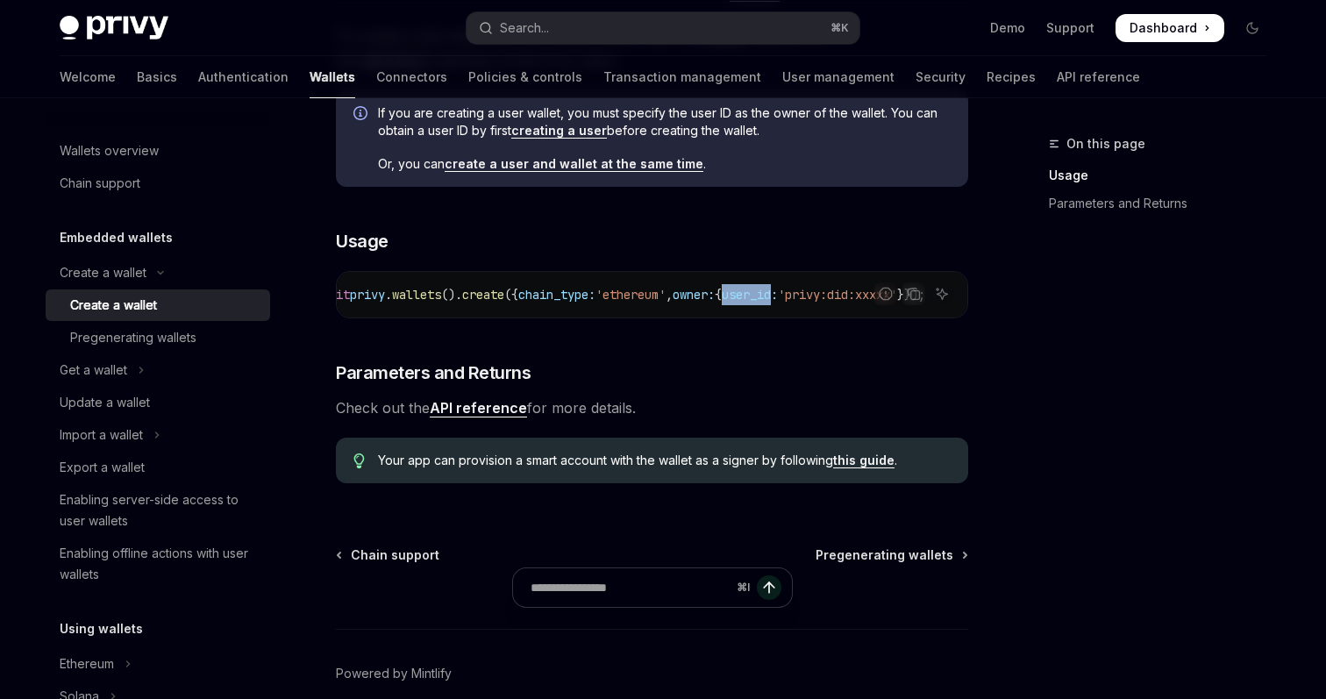
scroll to position [509, 0]
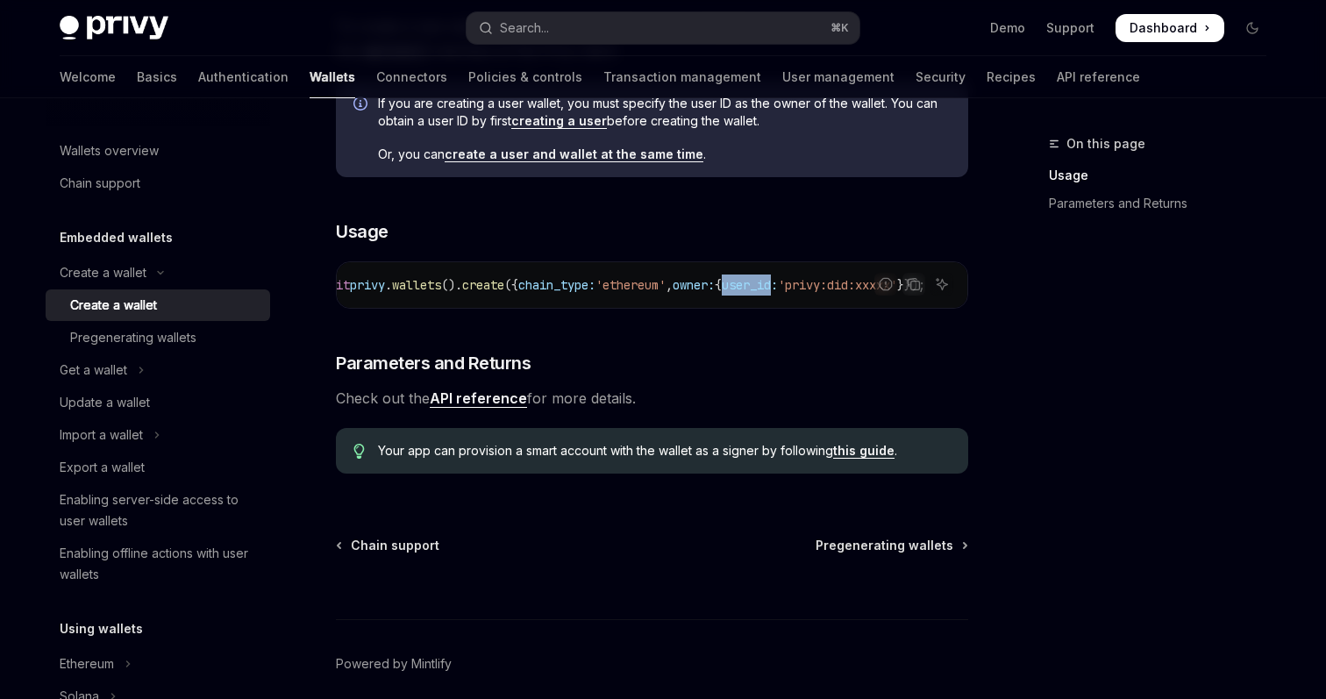
click at [475, 400] on link "API reference" at bounding box center [478, 398] width 97 height 18
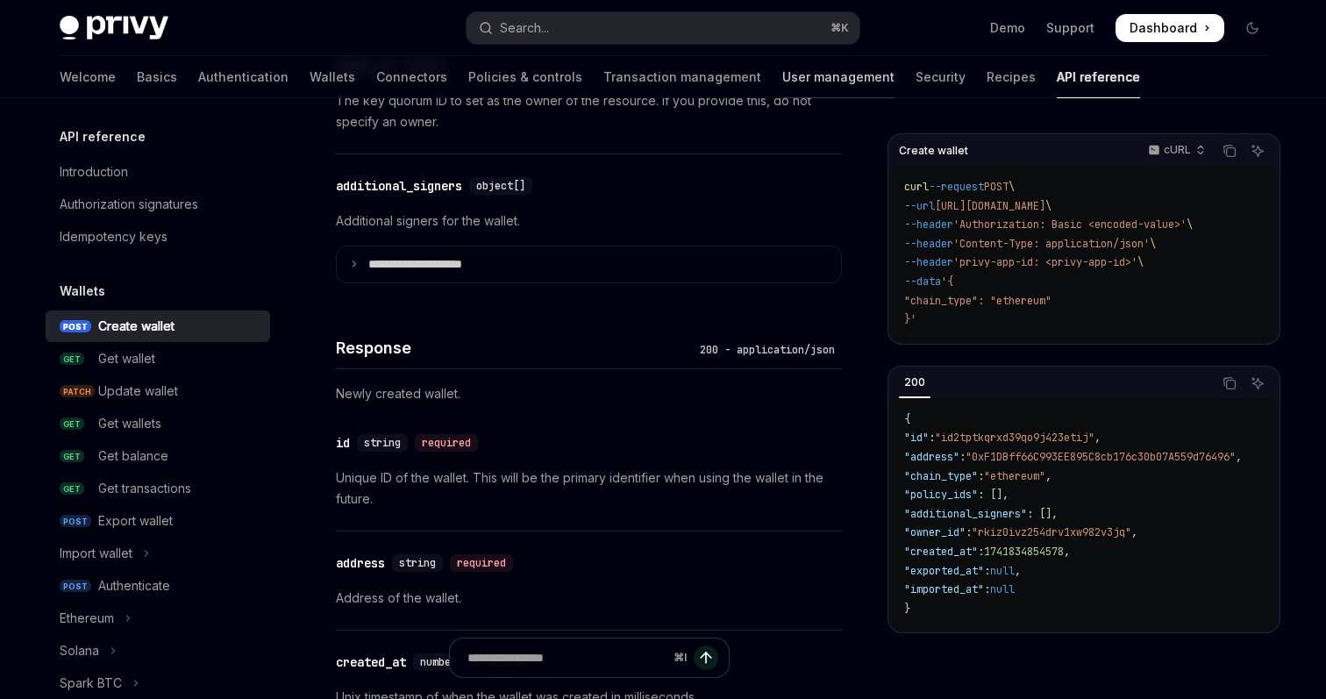
click at [782, 75] on link "User management" at bounding box center [838, 77] width 112 height 42
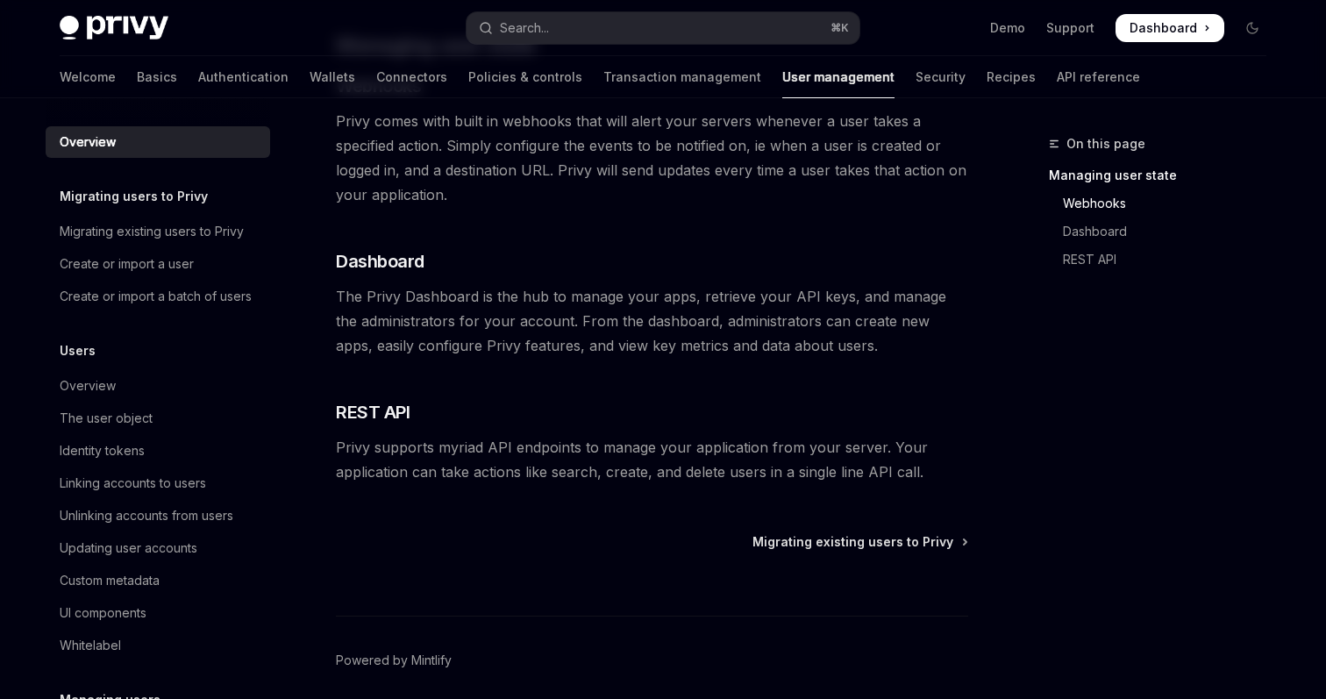
scroll to position [414, 0]
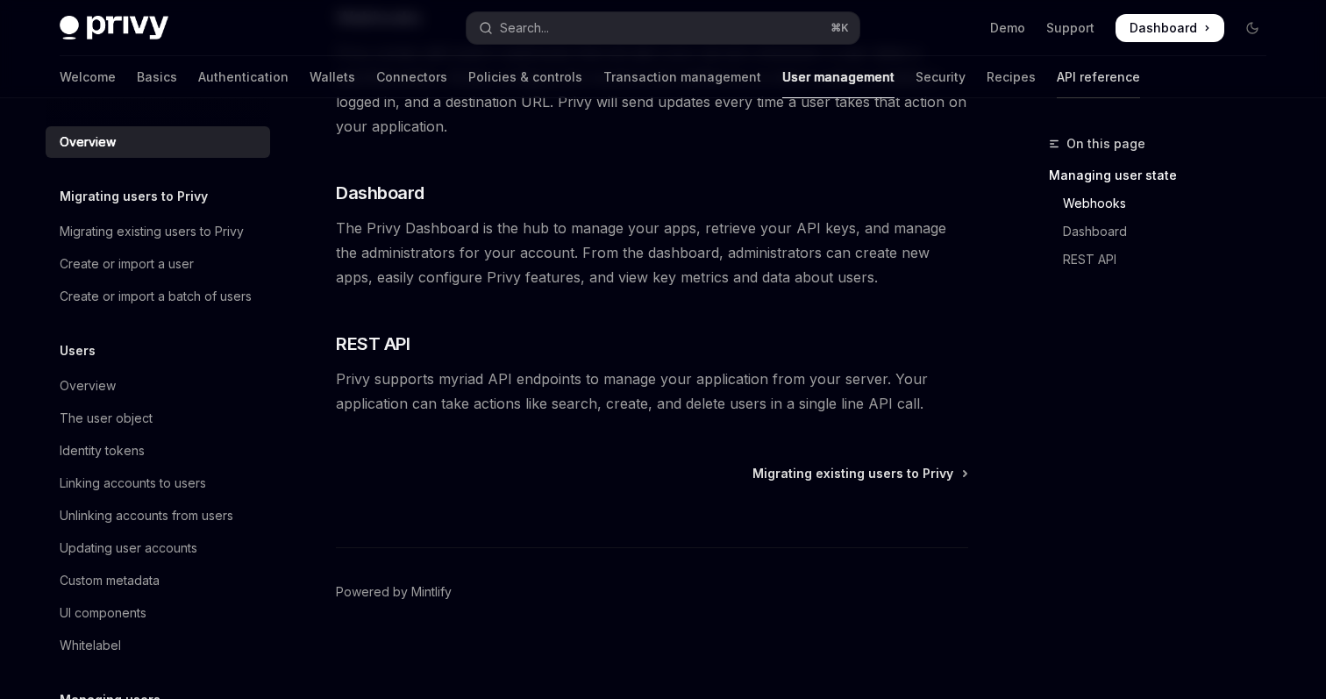
click at [1057, 76] on link "API reference" at bounding box center [1098, 77] width 83 height 42
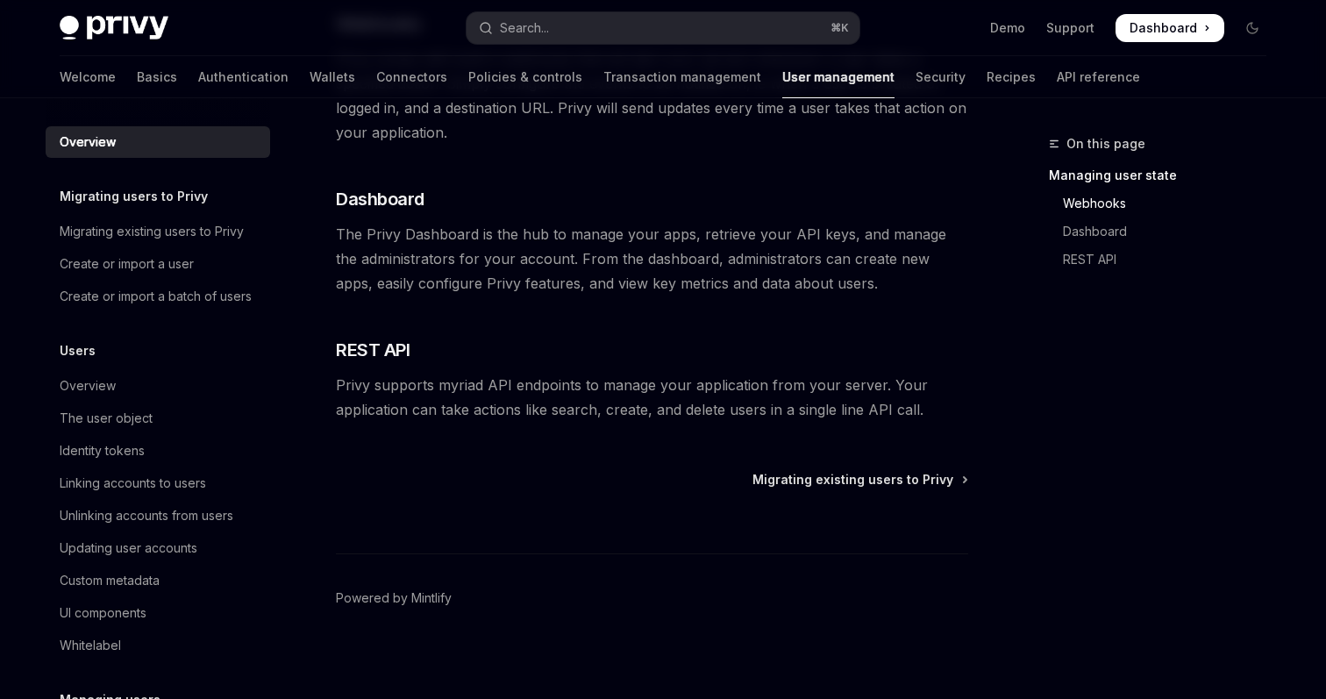
scroll to position [414, 0]
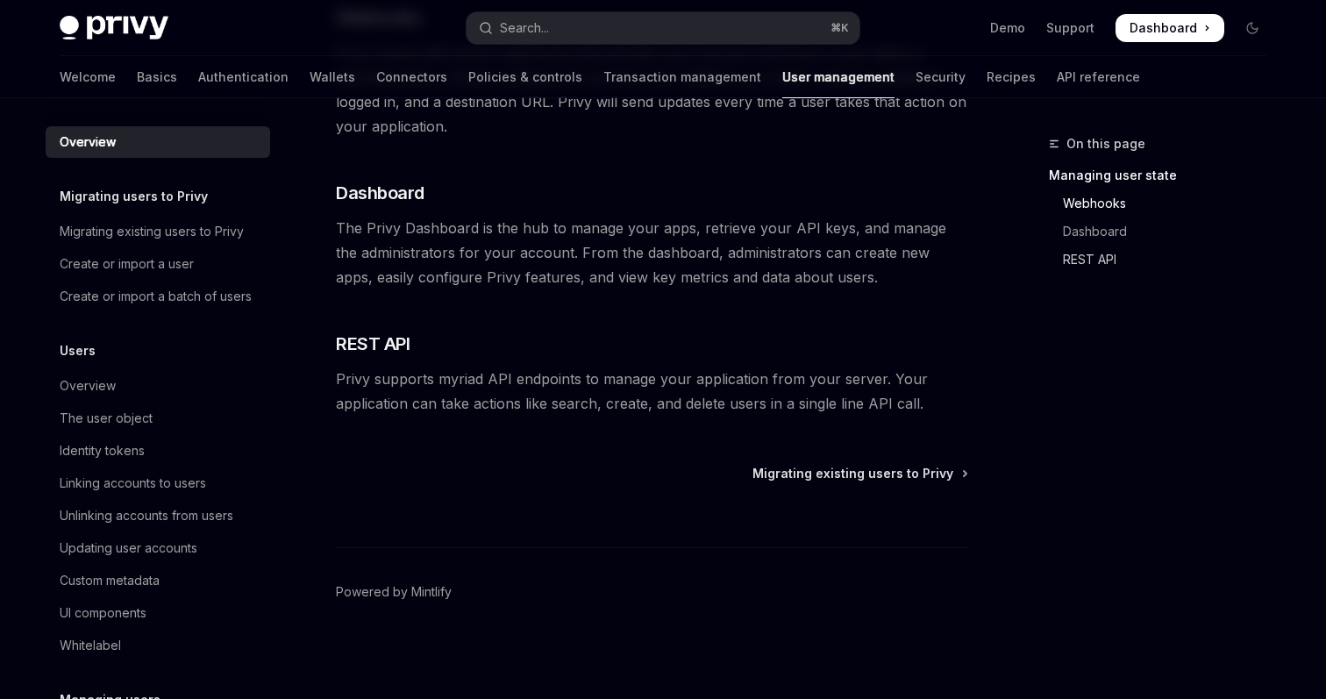
click at [1068, 261] on link "REST API" at bounding box center [1165, 260] width 232 height 28
click at [1081, 261] on link "REST API" at bounding box center [1165, 260] width 232 height 28
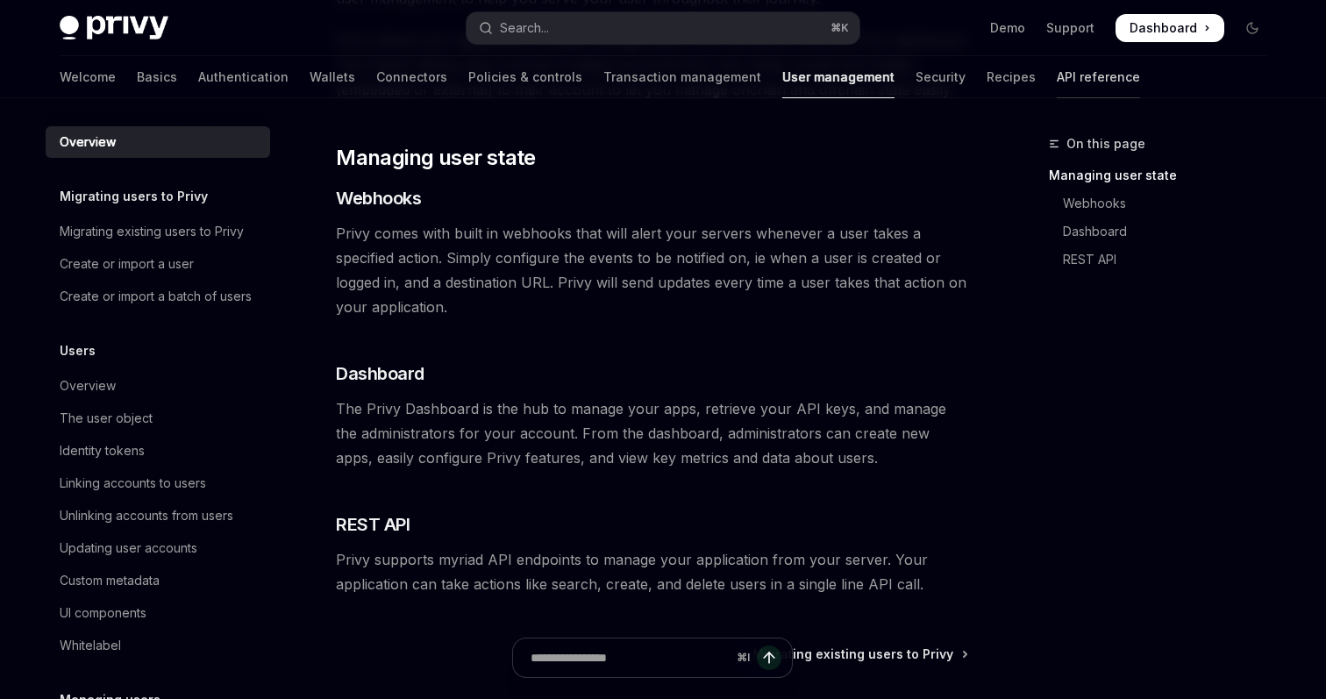
scroll to position [197, 0]
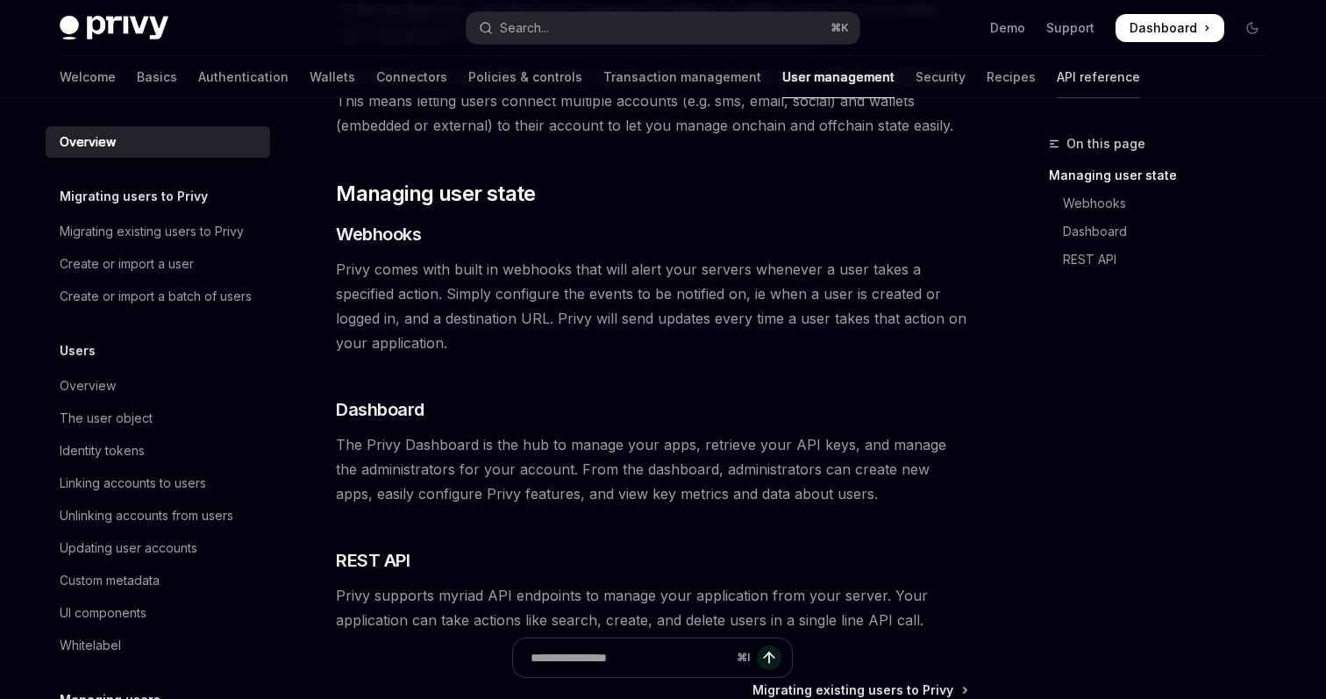
click at [1057, 86] on link "API reference" at bounding box center [1098, 77] width 83 height 42
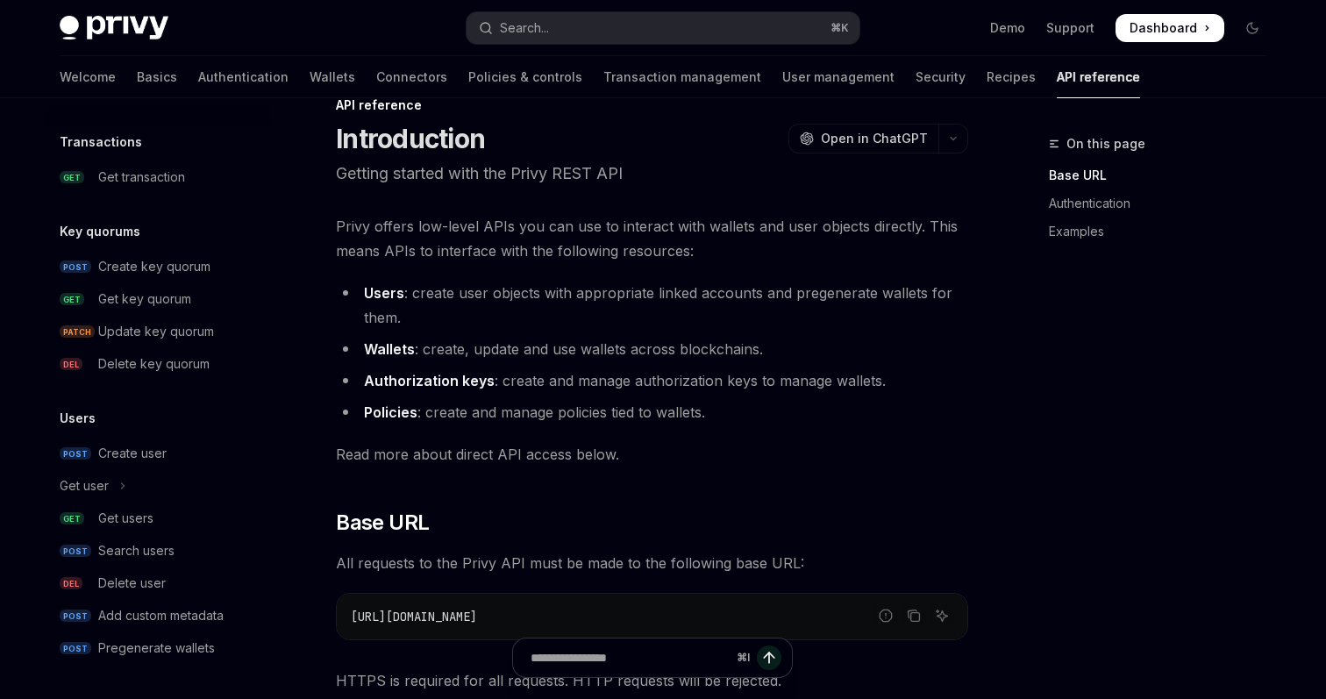
scroll to position [57, 0]
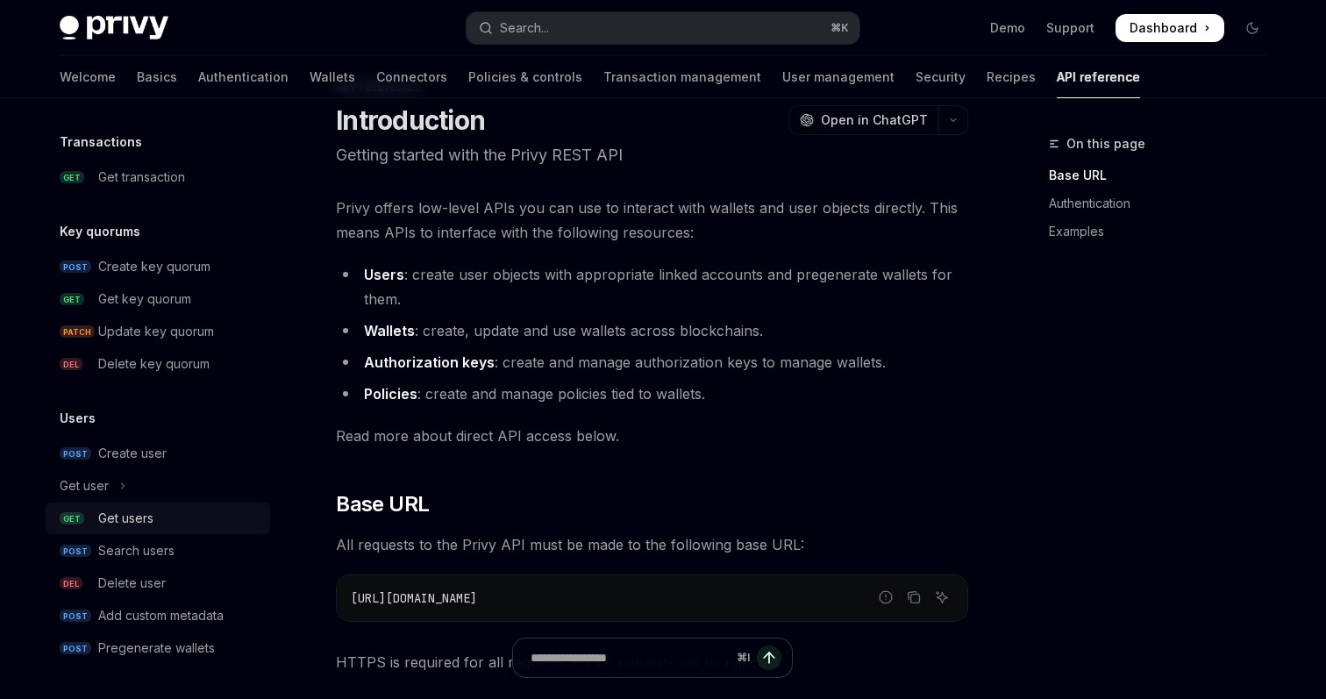
click at [122, 523] on div "Get users" at bounding box center [125, 518] width 55 height 21
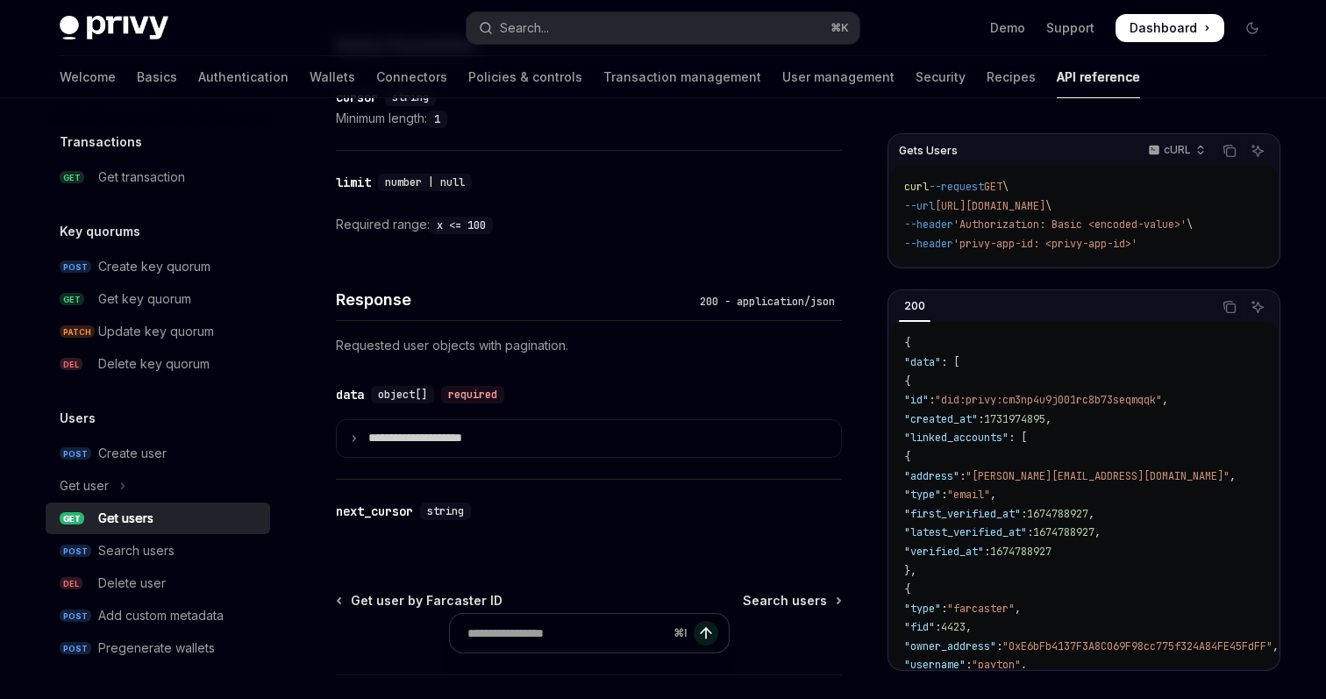
scroll to position [739, 0]
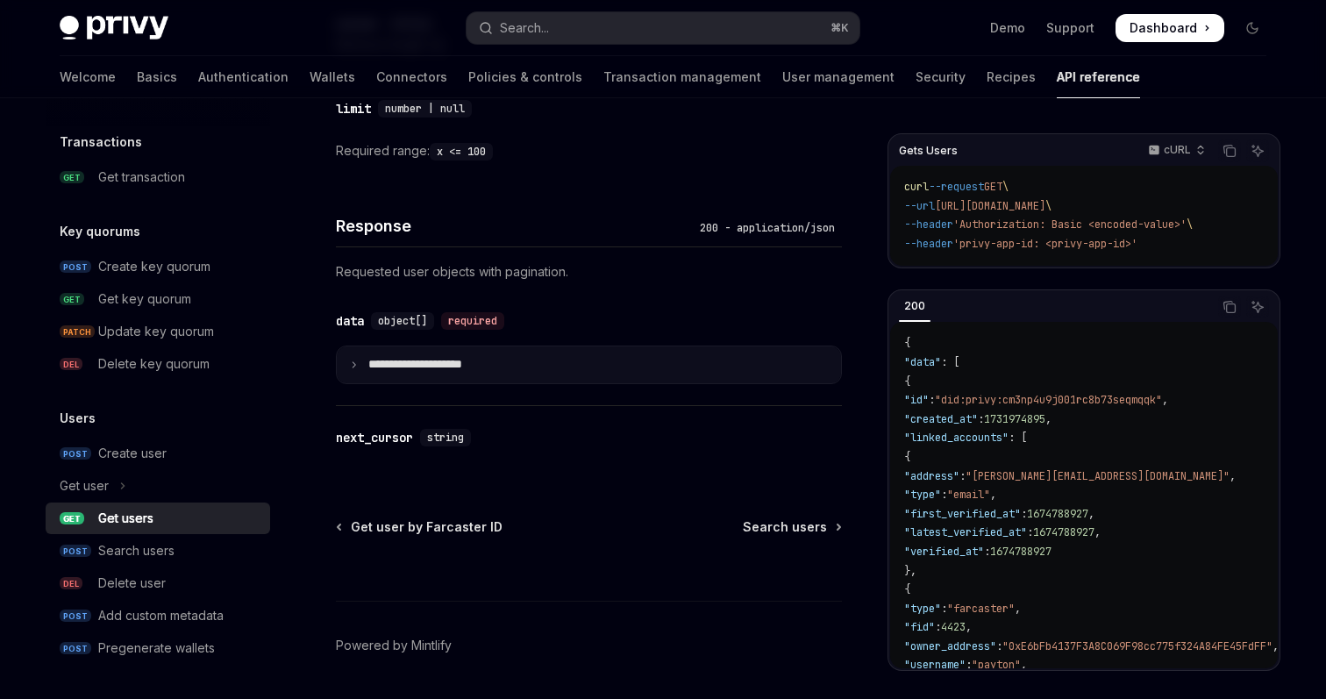
click at [526, 361] on summary "**********" at bounding box center [589, 364] width 504 height 37
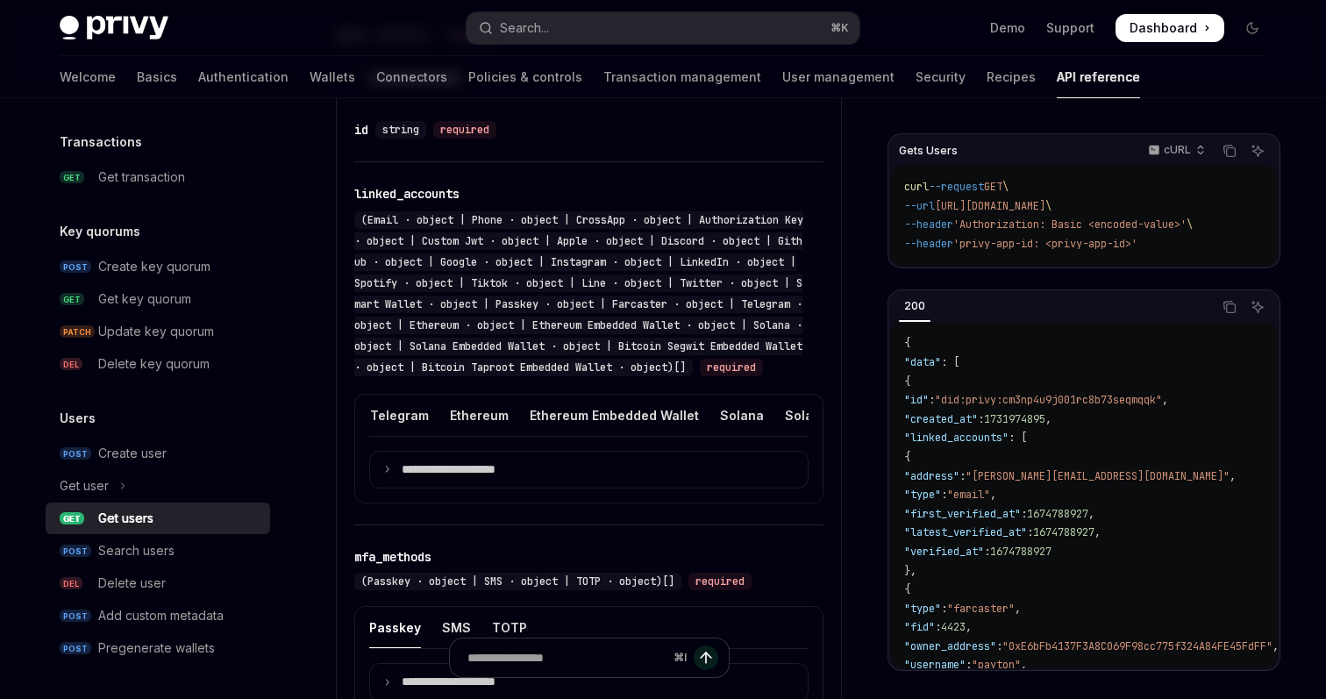
scroll to position [0, 1250]
click at [603, 431] on div "Ethereum Embedded Wallet" at bounding box center [687, 415] width 169 height 41
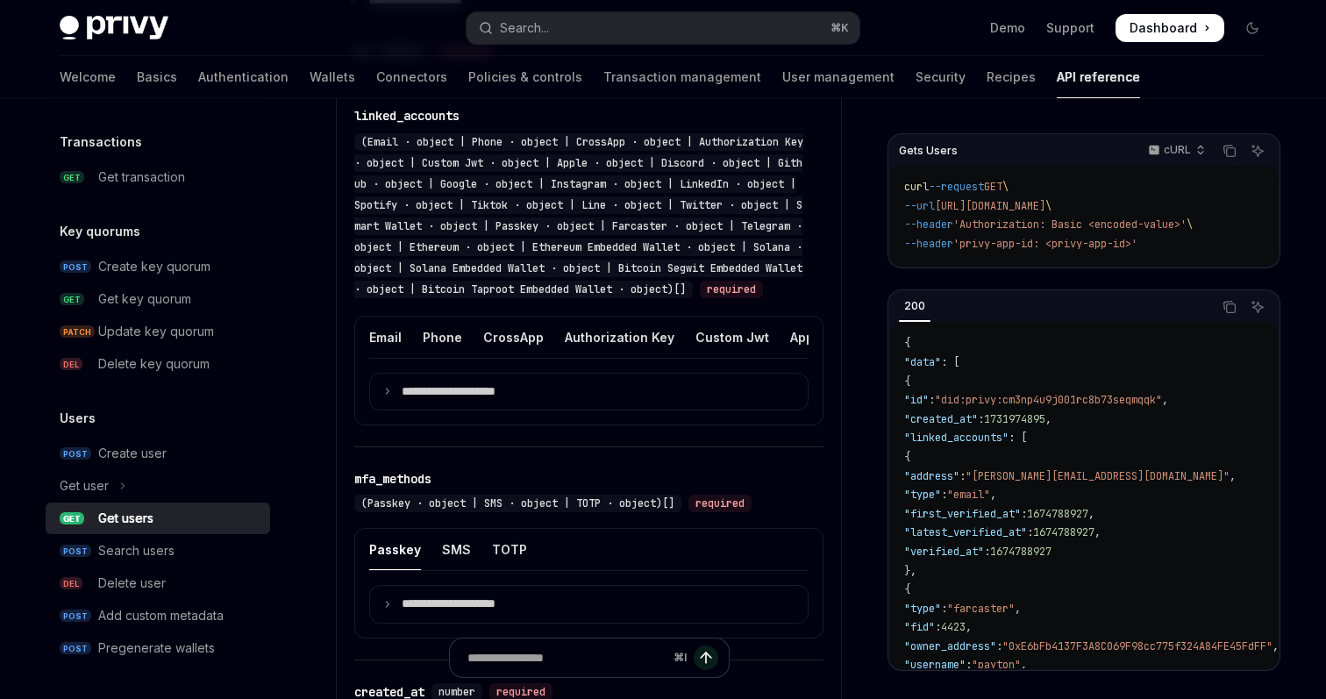
scroll to position [1096, 0]
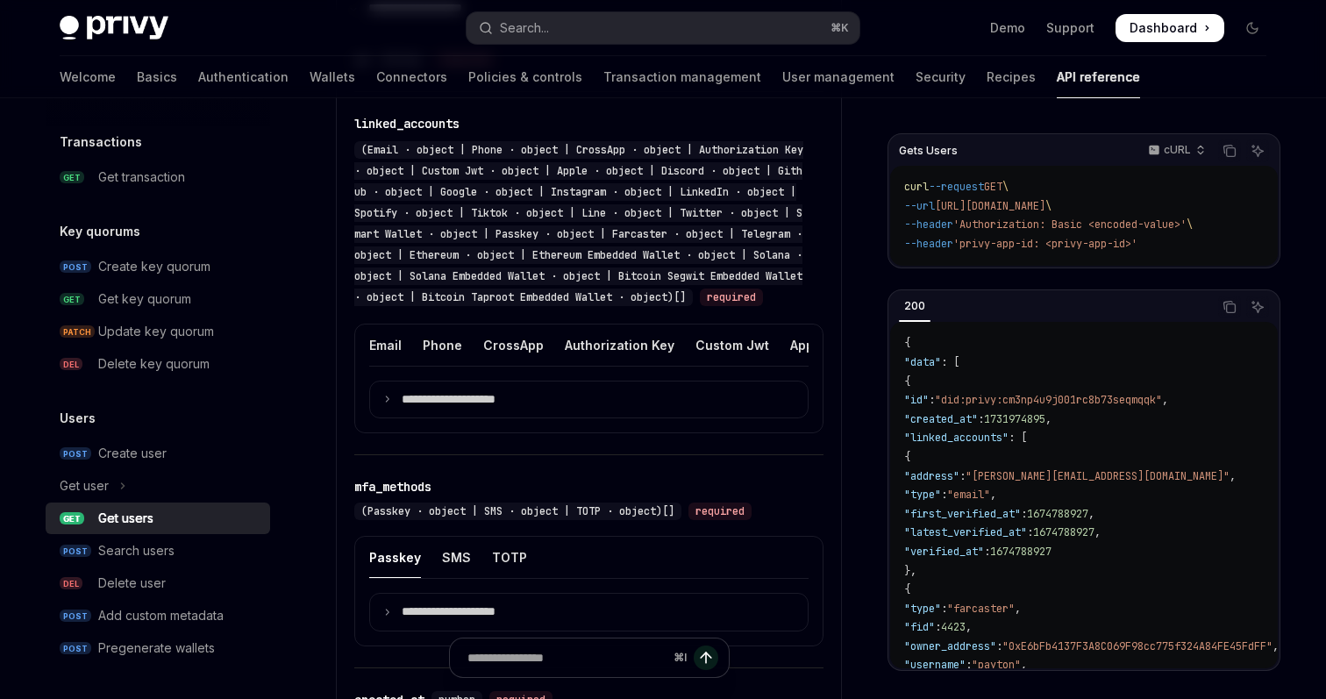
click at [496, 434] on div "**********" at bounding box center [588, 379] width 469 height 111
click at [493, 408] on p "**********" at bounding box center [463, 400] width 122 height 16
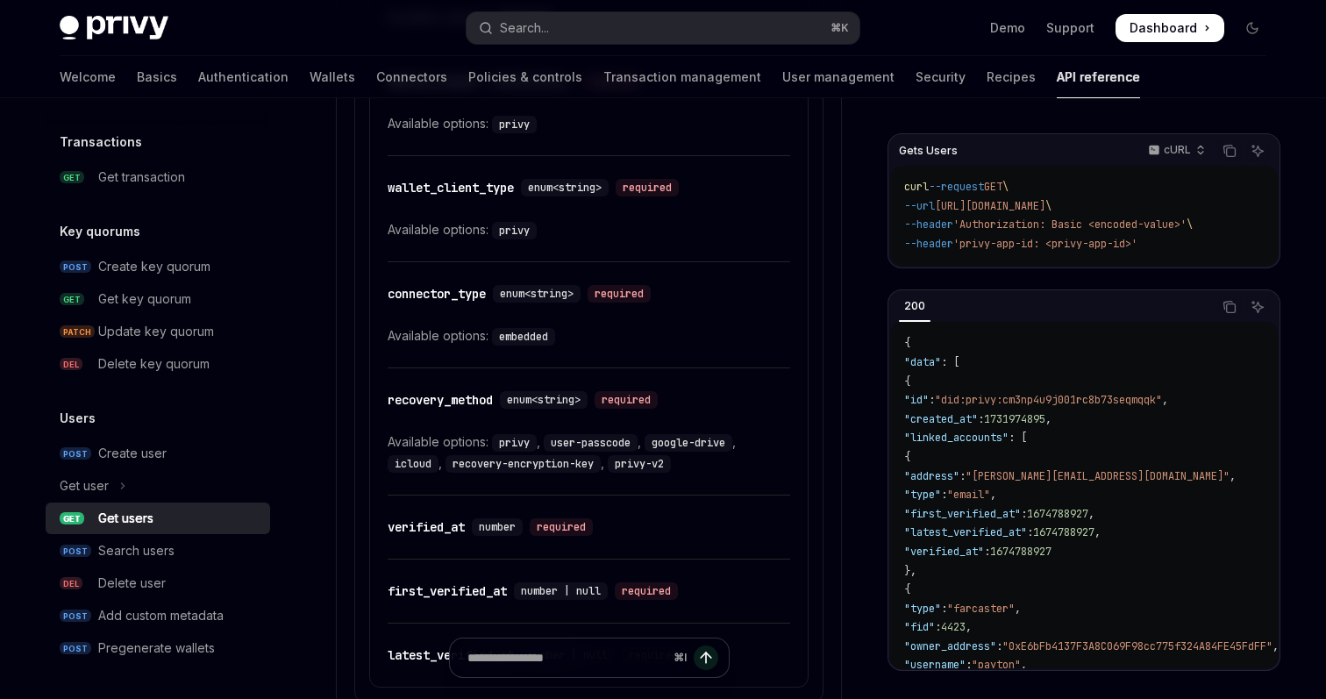
scroll to position [2209, 0]
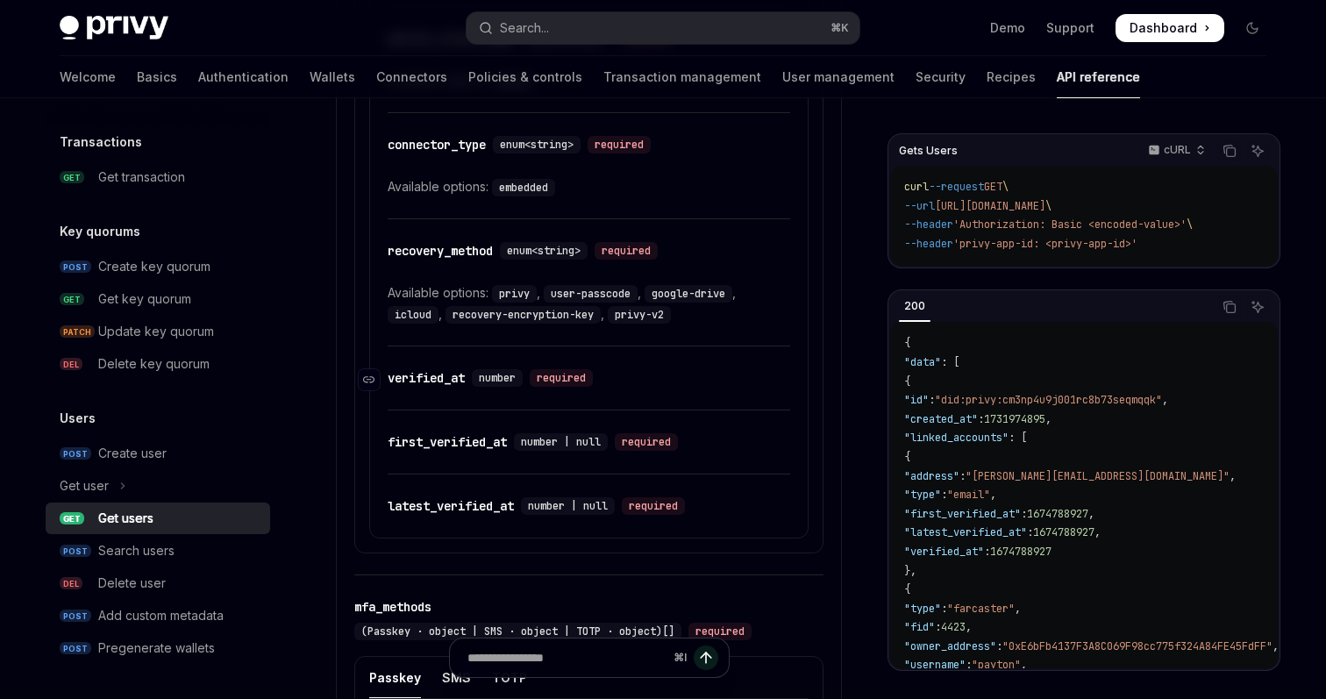
click at [437, 387] on div "verified_at" at bounding box center [426, 378] width 77 height 18
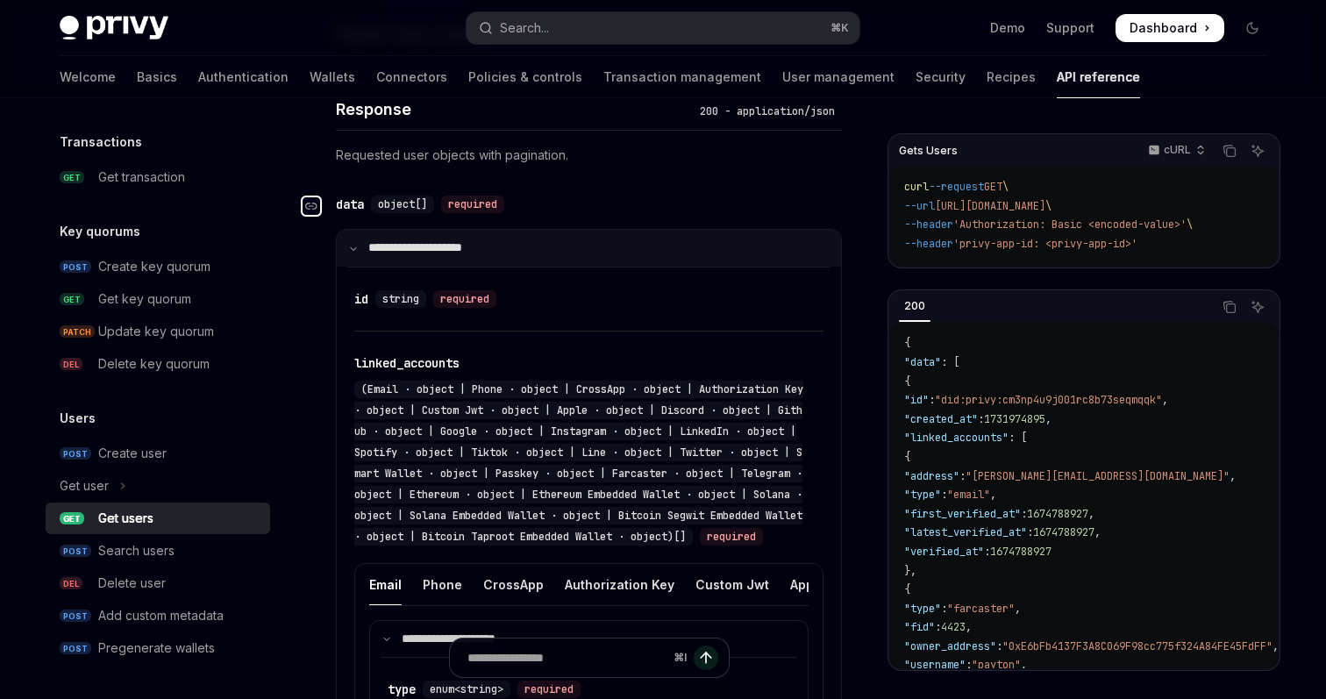
scroll to position [838, 0]
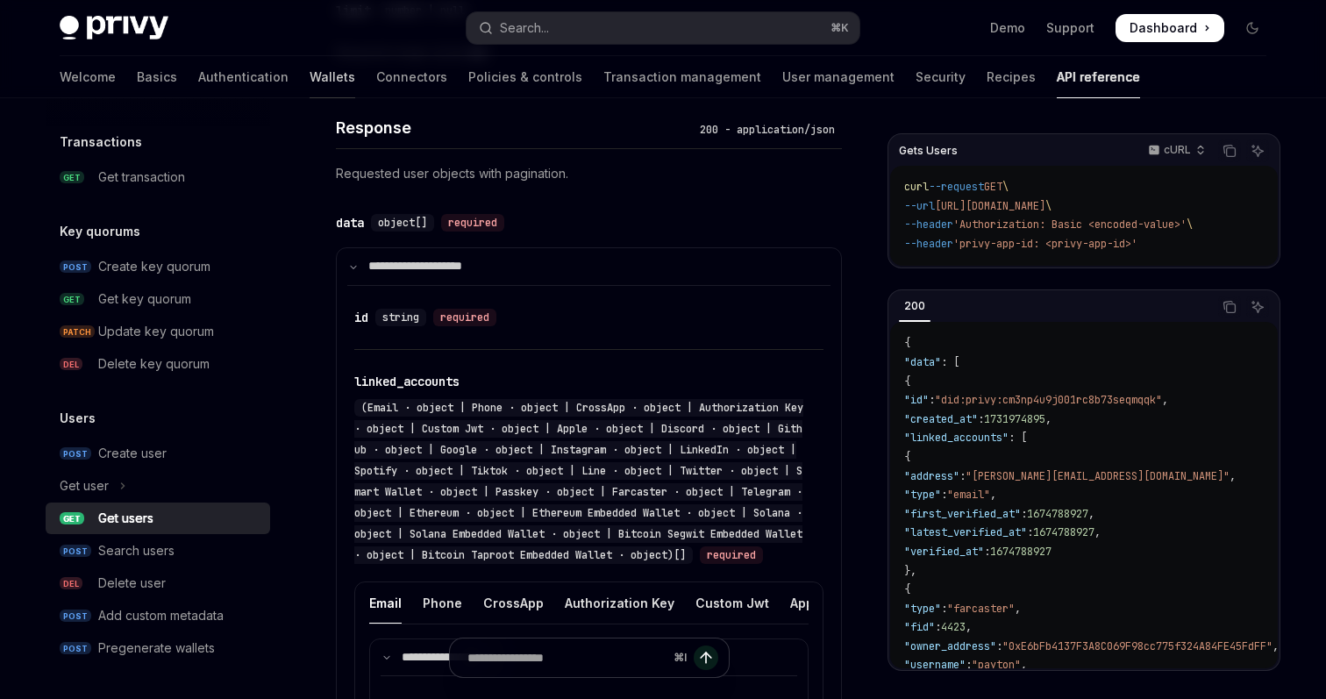
click at [310, 63] on link "Wallets" at bounding box center [333, 77] width 46 height 42
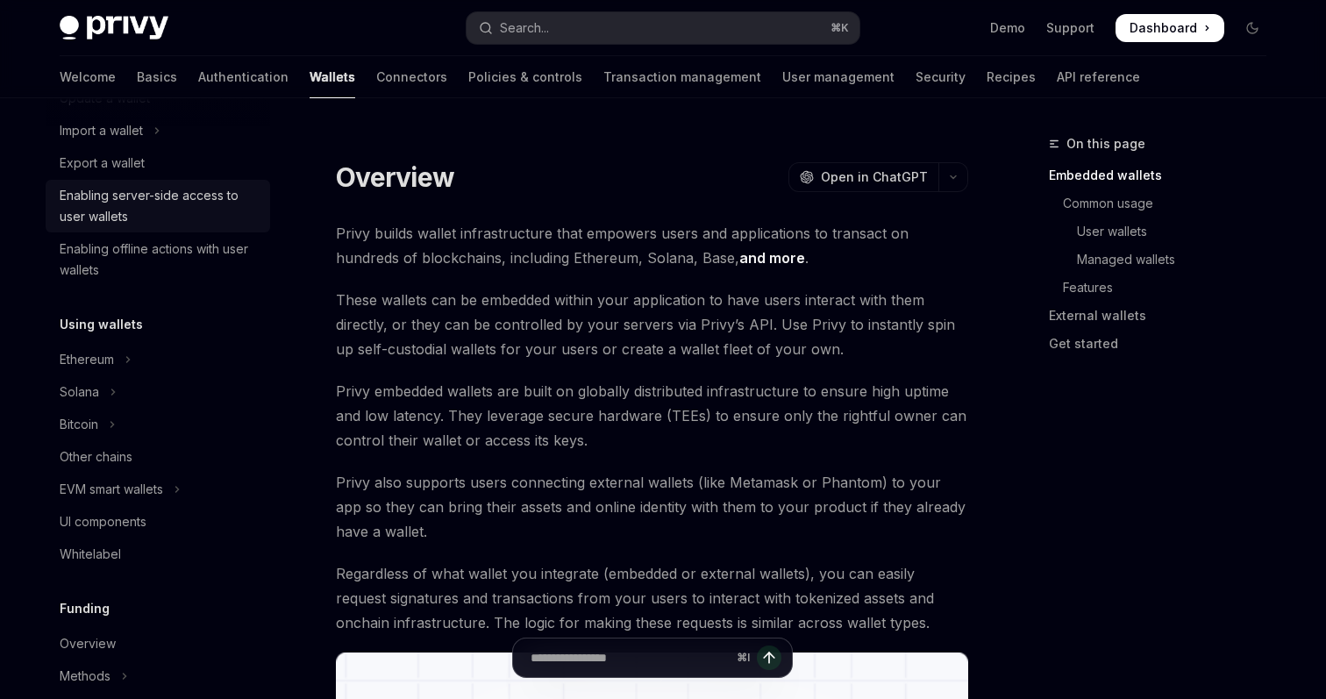
scroll to position [243, 0]
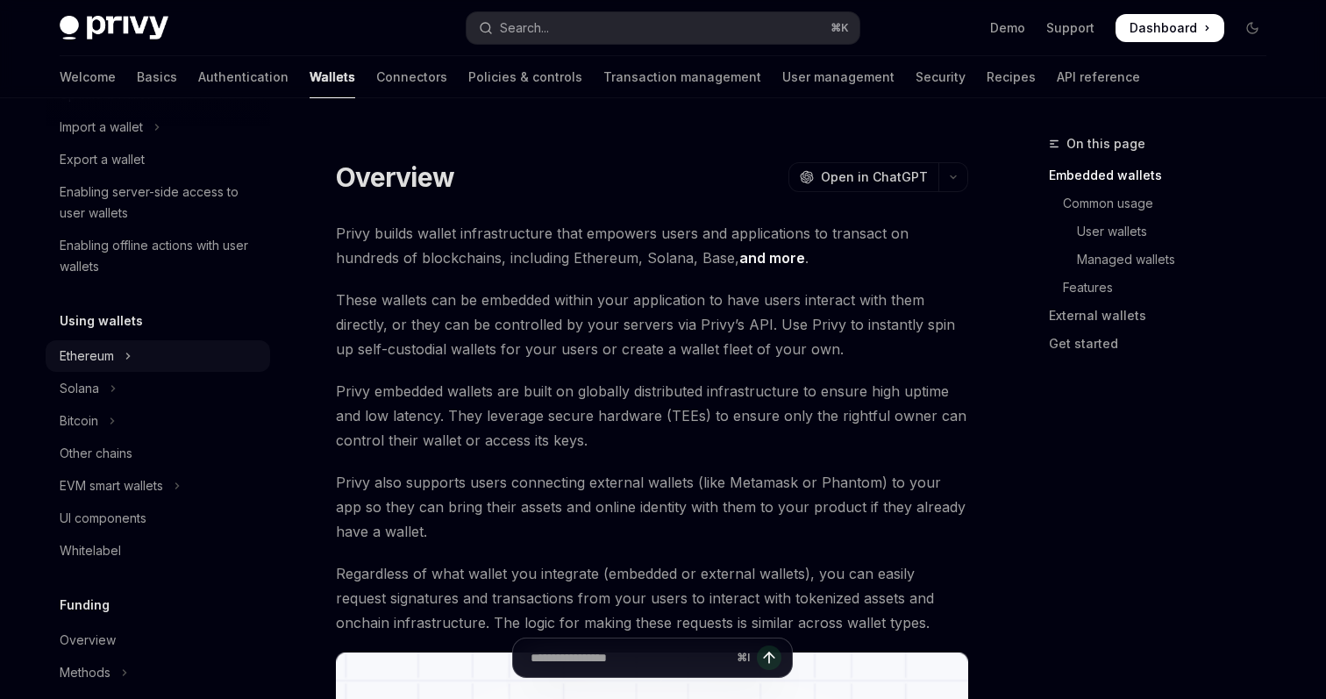
click at [118, 349] on button "Ethereum" at bounding box center [158, 356] width 225 height 32
type textarea "*"
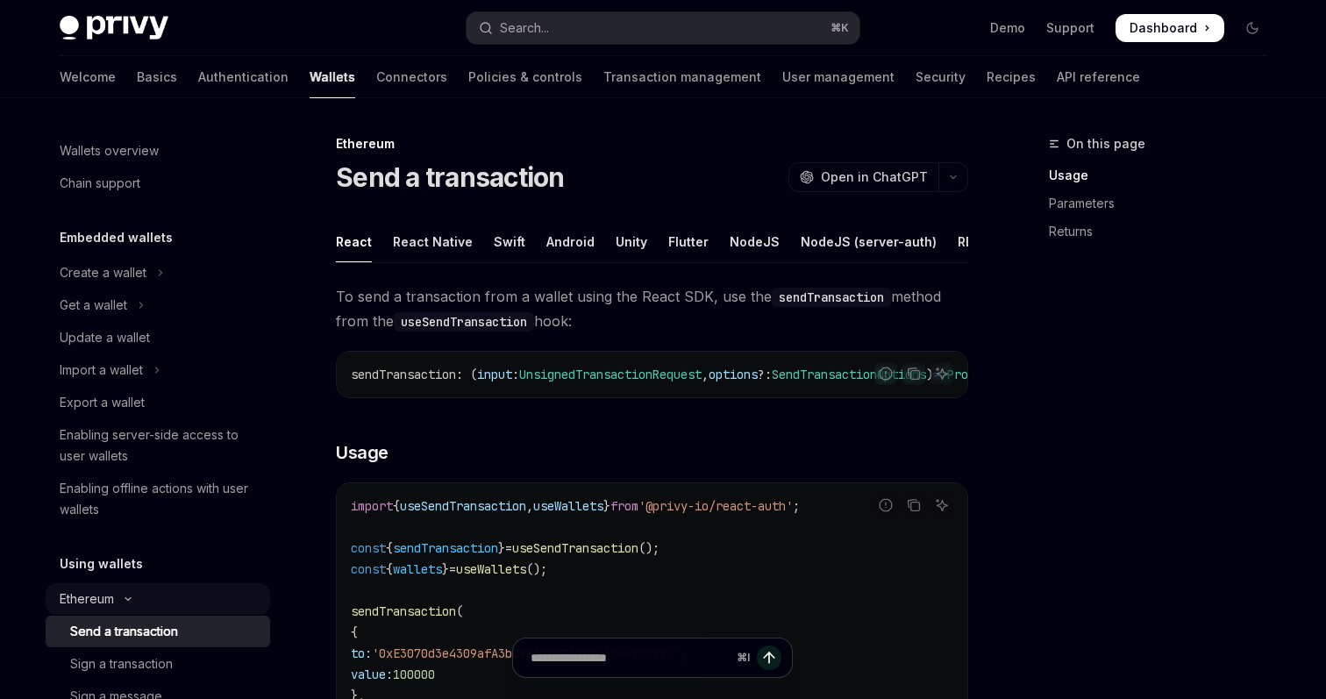
click at [119, 590] on button "Ethereum" at bounding box center [158, 599] width 225 height 32
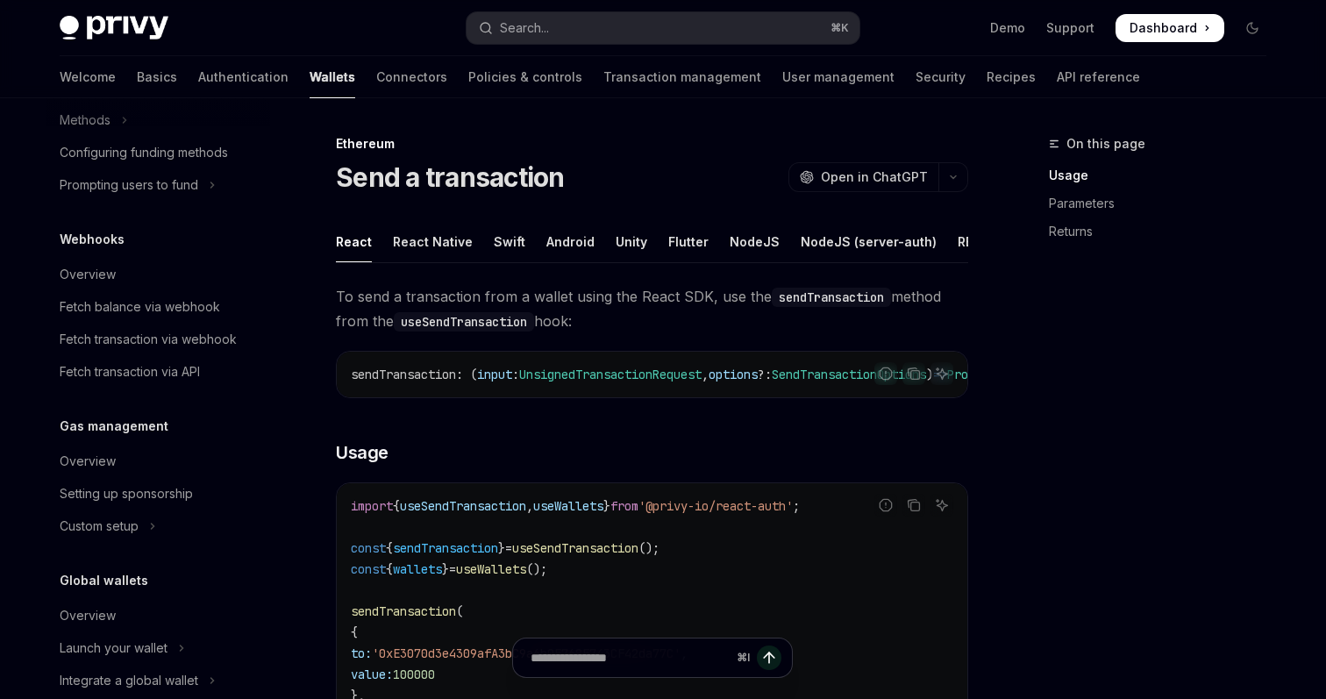
scroll to position [828, 0]
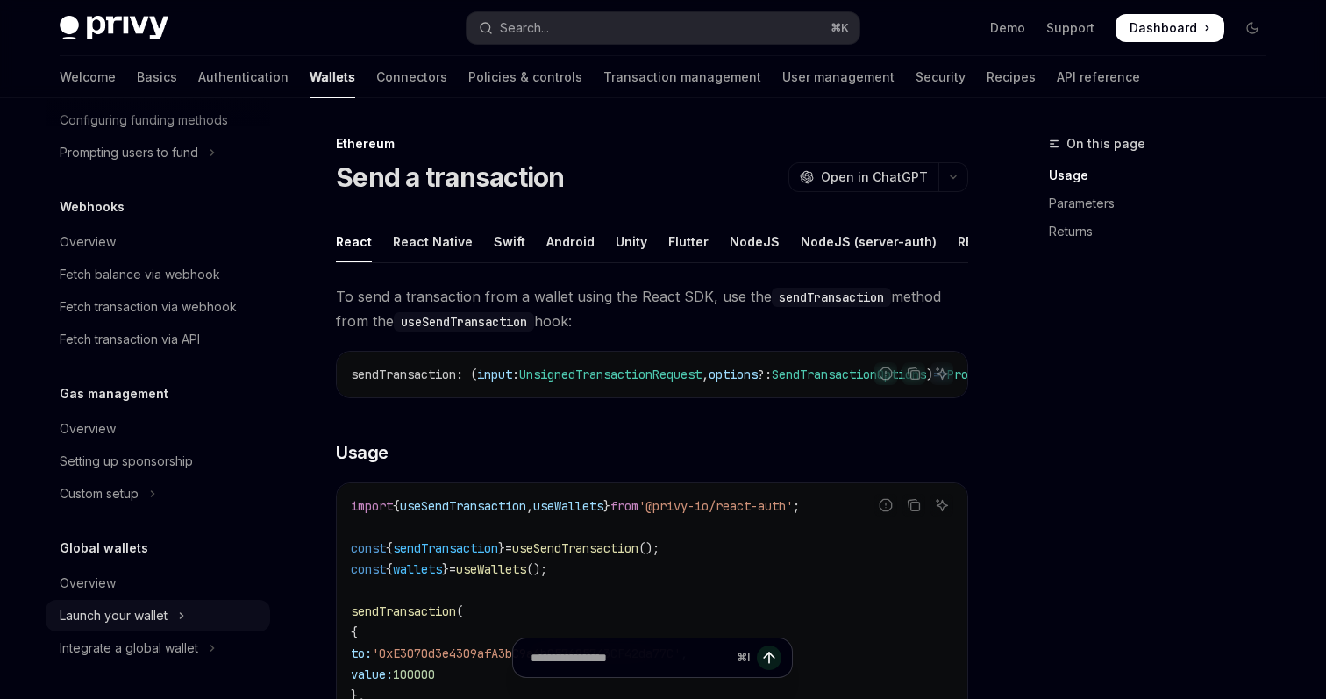
click at [158, 611] on div "Launch your wallet" at bounding box center [114, 615] width 108 height 21
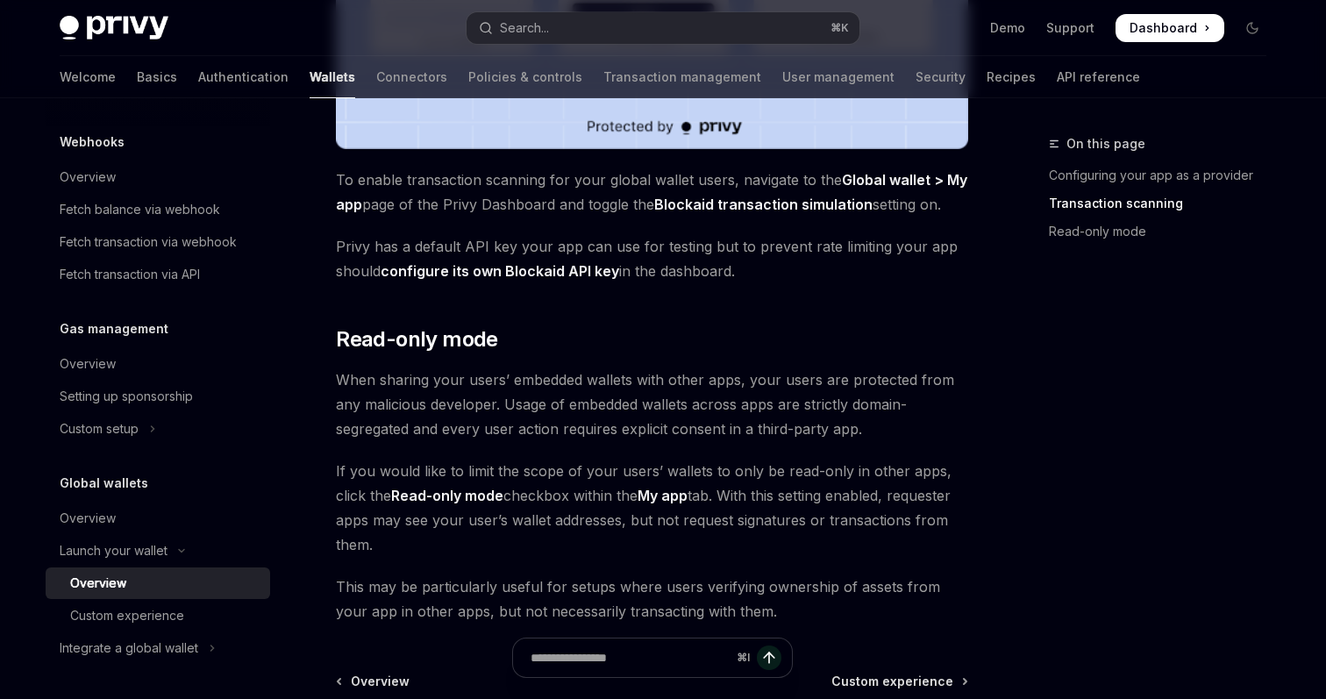
scroll to position [1542, 0]
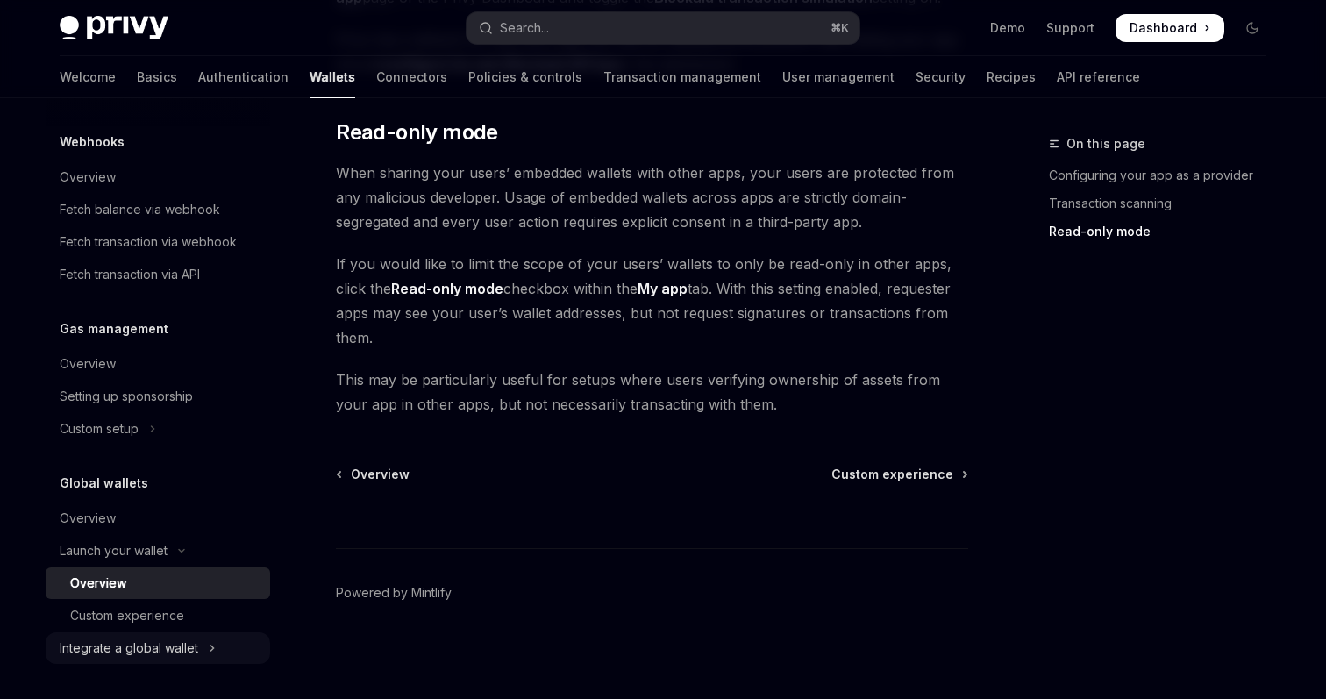
click at [133, 650] on div "Integrate a global wallet" at bounding box center [129, 648] width 139 height 21
type textarea "*"
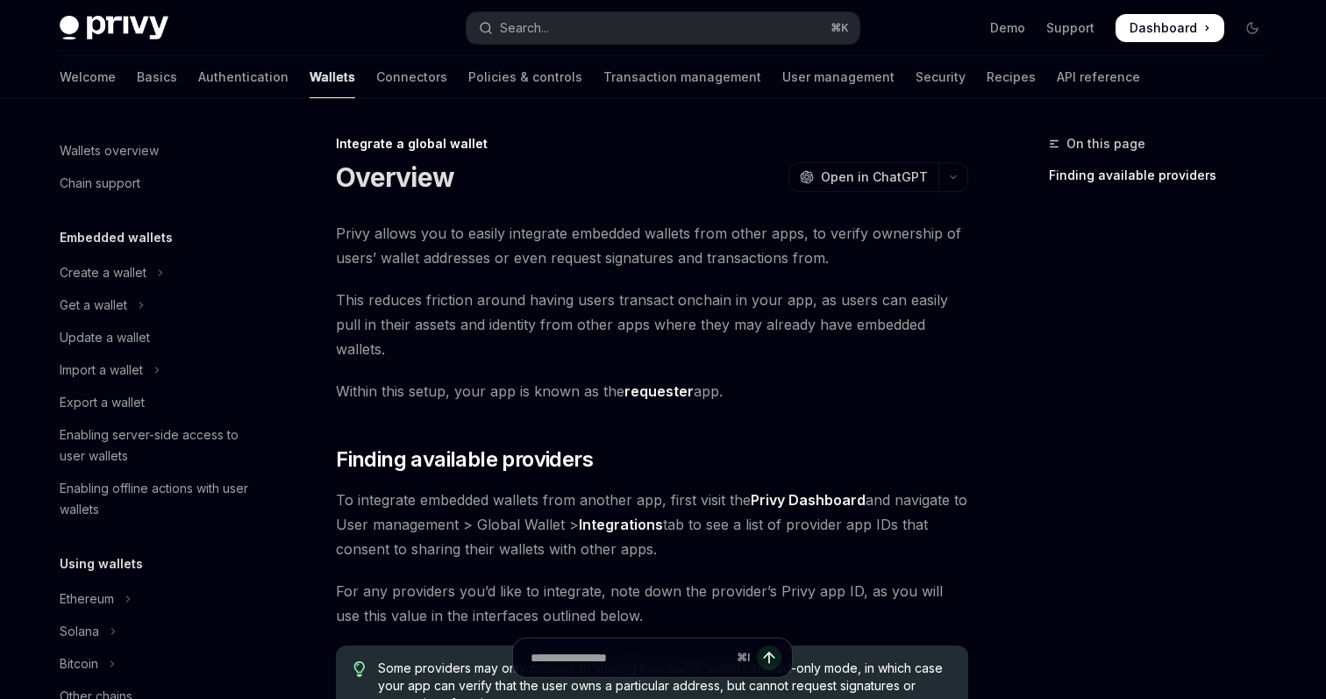
scroll to position [1120, 0]
